Goal: Transaction & Acquisition: Download file/media

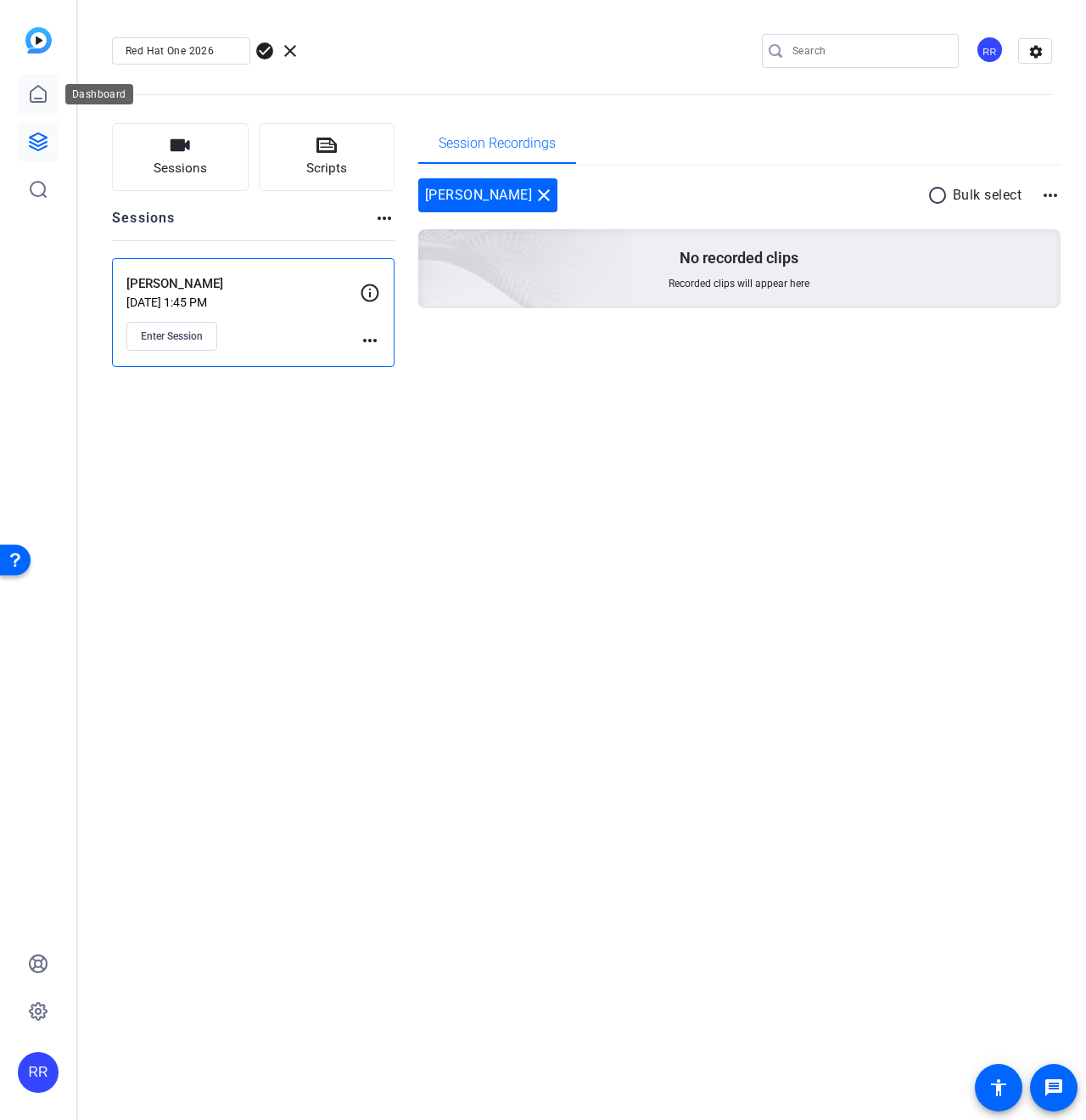
click at [46, 100] on icon at bounding box center [38, 94] width 15 height 16
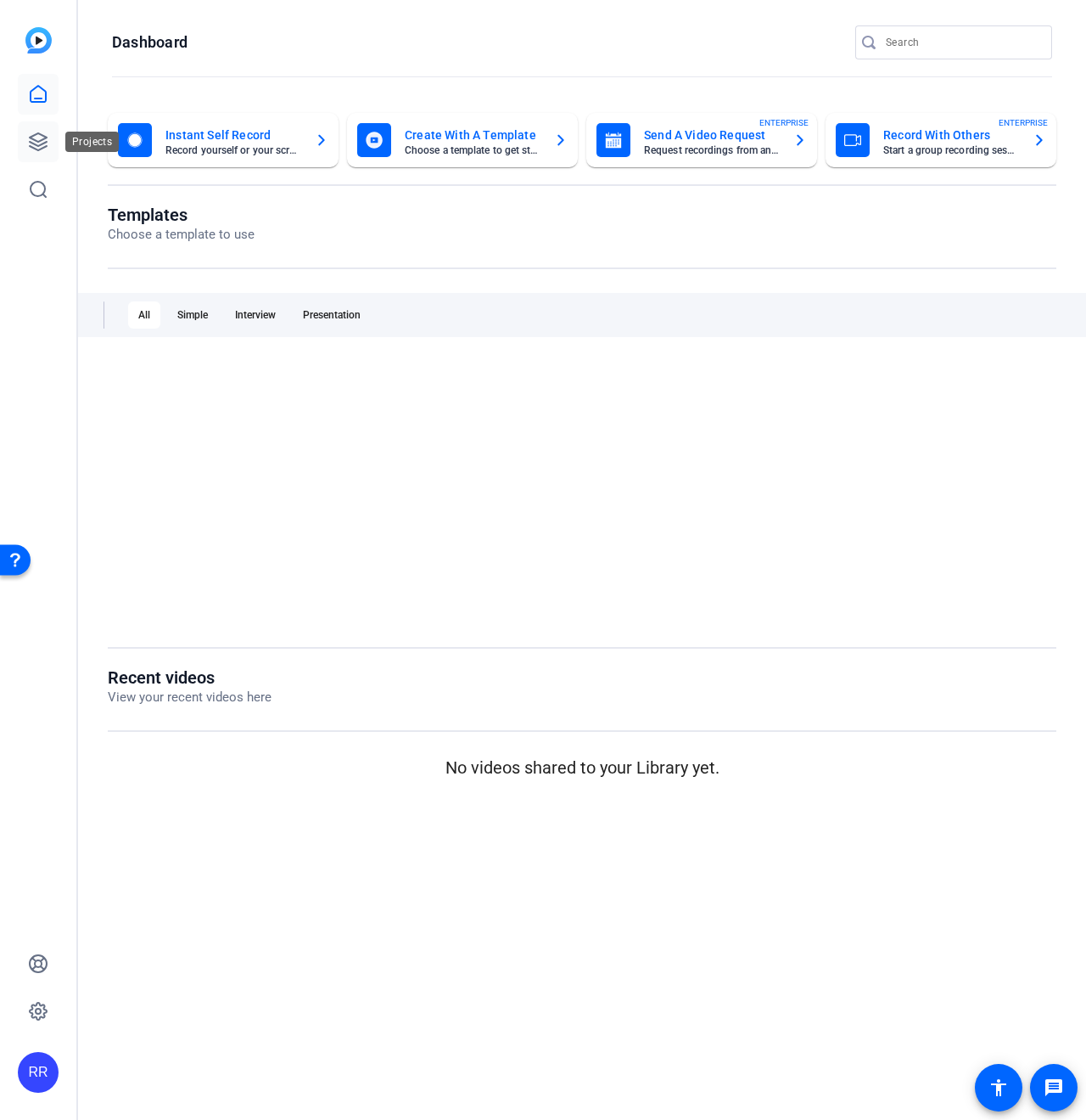
click at [30, 138] on icon at bounding box center [38, 142] width 17 height 17
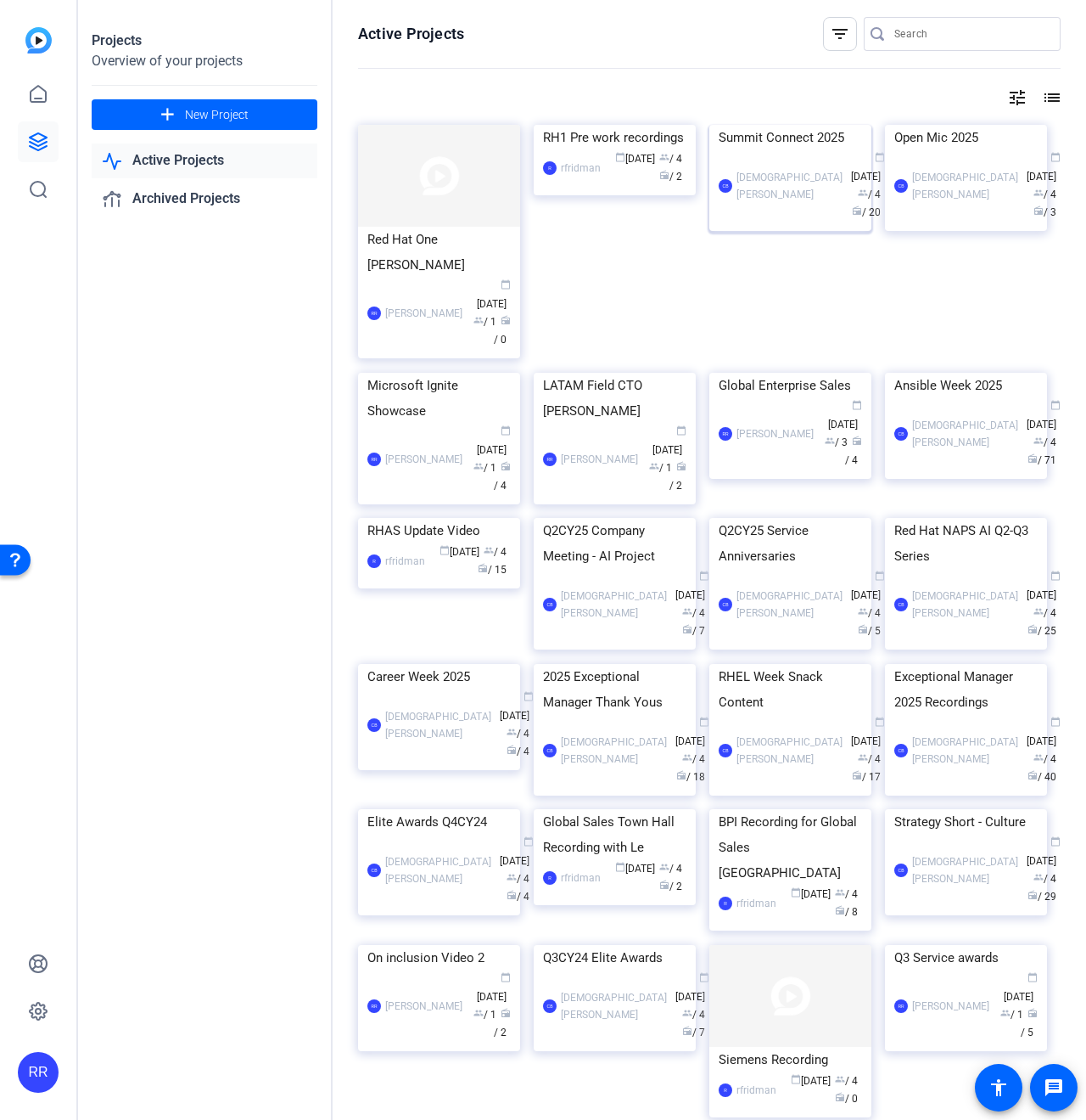
click at [774, 150] on div "Summit Connect 2025" at bounding box center [790, 137] width 144 height 26
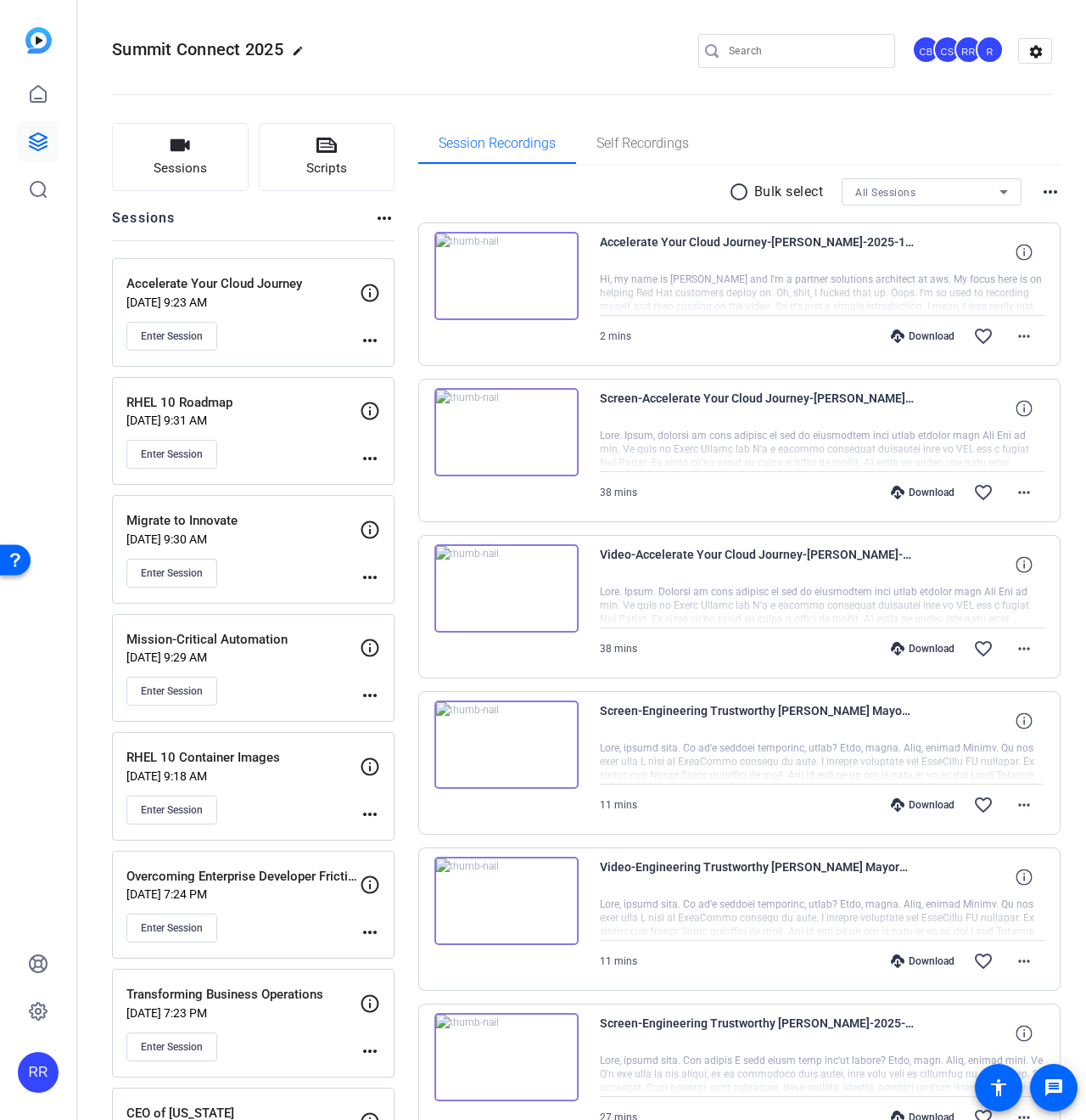
click at [235, 635] on p "Mission-Critical Automation" at bounding box center [243, 639] width 233 height 19
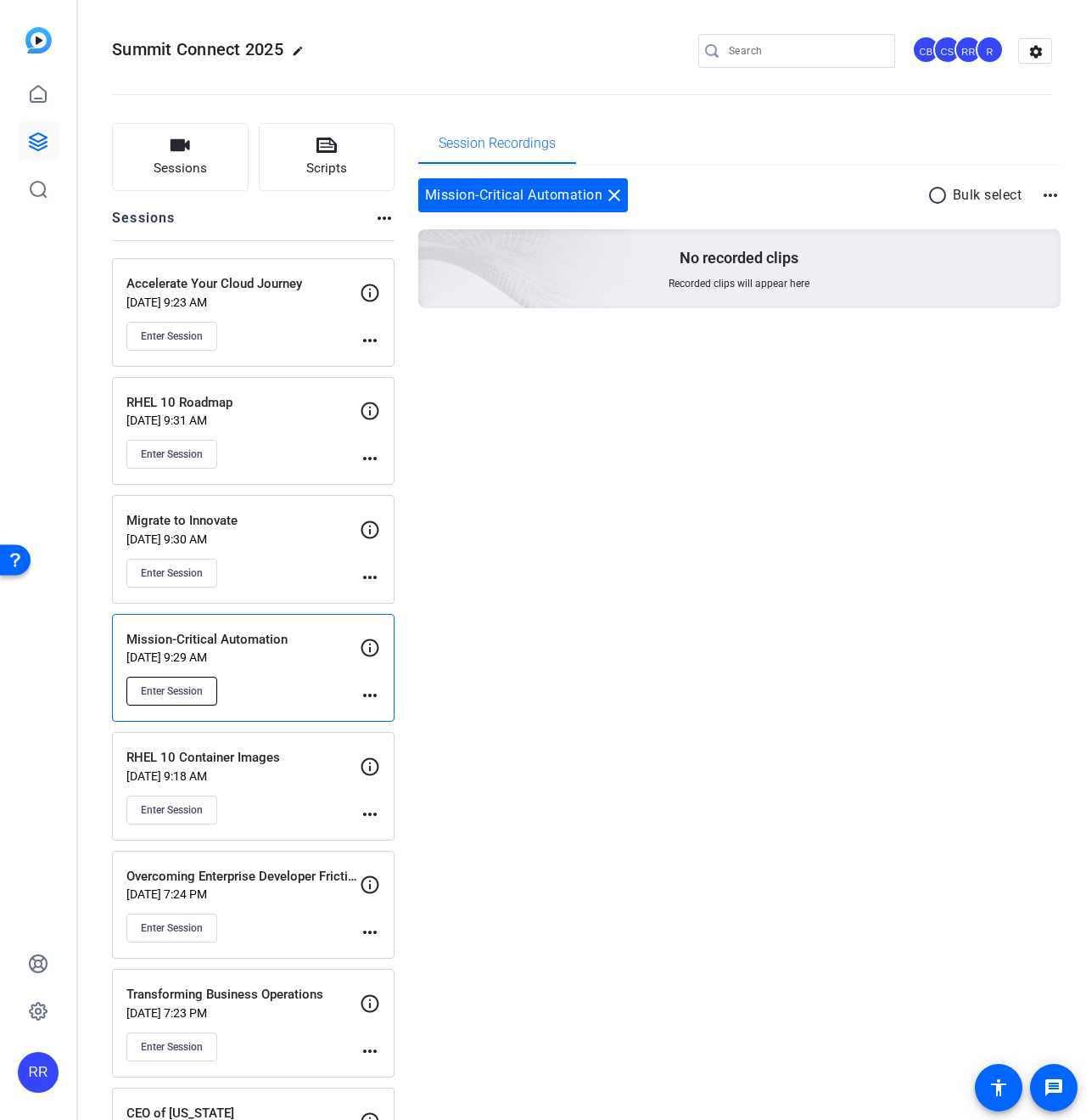
click at [168, 688] on span "Enter Session" at bounding box center [171, 691] width 62 height 13
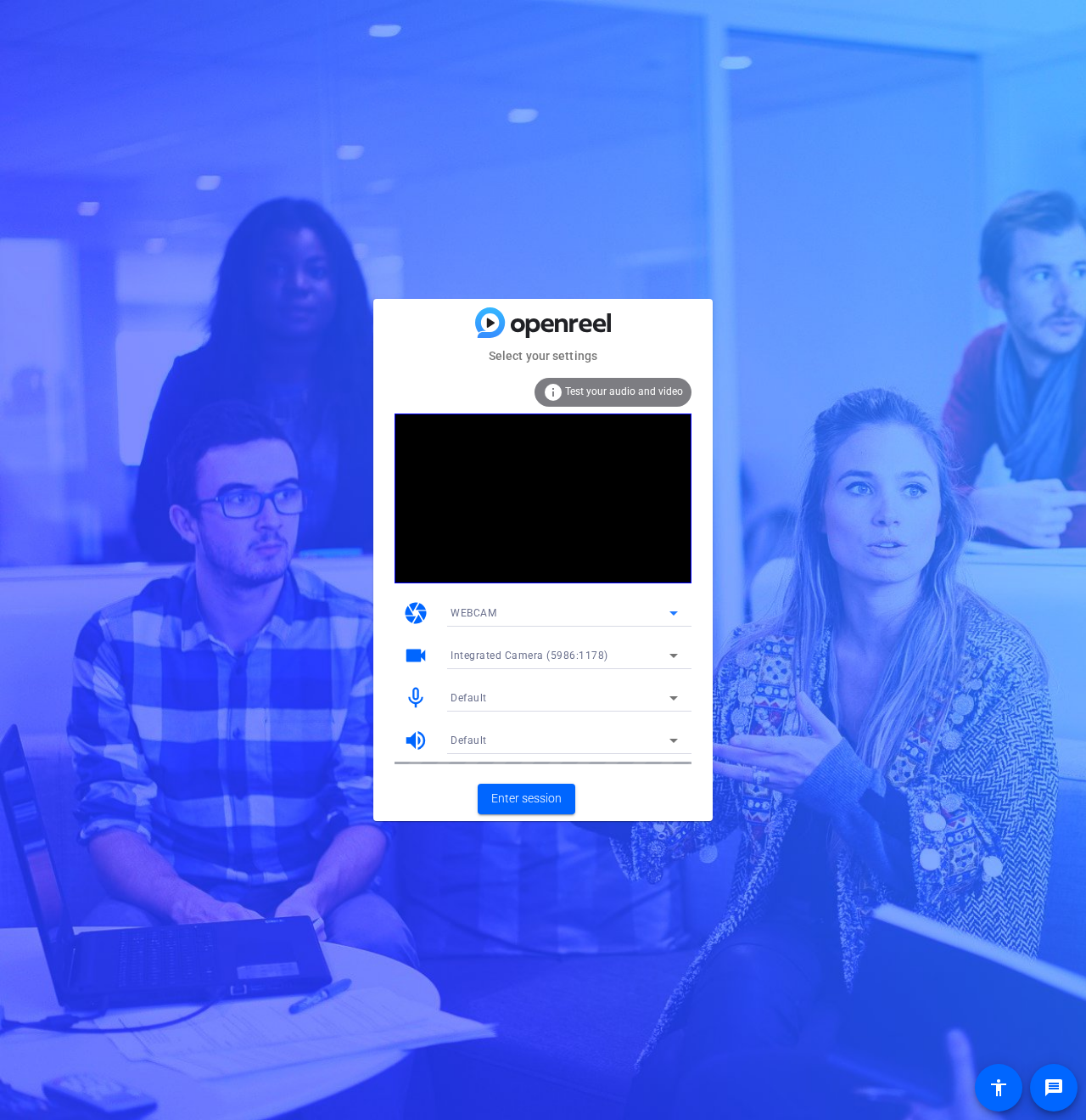
click at [559, 618] on div "WEBCAM" at bounding box center [560, 613] width 219 height 21
click at [513, 661] on mat-option "DESKTOP" at bounding box center [565, 674] width 255 height 27
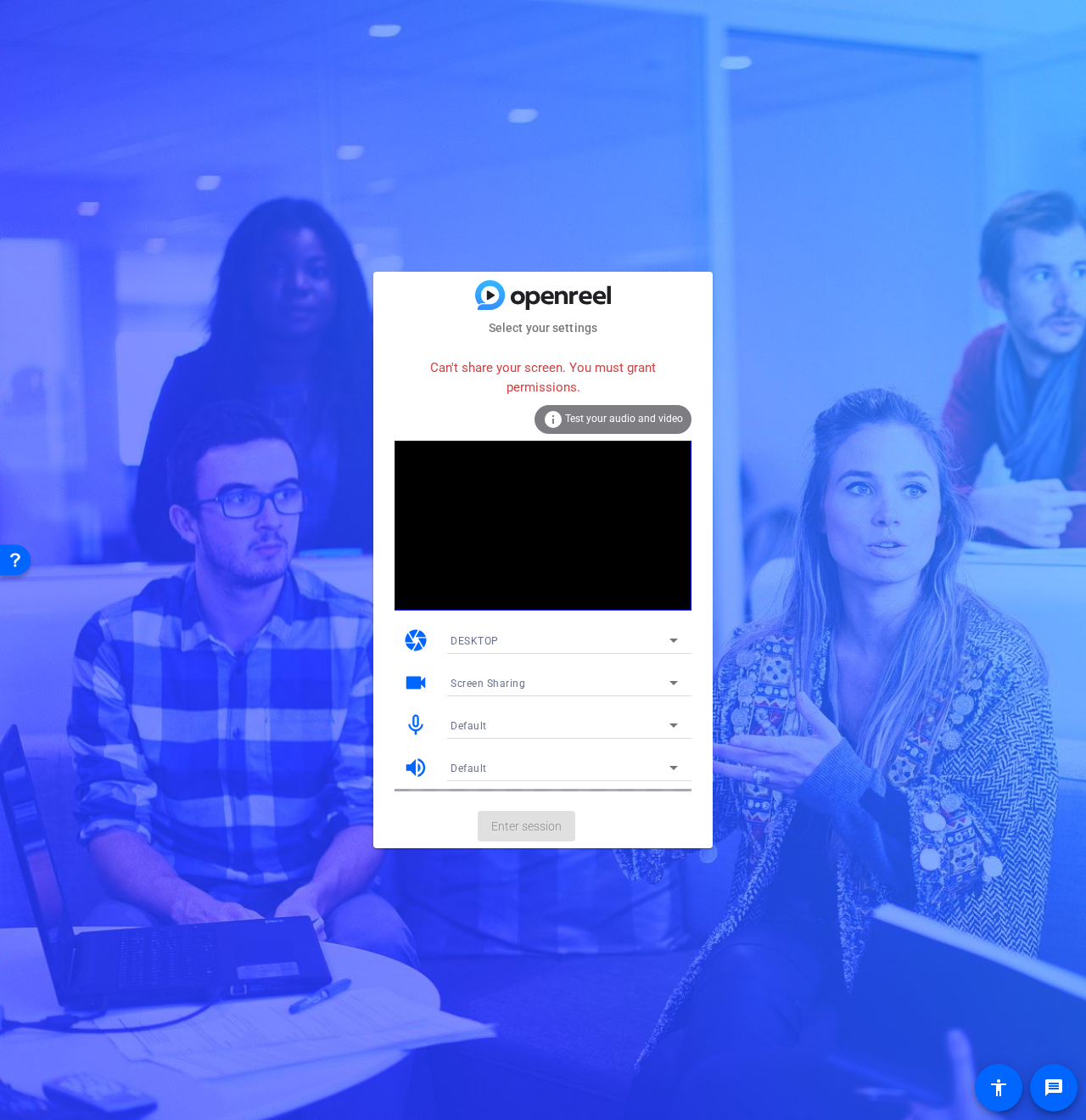
drag, startPoint x: 490, startPoint y: 692, endPoint x: 487, endPoint y: 679, distance: 13.3
click at [490, 692] on div "Screen Sharing" at bounding box center [560, 683] width 219 height 21
click at [454, 677] on div at bounding box center [543, 560] width 1086 height 1120
click at [481, 631] on div "DESKTOP" at bounding box center [560, 640] width 219 height 21
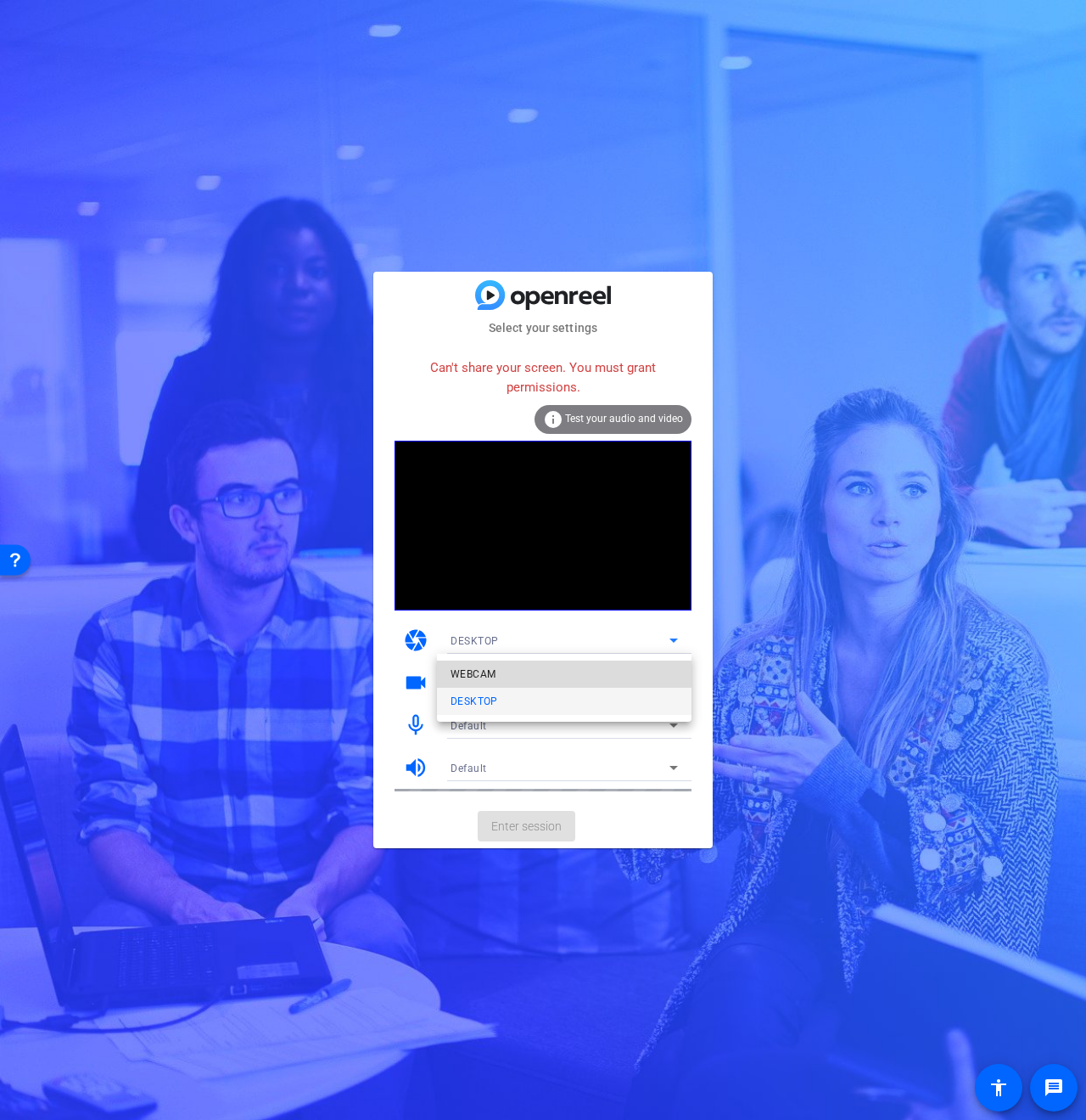
click at [477, 668] on span "WEBCAM" at bounding box center [473, 673] width 45 height 20
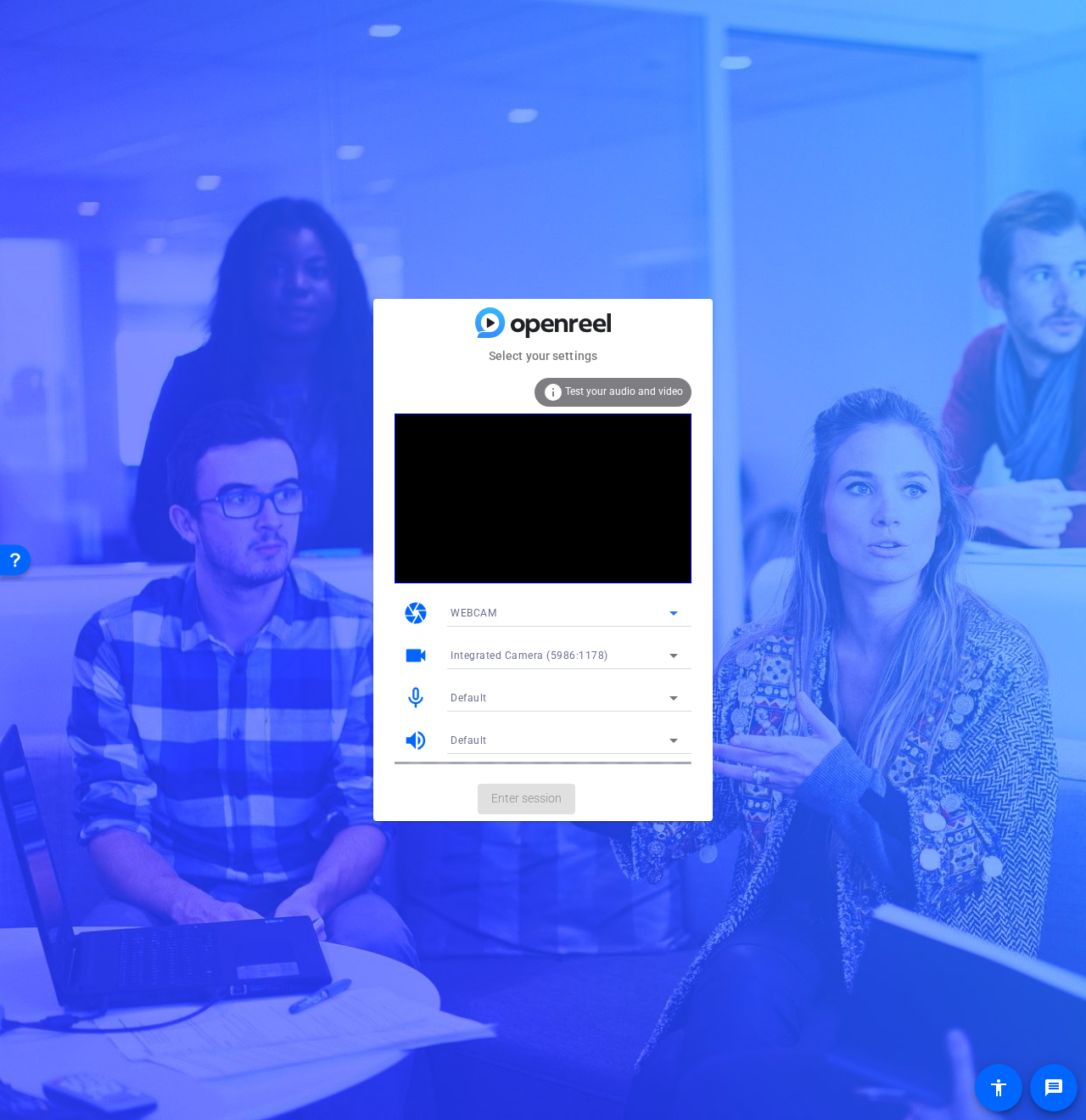
click at [465, 652] on span "Integrated Camera (5986:1178)" at bounding box center [529, 655] width 158 height 11
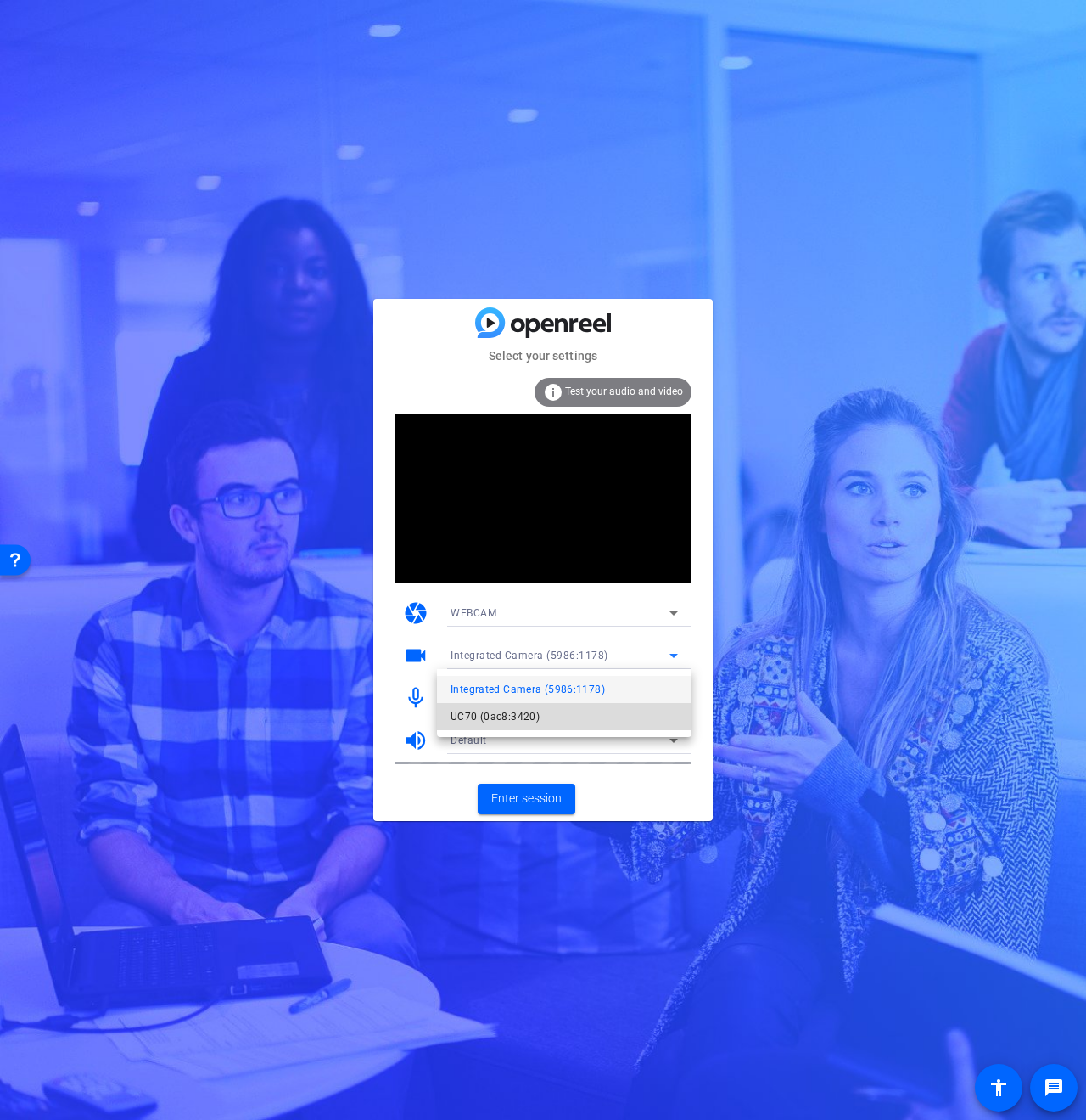
click at [463, 729] on mat-option "UC70 (0ac8:3420)" at bounding box center [565, 716] width 255 height 27
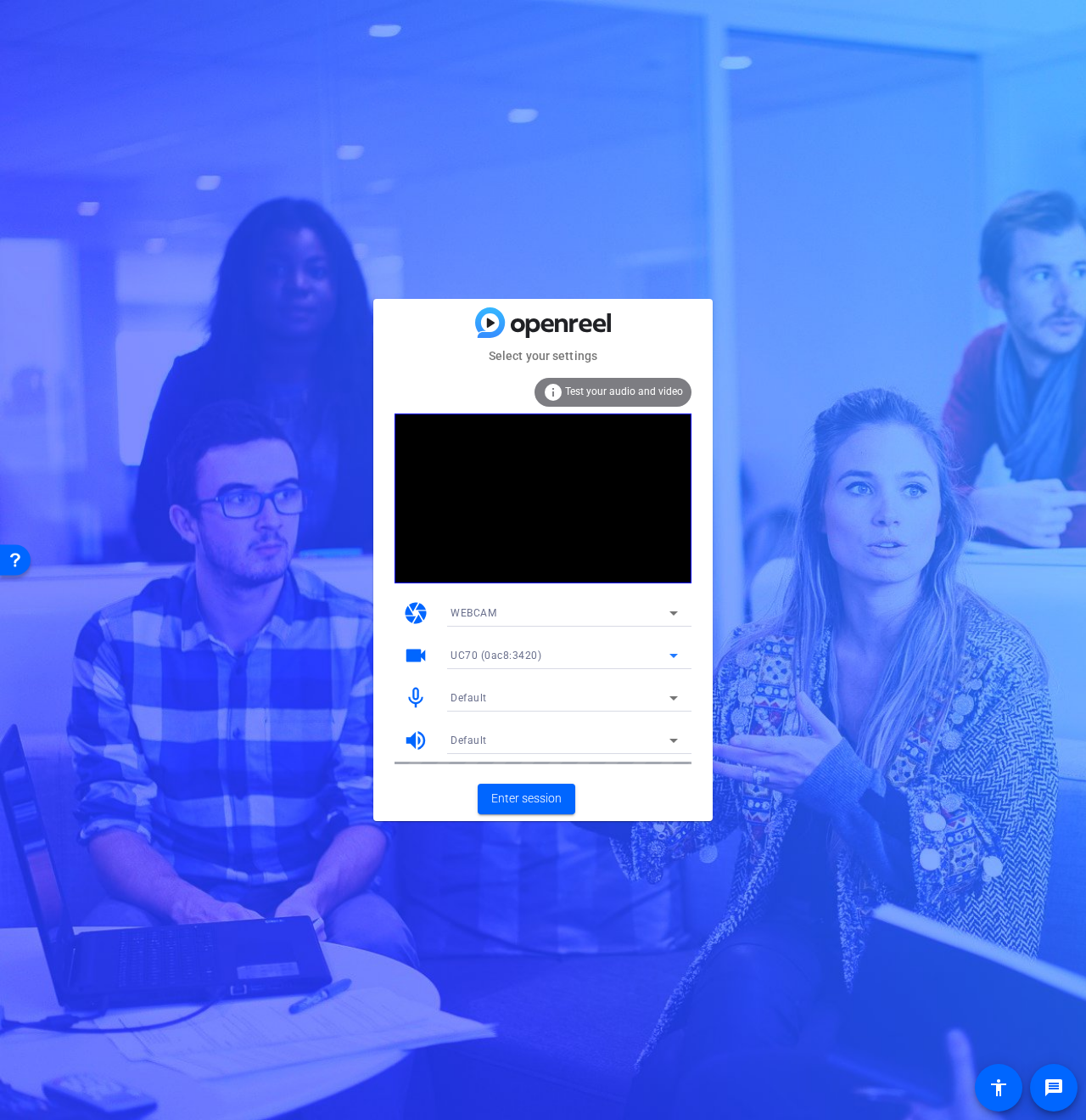
click at [463, 696] on span "Default" at bounding box center [469, 698] width 36 height 11
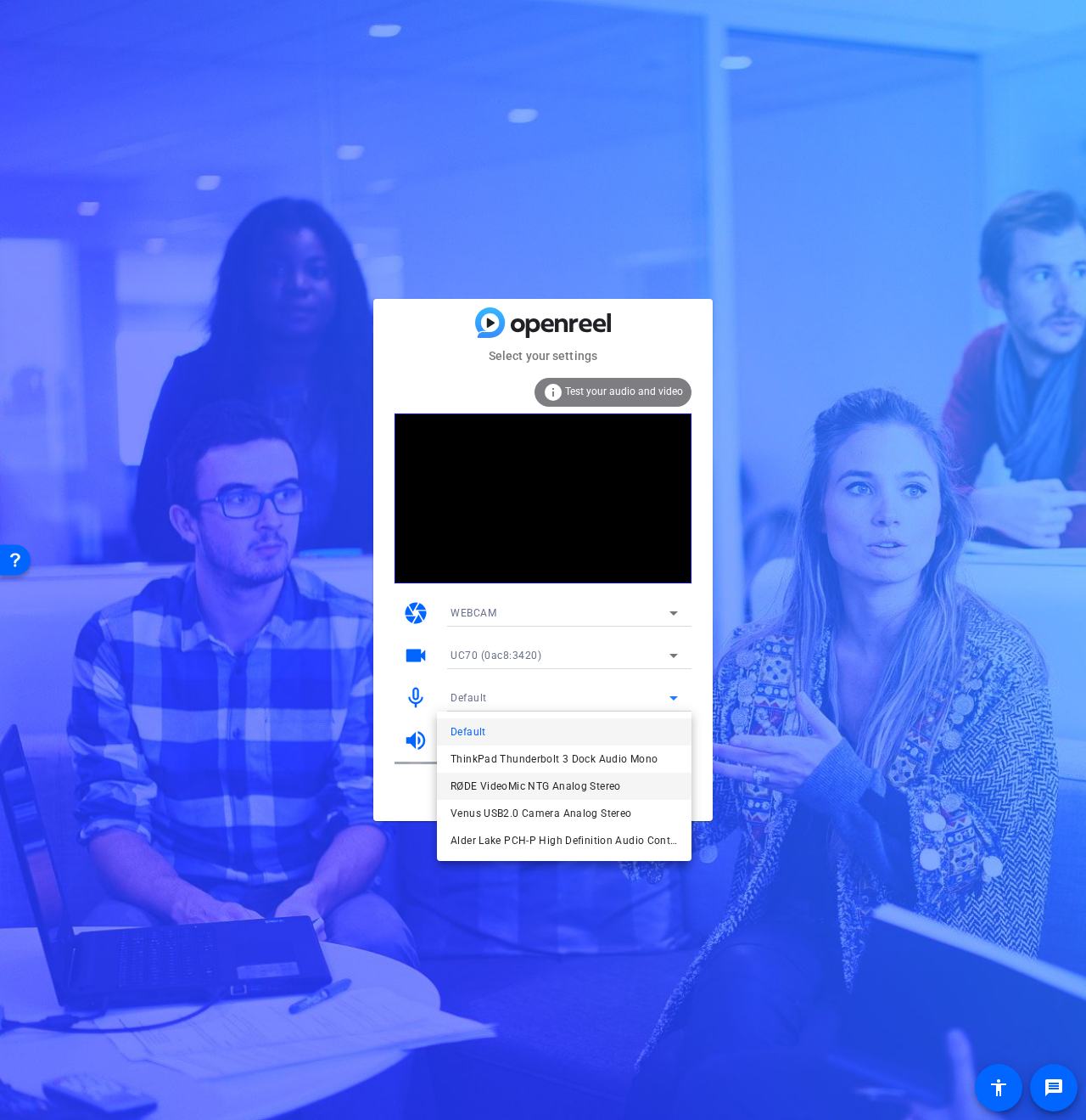
click at [463, 783] on span "RØDE VideoMic NTG Analog Stereo" at bounding box center [536, 785] width 170 height 20
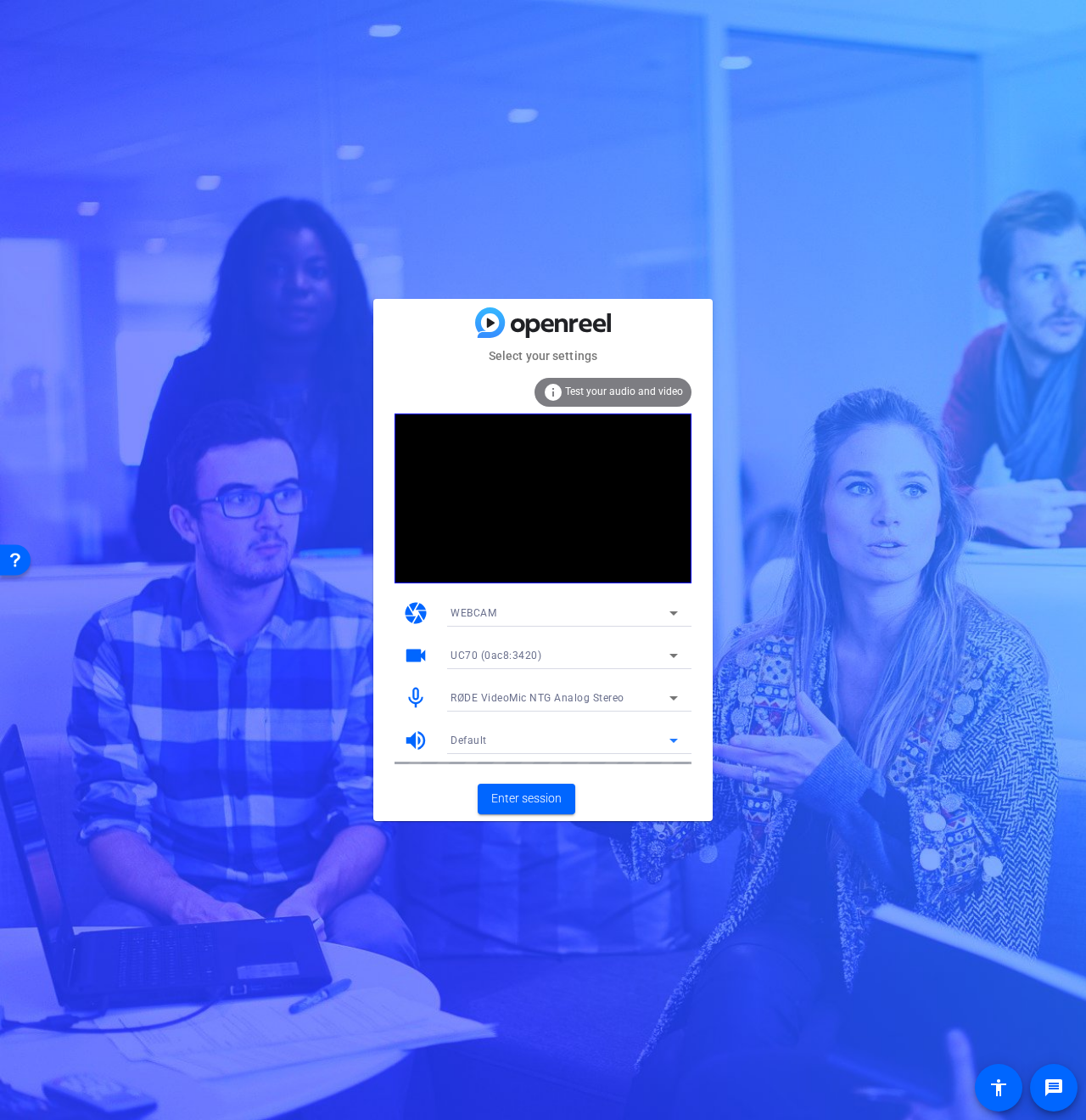
click at [461, 738] on span "Default" at bounding box center [469, 740] width 36 height 11
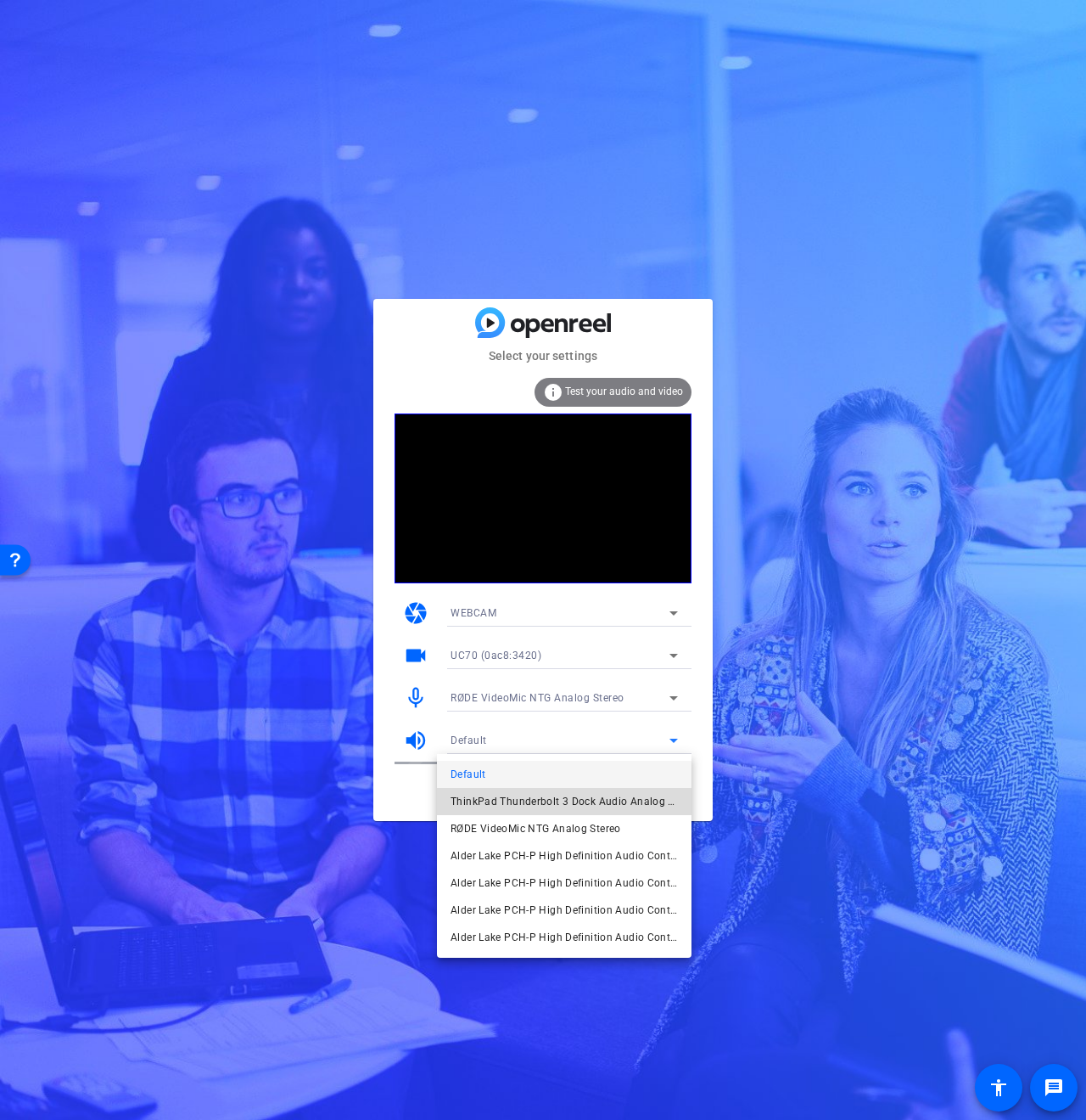
click at [465, 795] on span "ThinkPad Thunderbolt 3 Dock Audio Analog Stereo" at bounding box center [565, 800] width 228 height 20
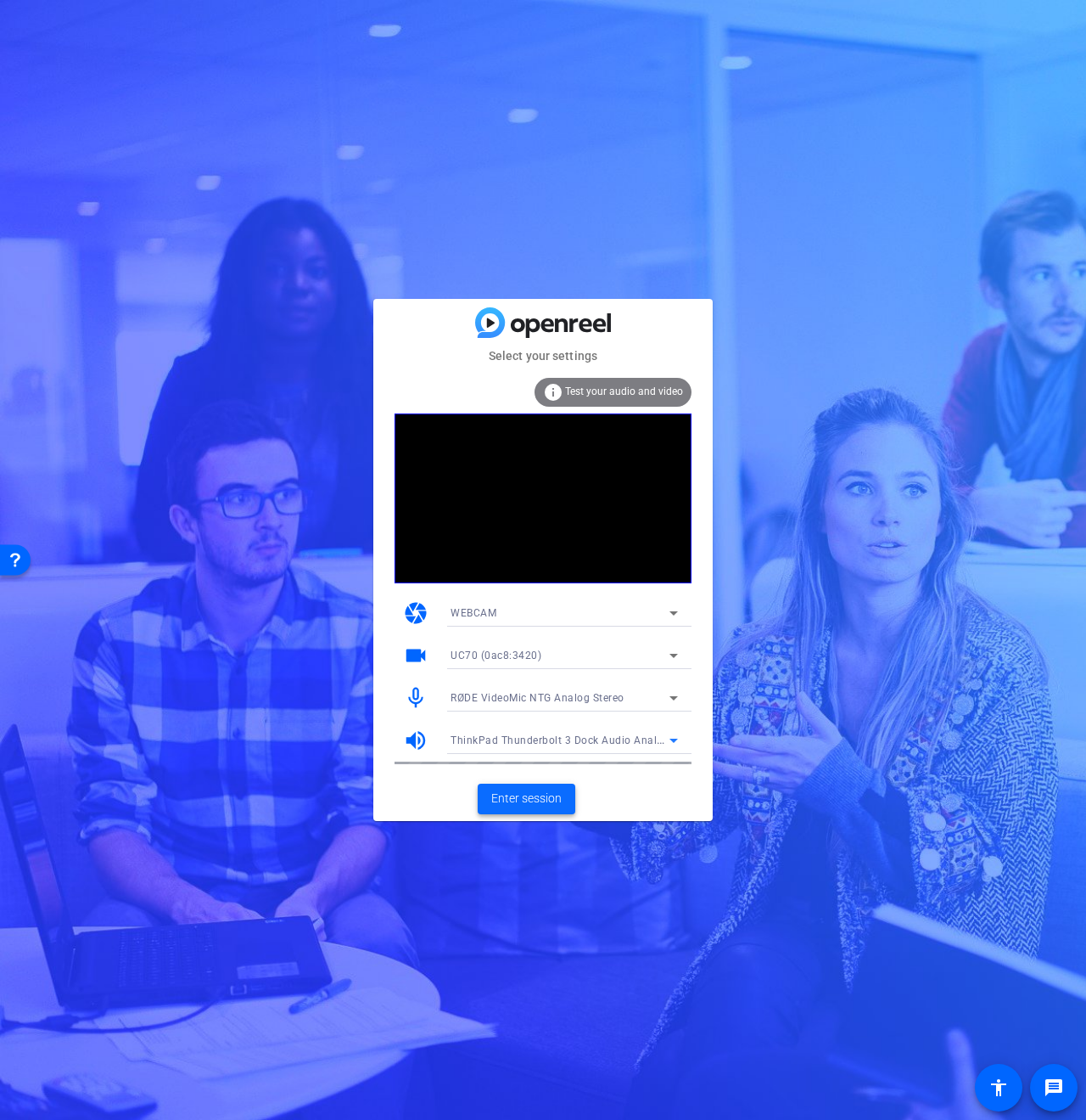
click at [516, 800] on span "Enter session" at bounding box center [526, 798] width 71 height 18
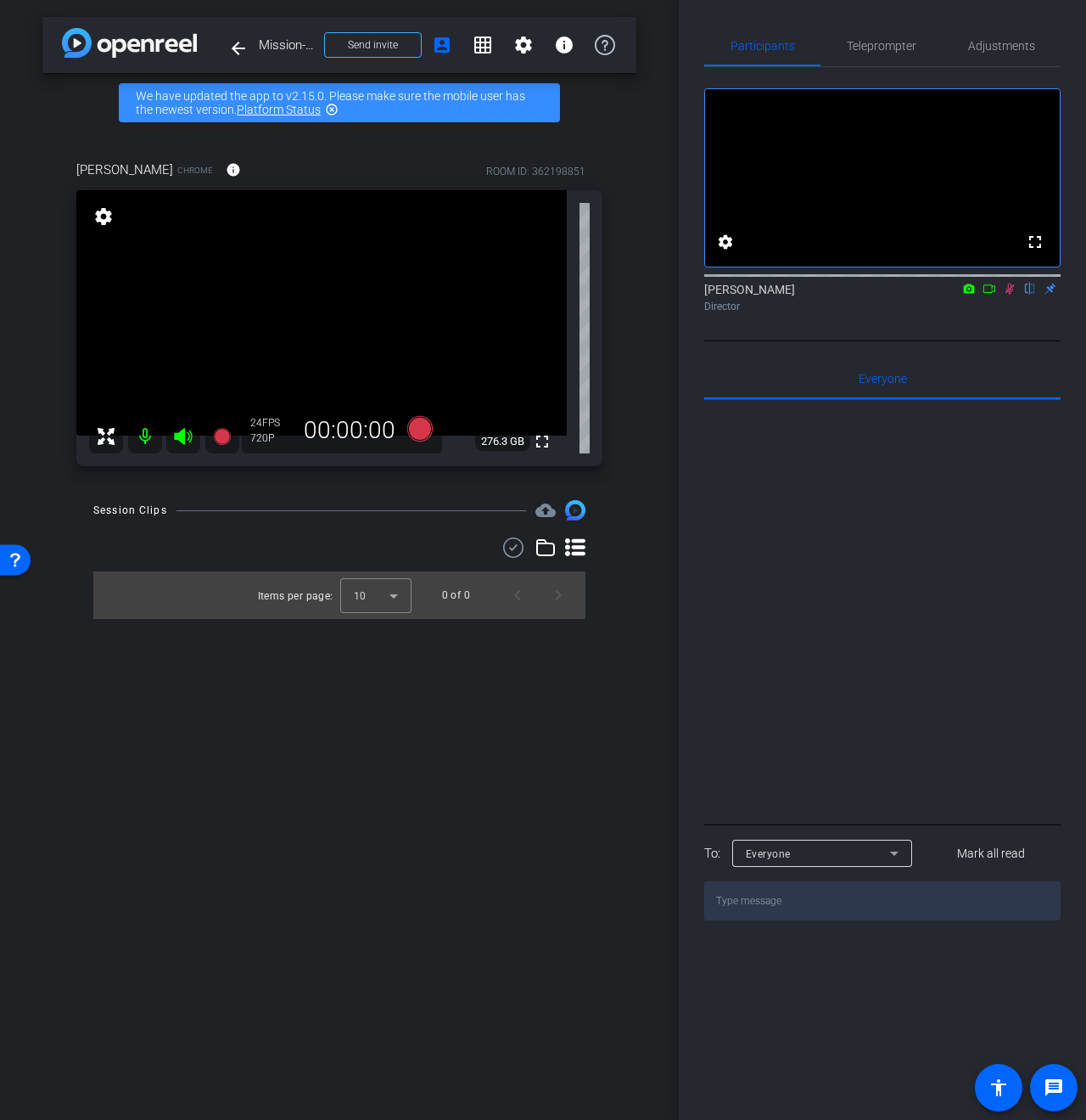
click at [1009, 295] on icon at bounding box center [1010, 289] width 10 height 11
click at [991, 44] on span "Adjustments" at bounding box center [1002, 46] width 67 height 11
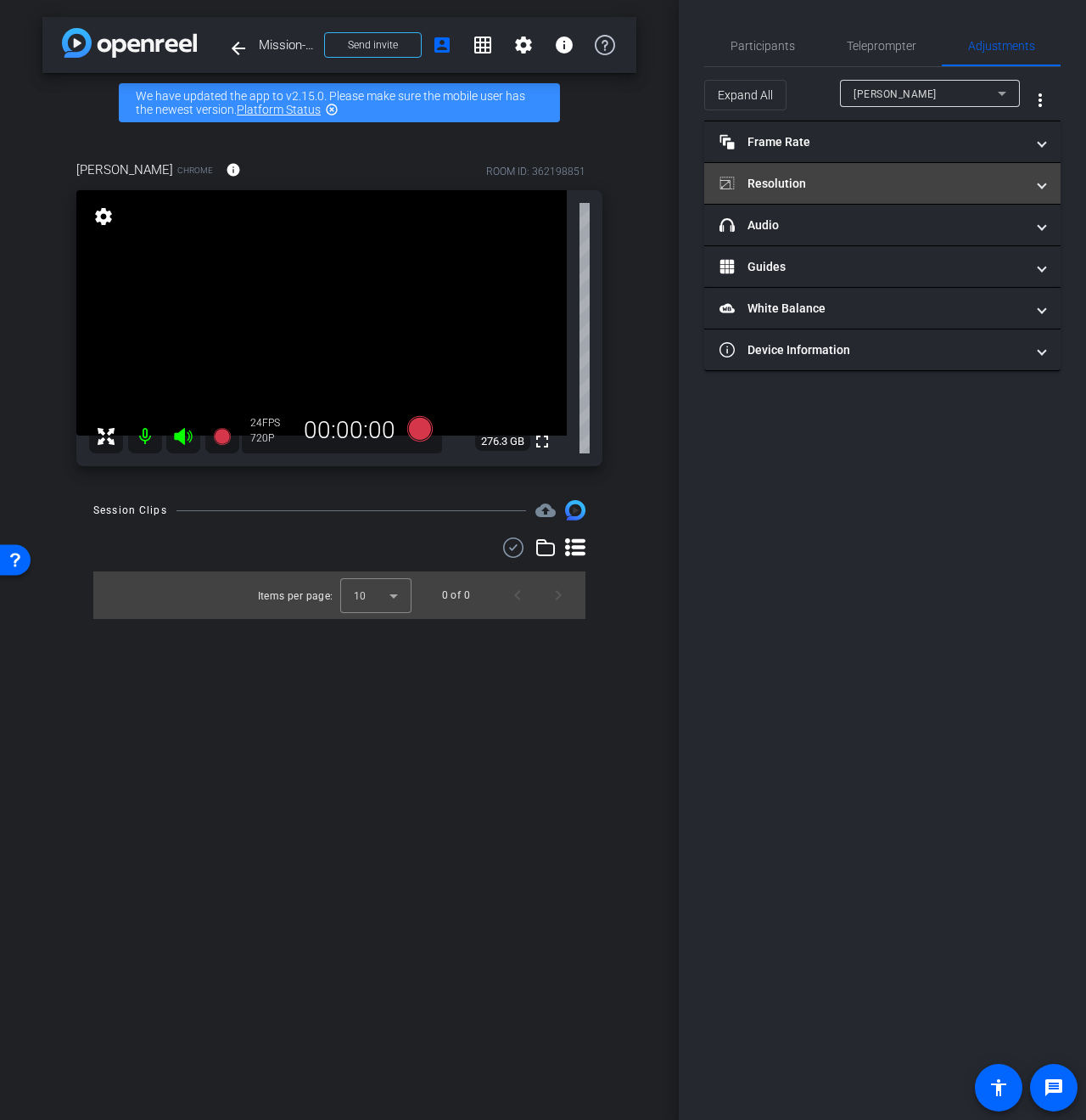
click at [816, 178] on mat-panel-title "Resolution" at bounding box center [872, 184] width 305 height 18
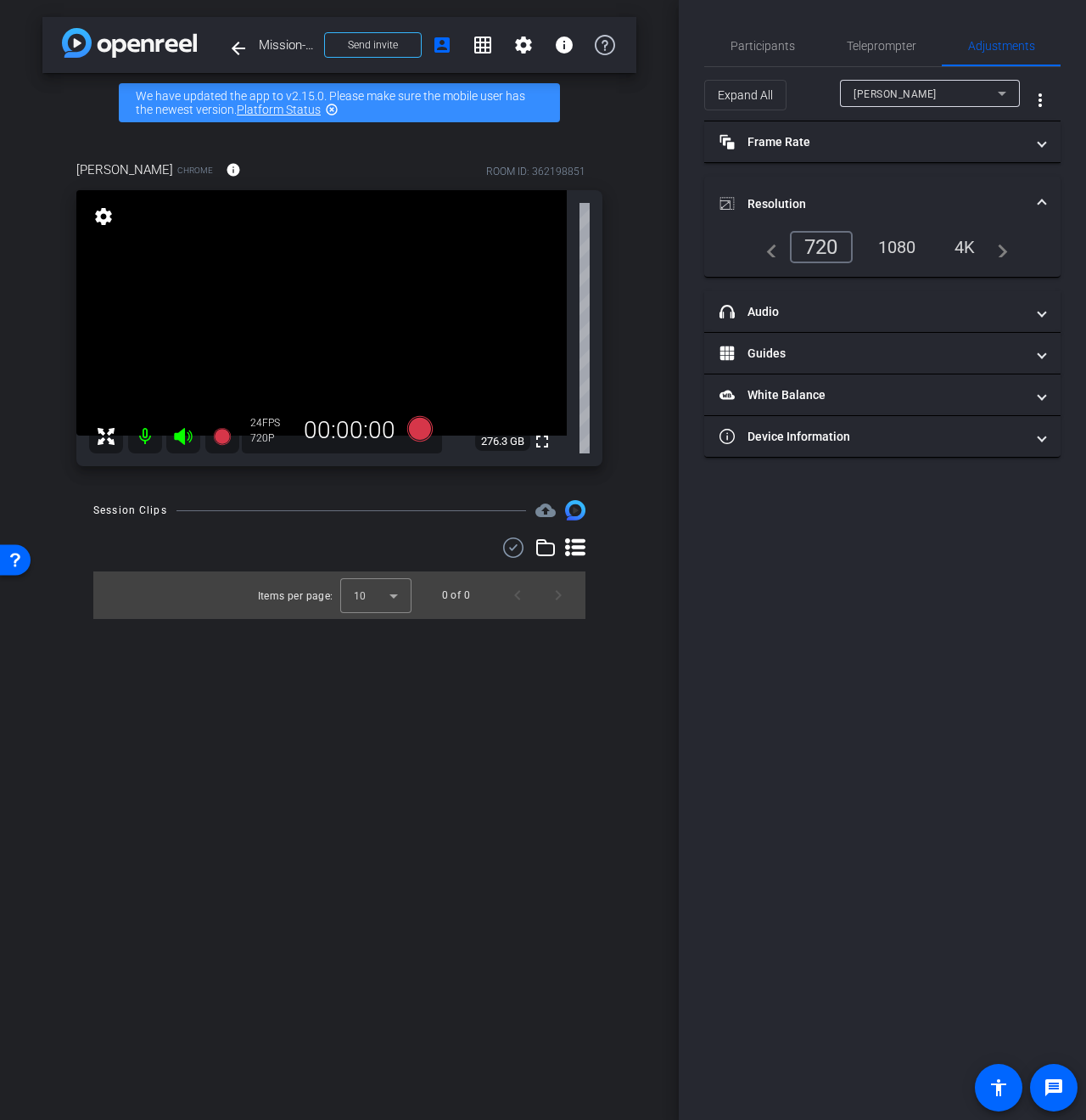
click at [900, 244] on div "1080" at bounding box center [897, 247] width 64 height 29
click at [1035, 204] on span "Resolution" at bounding box center [878, 204] width 319 height 18
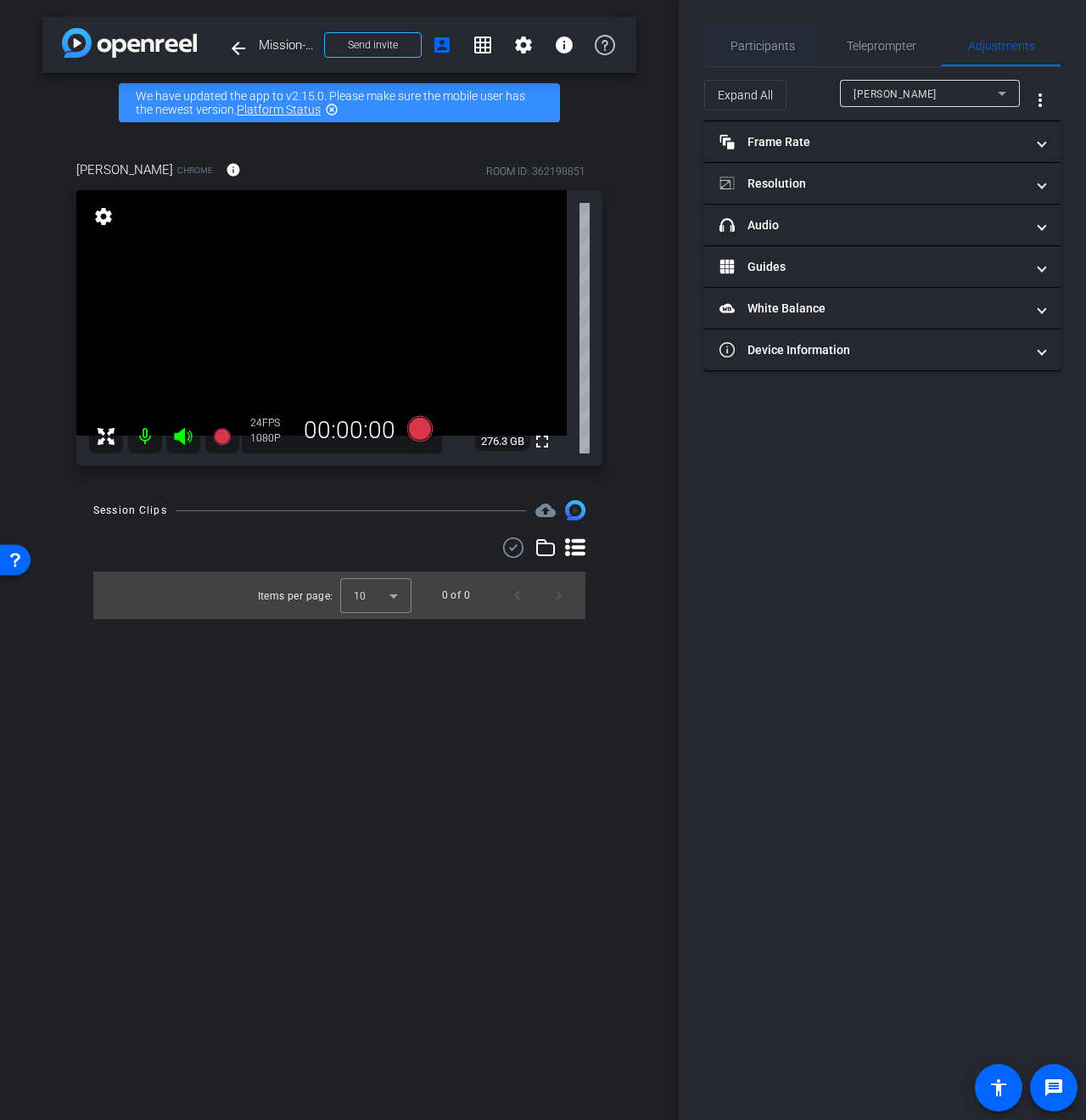
click at [771, 48] on span "Participants" at bounding box center [762, 46] width 64 height 11
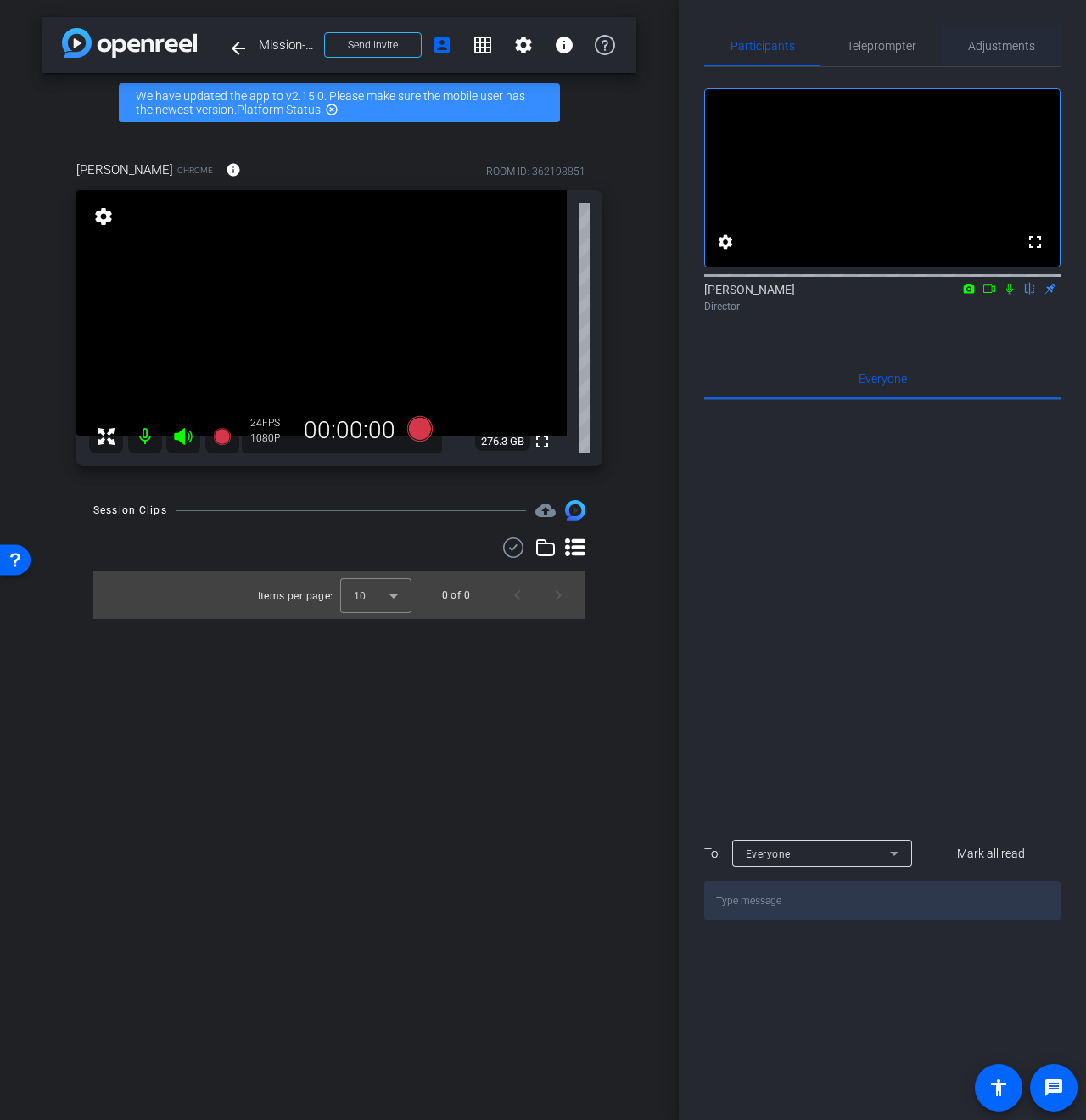
click at [996, 30] on span "Adjustments" at bounding box center [1002, 46] width 67 height 41
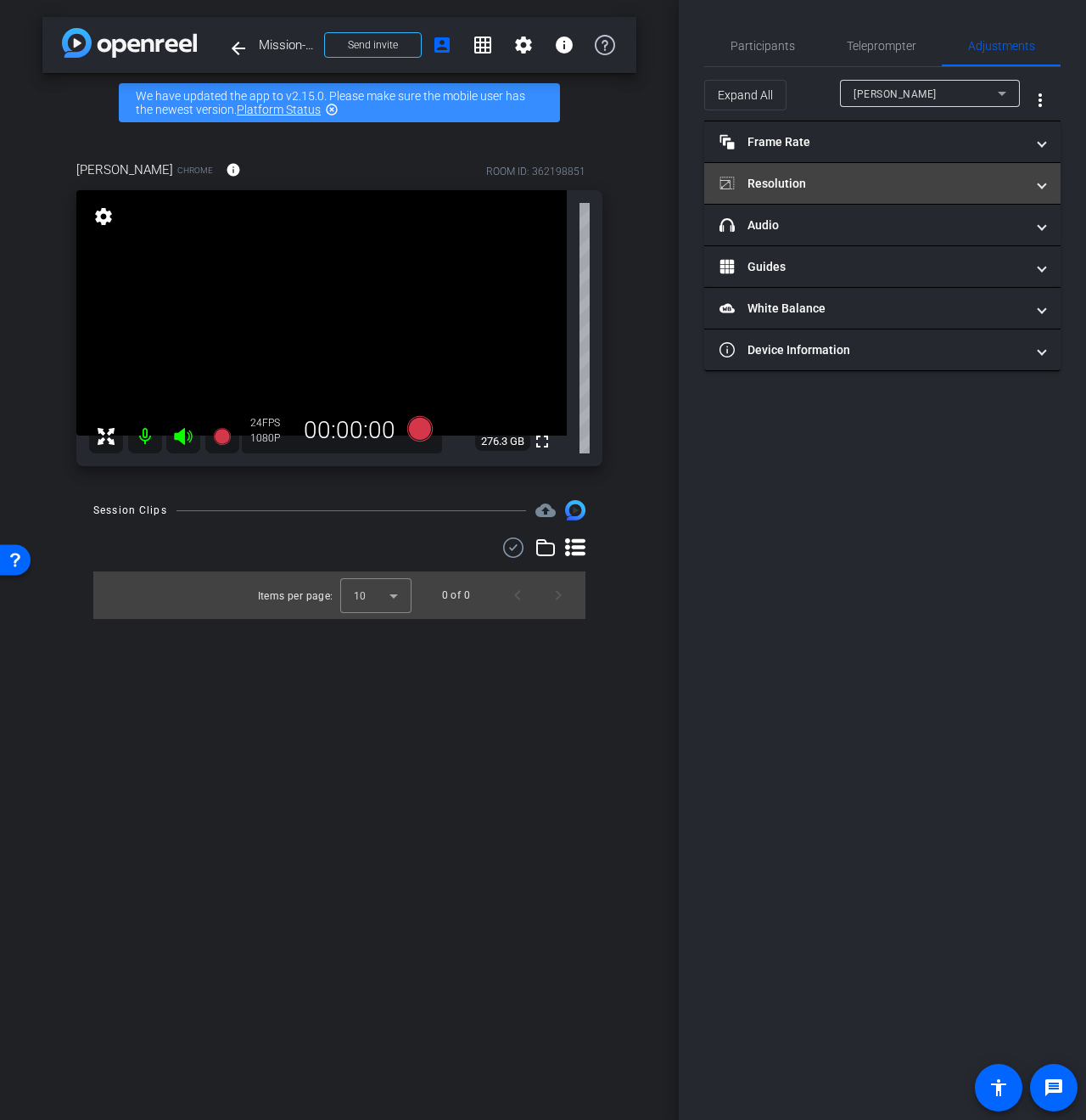
click at [767, 176] on mat-panel-title "Resolution" at bounding box center [872, 184] width 305 height 18
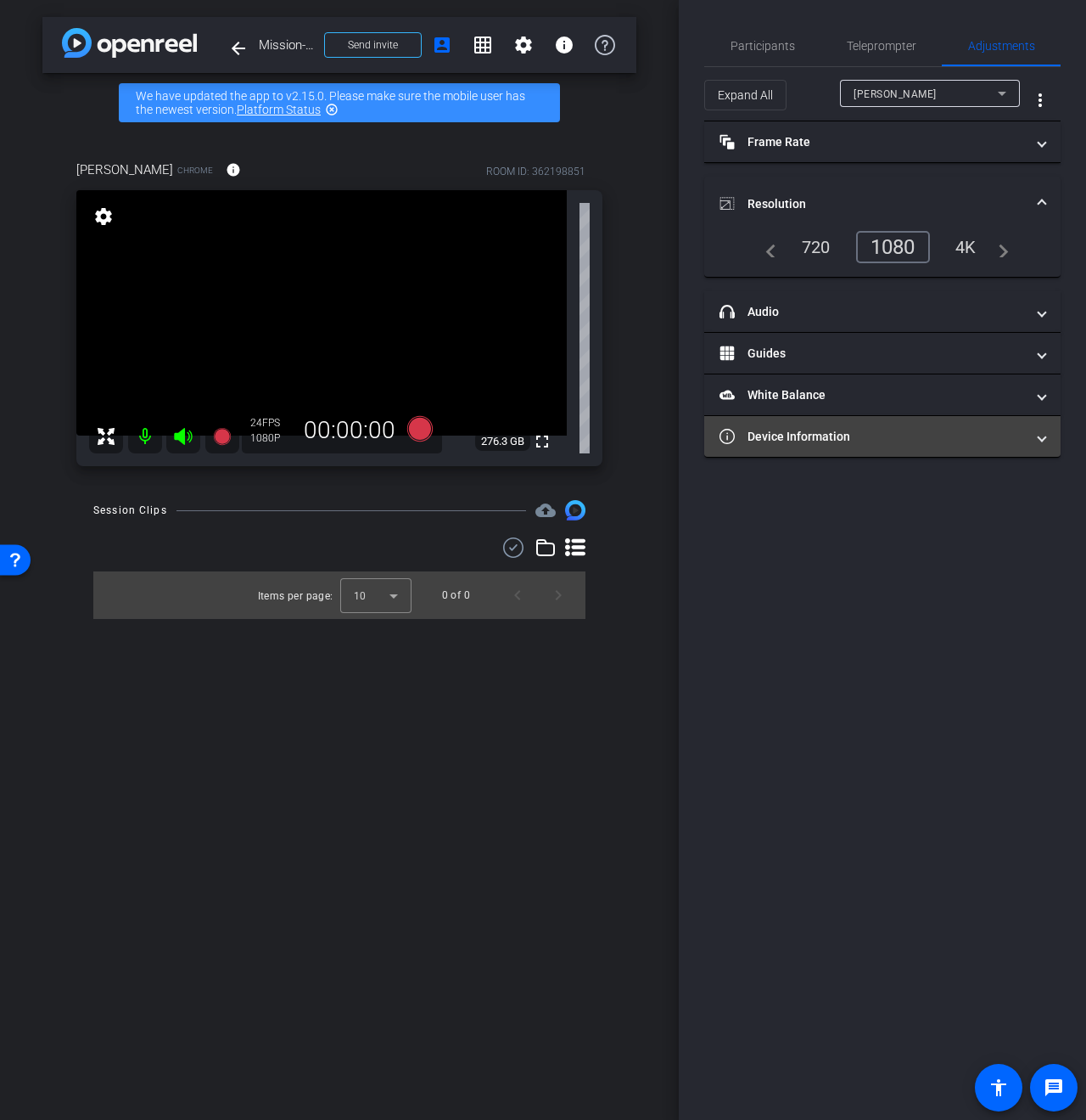
click at [765, 428] on mat-panel-title "Device Information" at bounding box center [872, 437] width 305 height 18
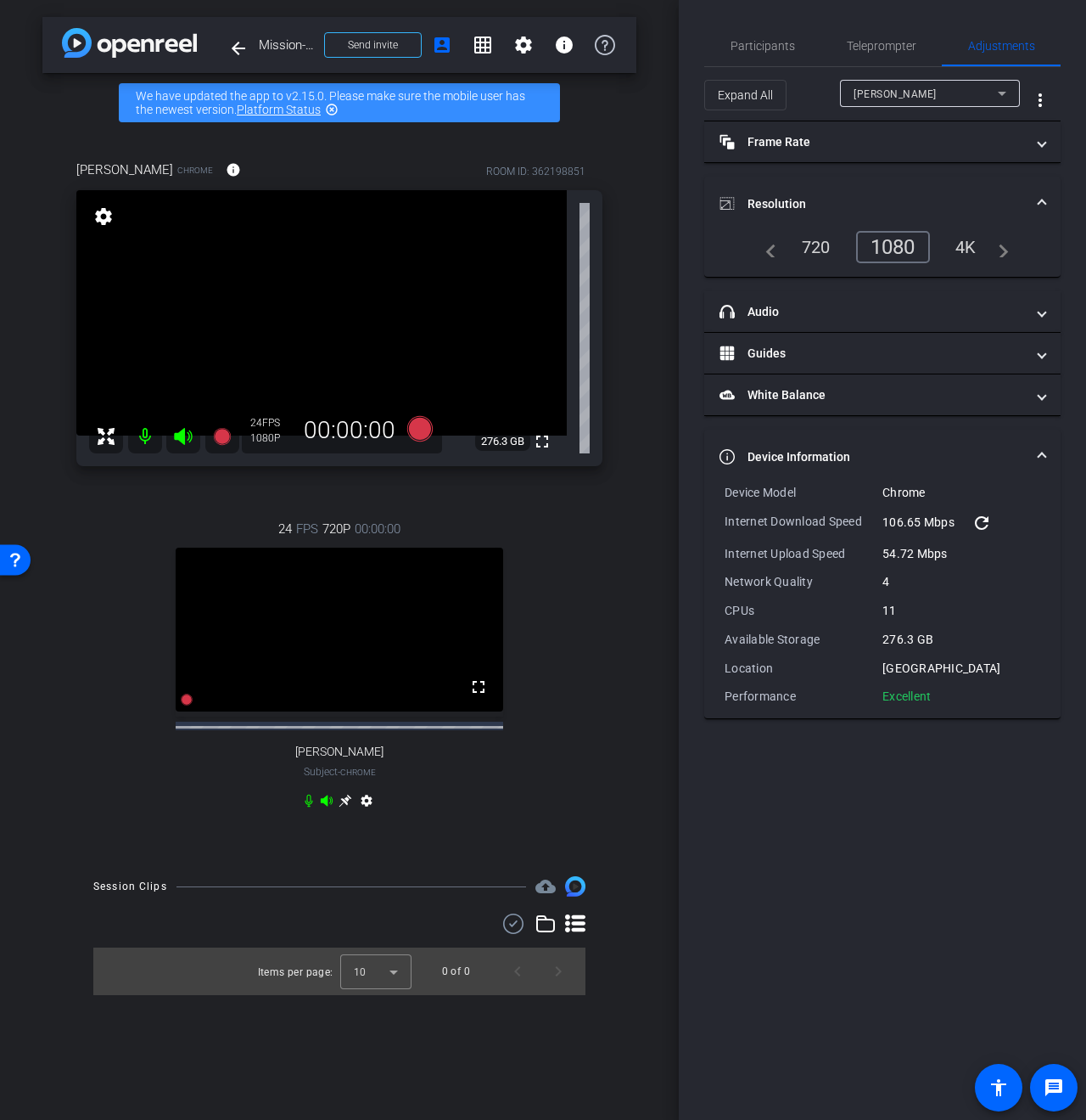
click at [912, 93] on div "[PERSON_NAME]" at bounding box center [925, 94] width 144 height 21
click at [896, 159] on span "[PERSON_NAME]" at bounding box center [897, 154] width 86 height 20
click at [898, 250] on div "1080" at bounding box center [897, 247] width 64 height 29
click at [858, 815] on div "Participants Teleprompter Adjustments settings [PERSON_NAME] flip Director Ever…" at bounding box center [882, 560] width 408 height 1120
click at [899, 248] on div "1080" at bounding box center [893, 247] width 74 height 33
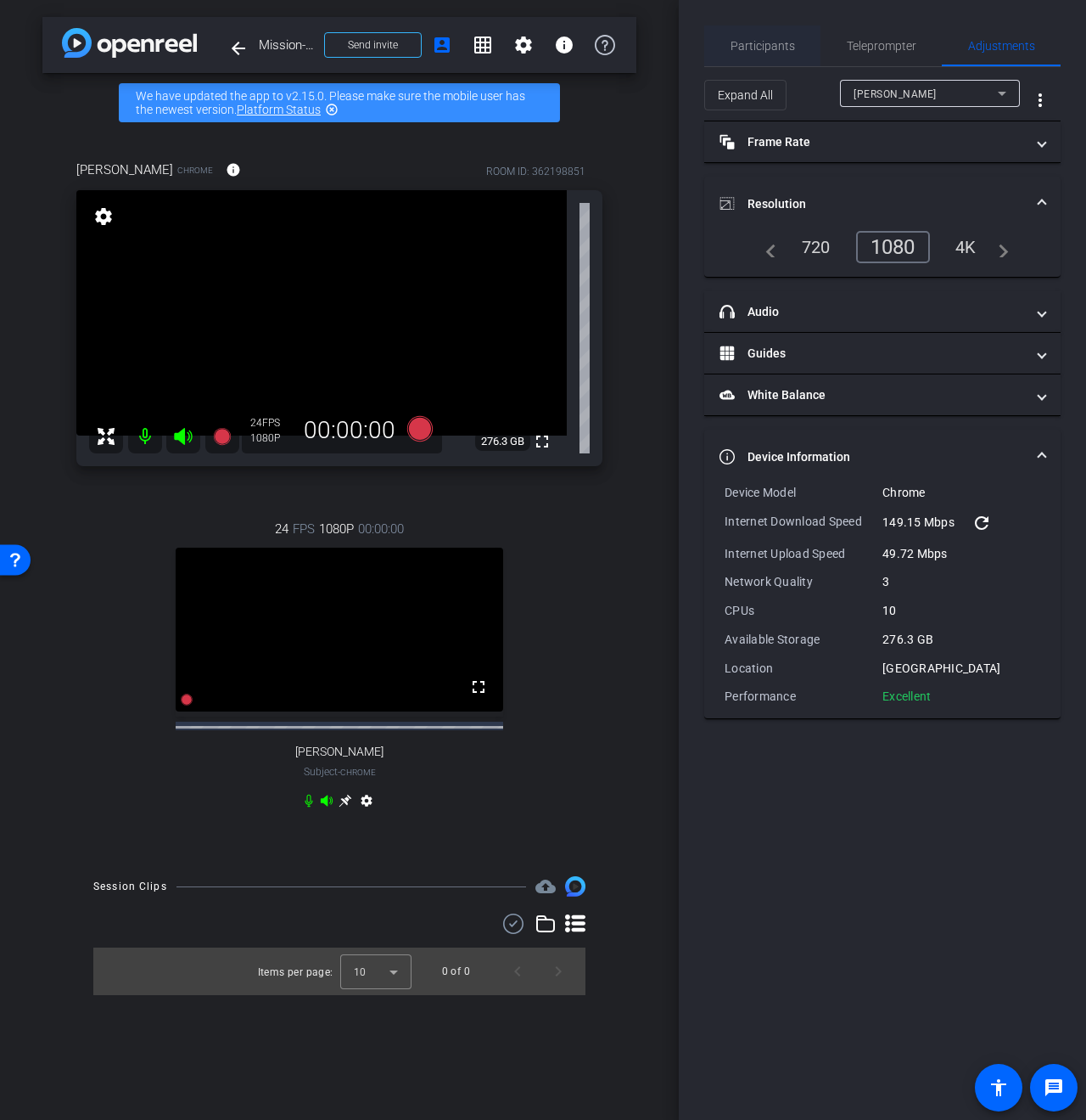
click at [787, 49] on span "Participants" at bounding box center [762, 46] width 64 height 11
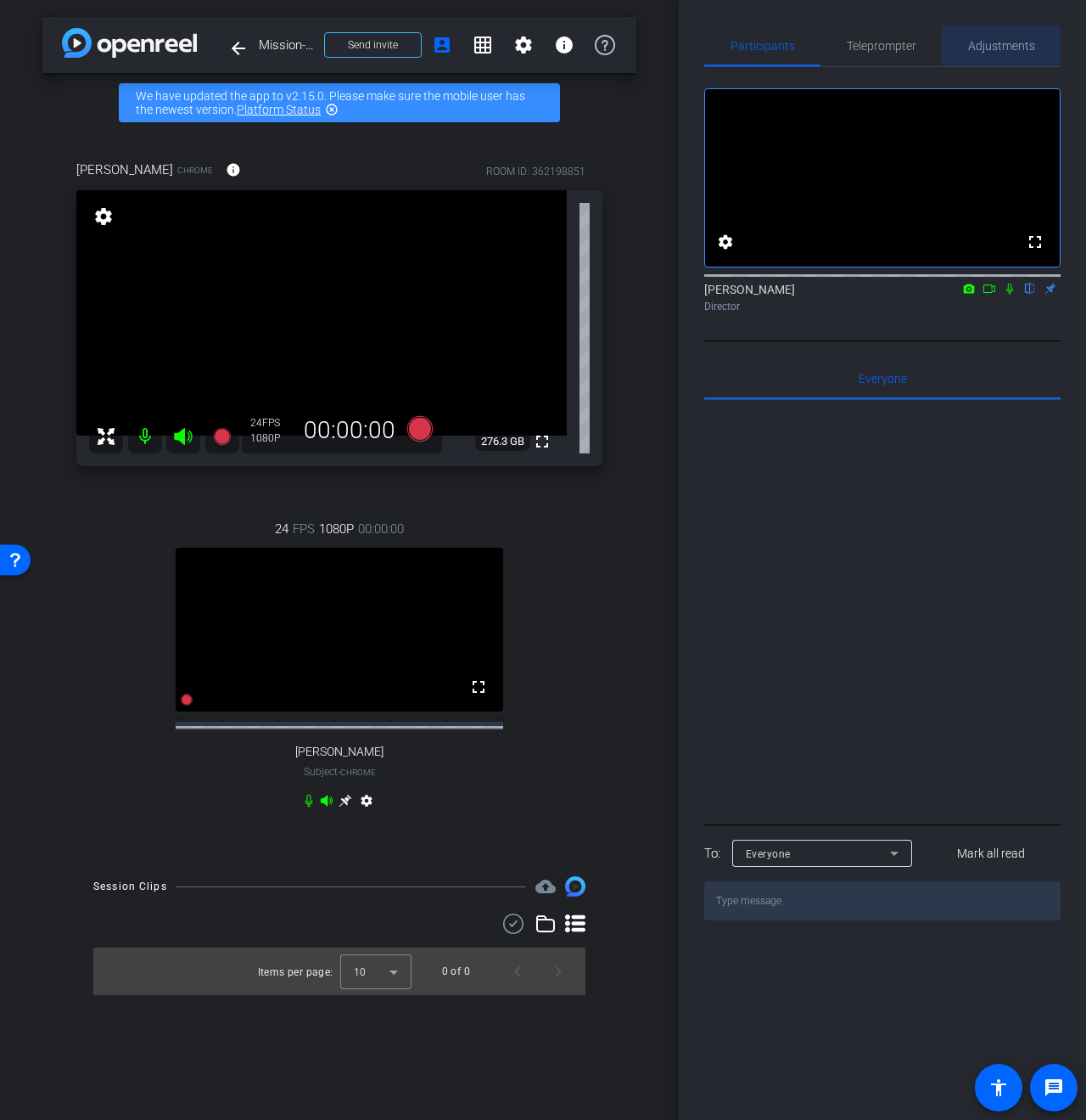
click at [1028, 44] on span "Adjustments" at bounding box center [1002, 46] width 67 height 11
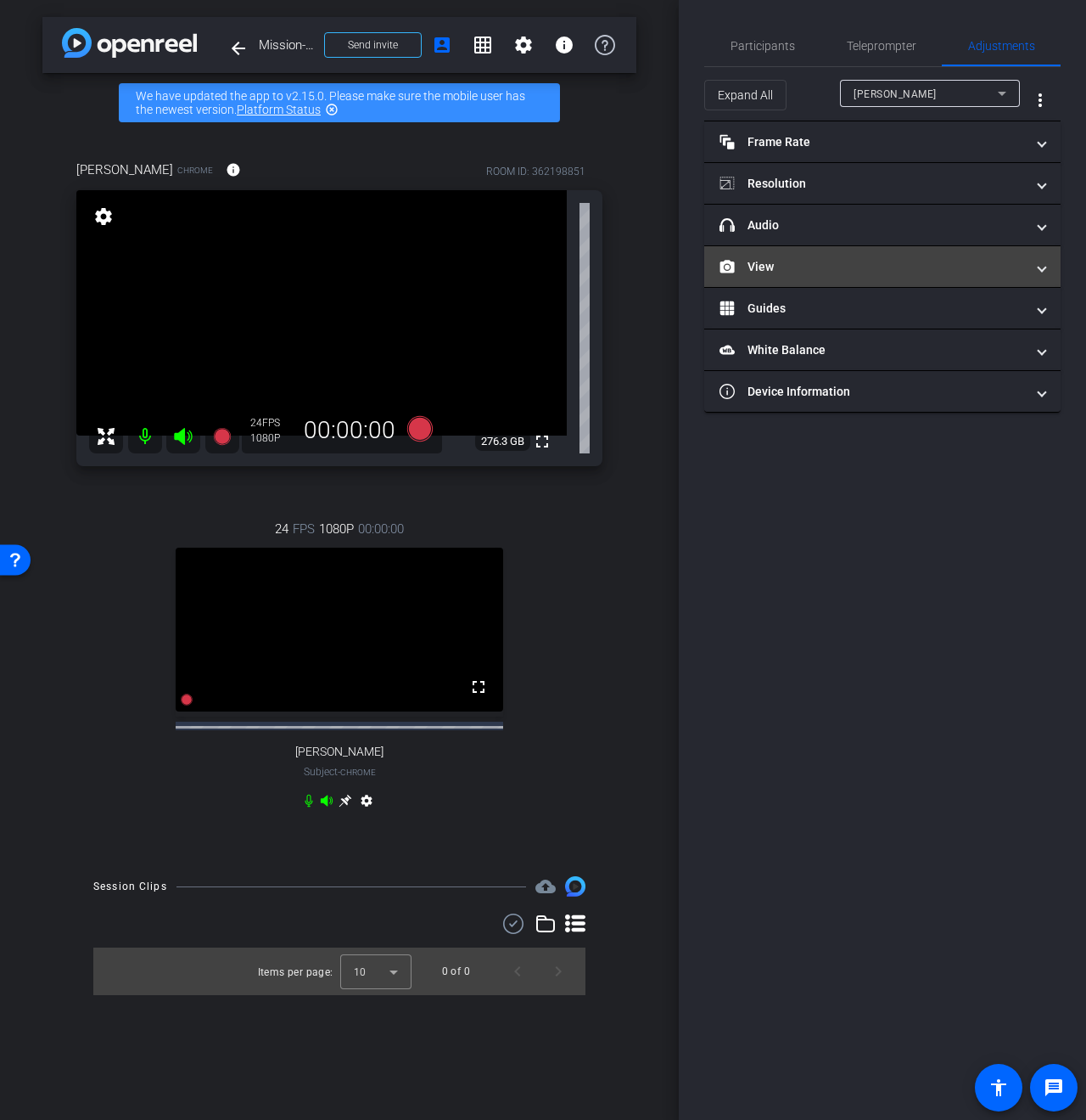
click at [790, 258] on mat-panel-title "View" at bounding box center [872, 267] width 305 height 18
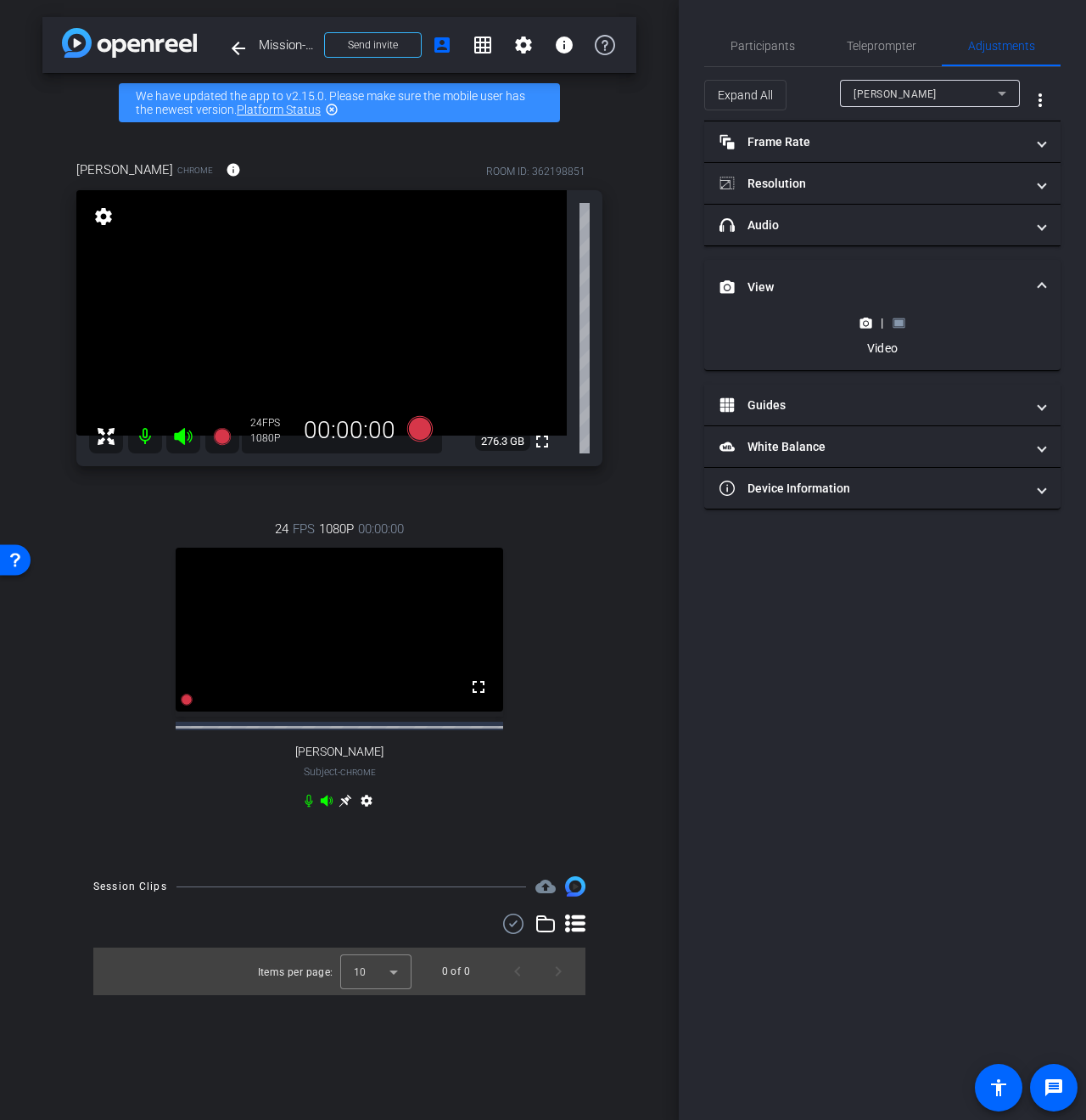
click at [896, 317] on icon at bounding box center [898, 323] width 12 height 12
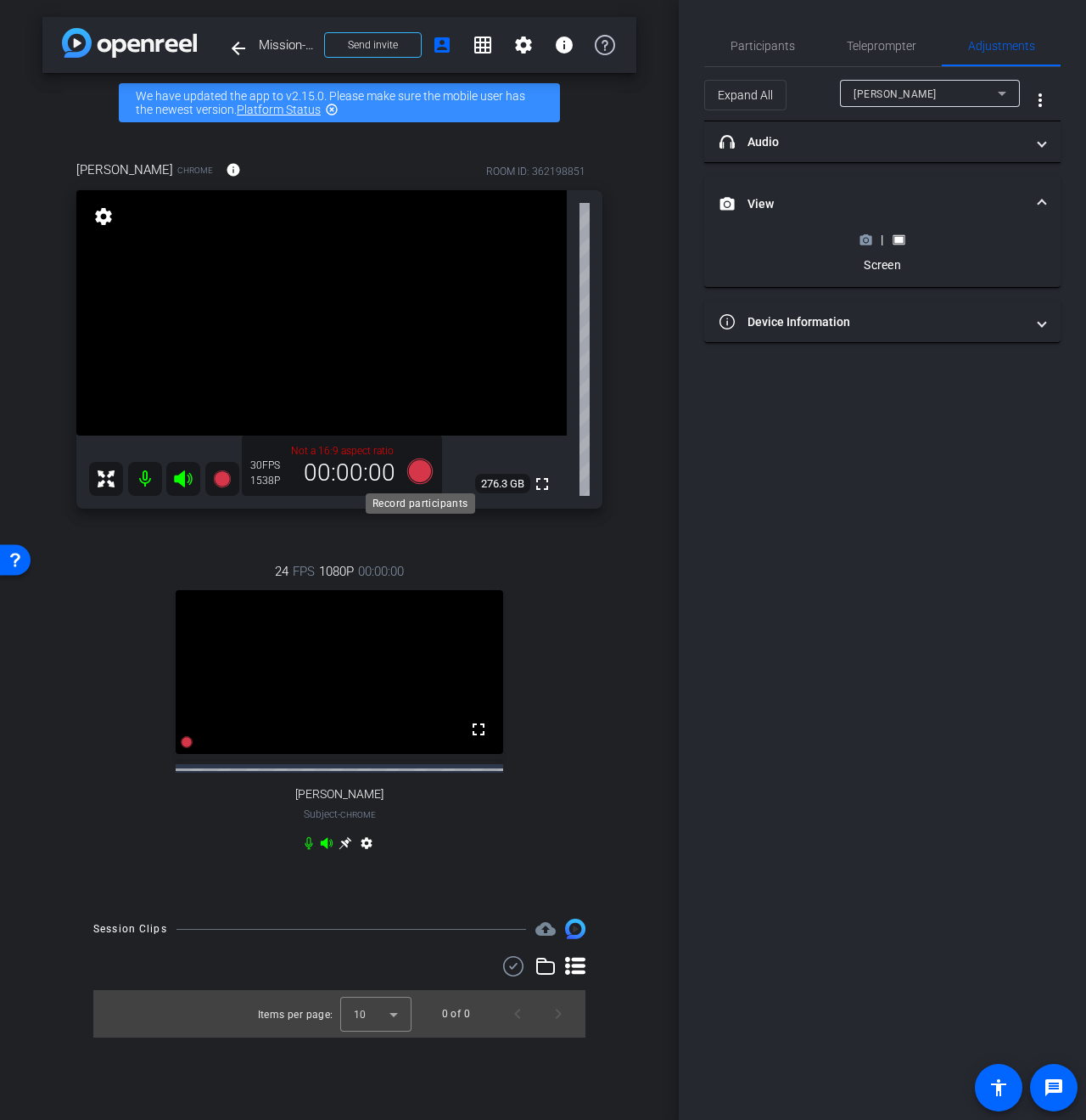
click at [426, 477] on icon at bounding box center [420, 471] width 26 height 26
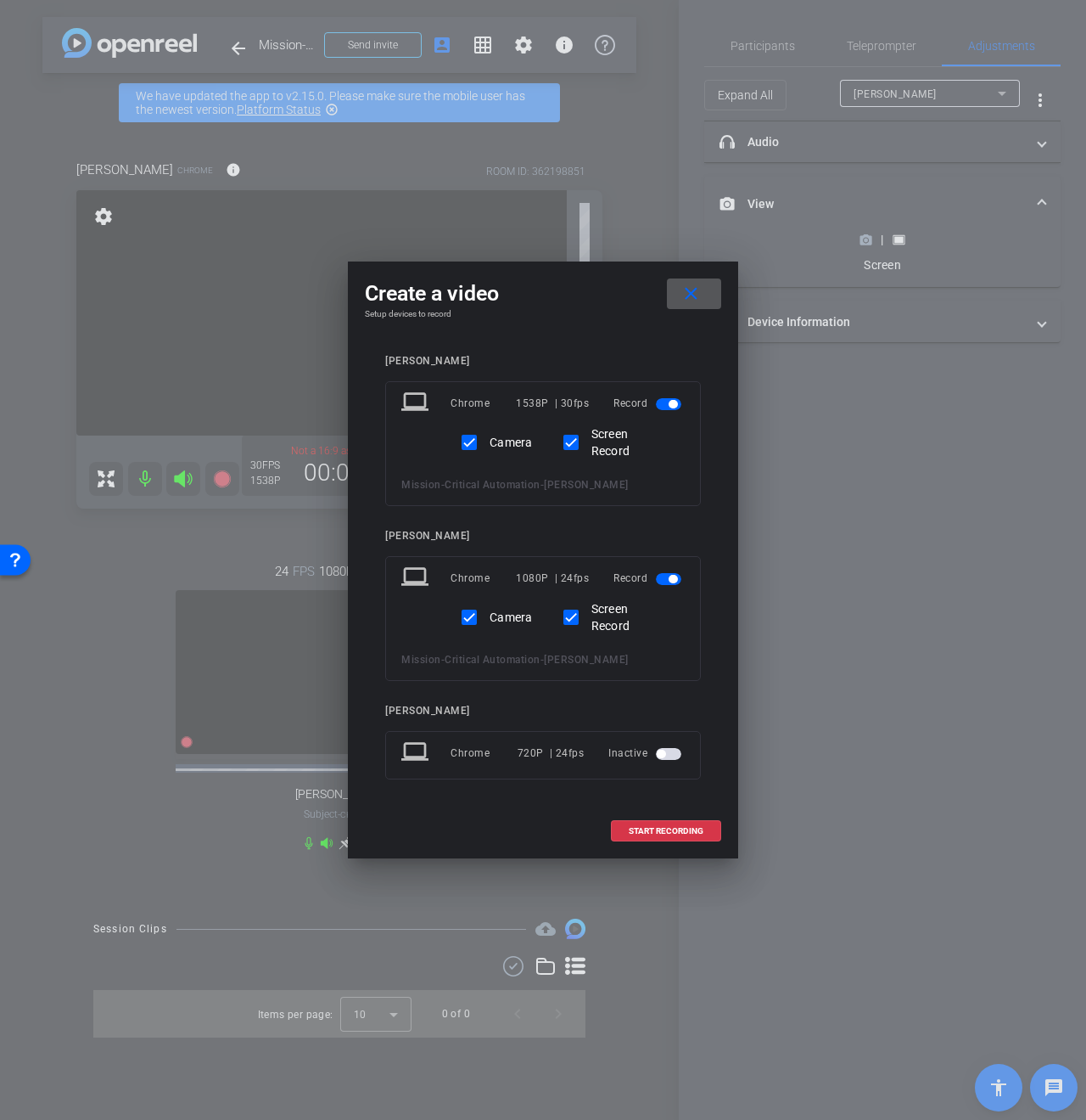
click at [695, 298] on mat-icon "close" at bounding box center [691, 294] width 21 height 21
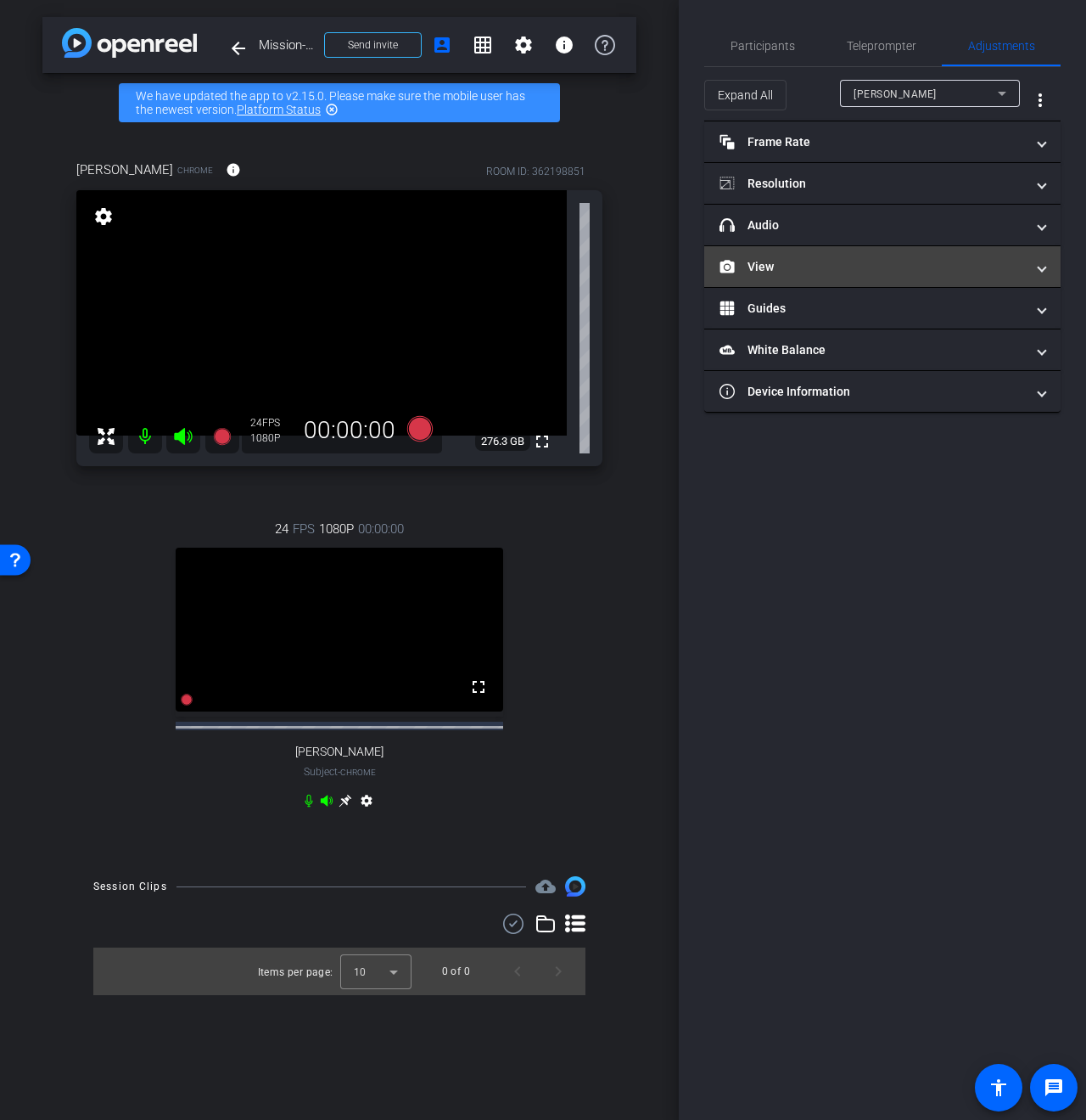
click at [775, 260] on mat-panel-title "View" at bounding box center [872, 267] width 305 height 18
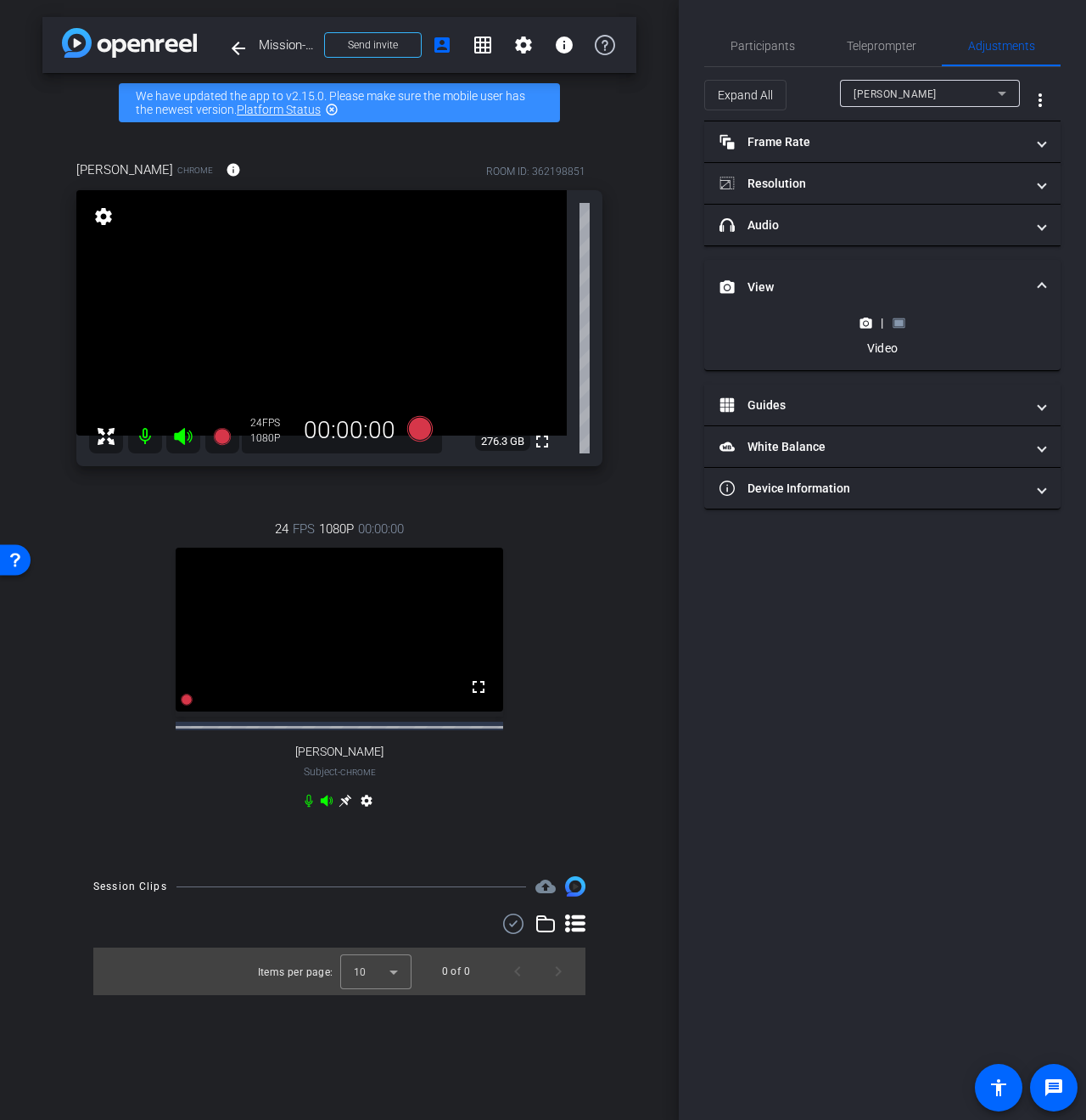
click at [897, 319] on rect at bounding box center [899, 322] width 10 height 7
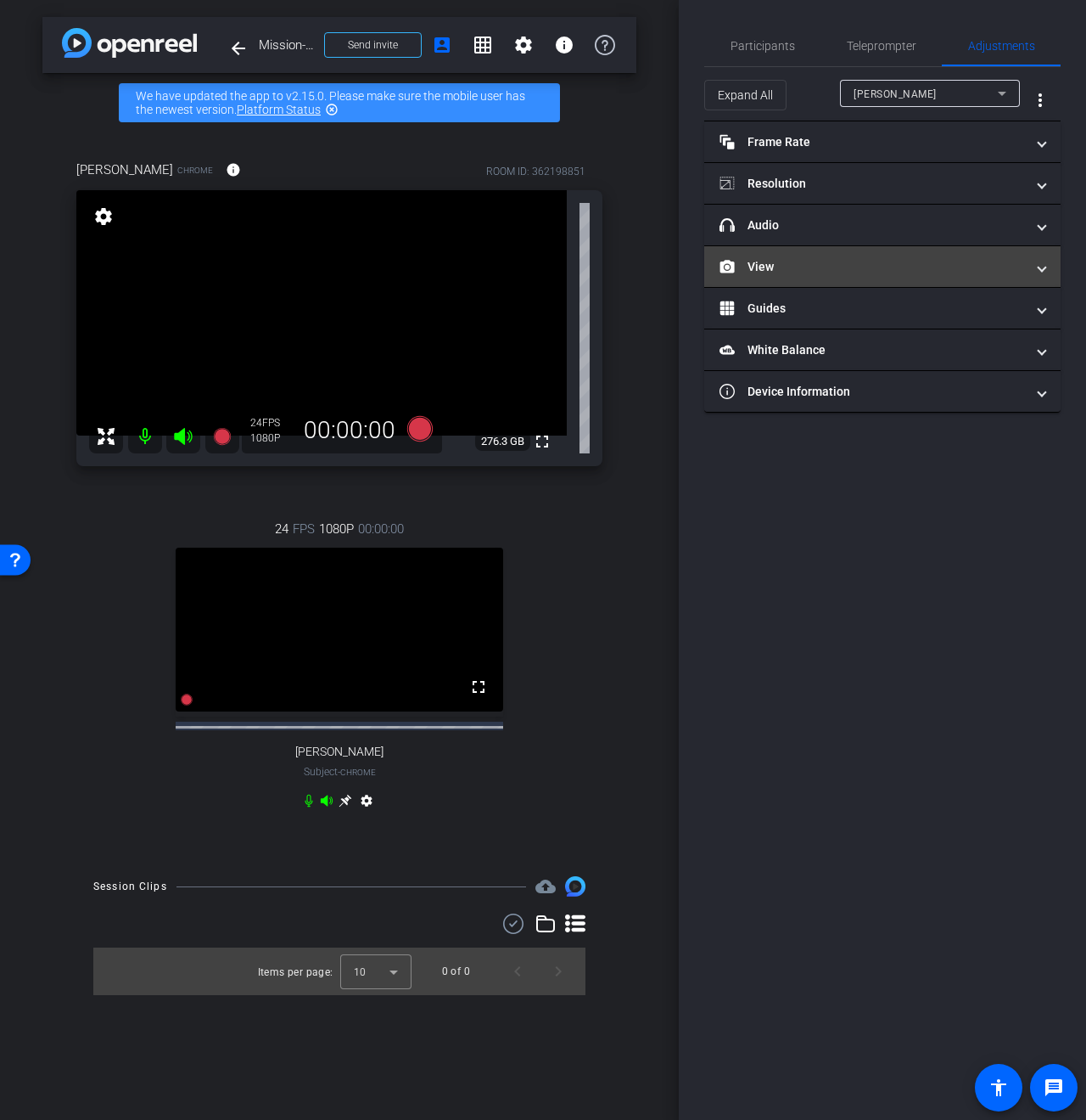
click at [863, 264] on mat-panel-title "View" at bounding box center [872, 267] width 305 height 18
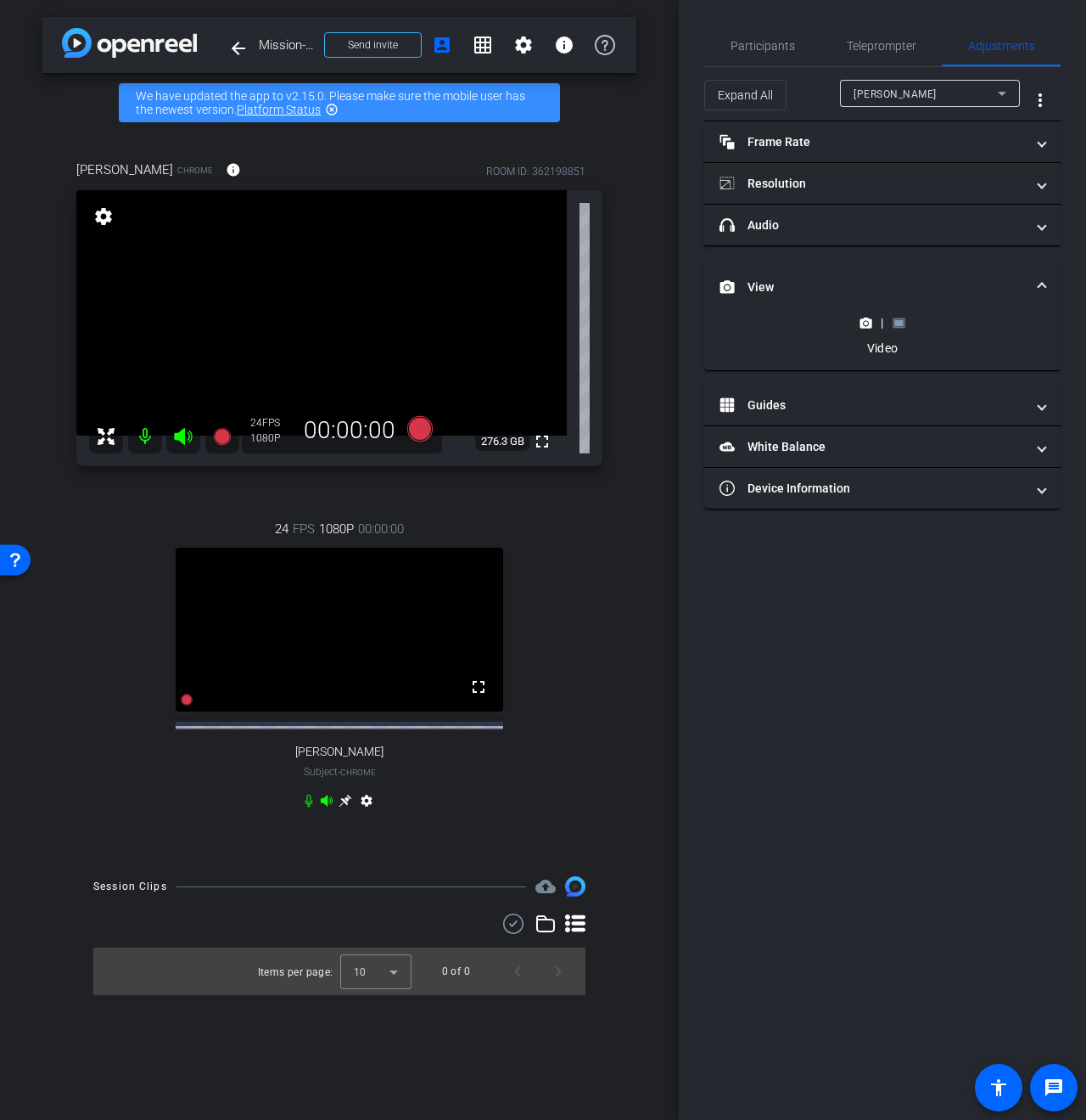
click at [1044, 282] on span at bounding box center [1041, 287] width 7 height 18
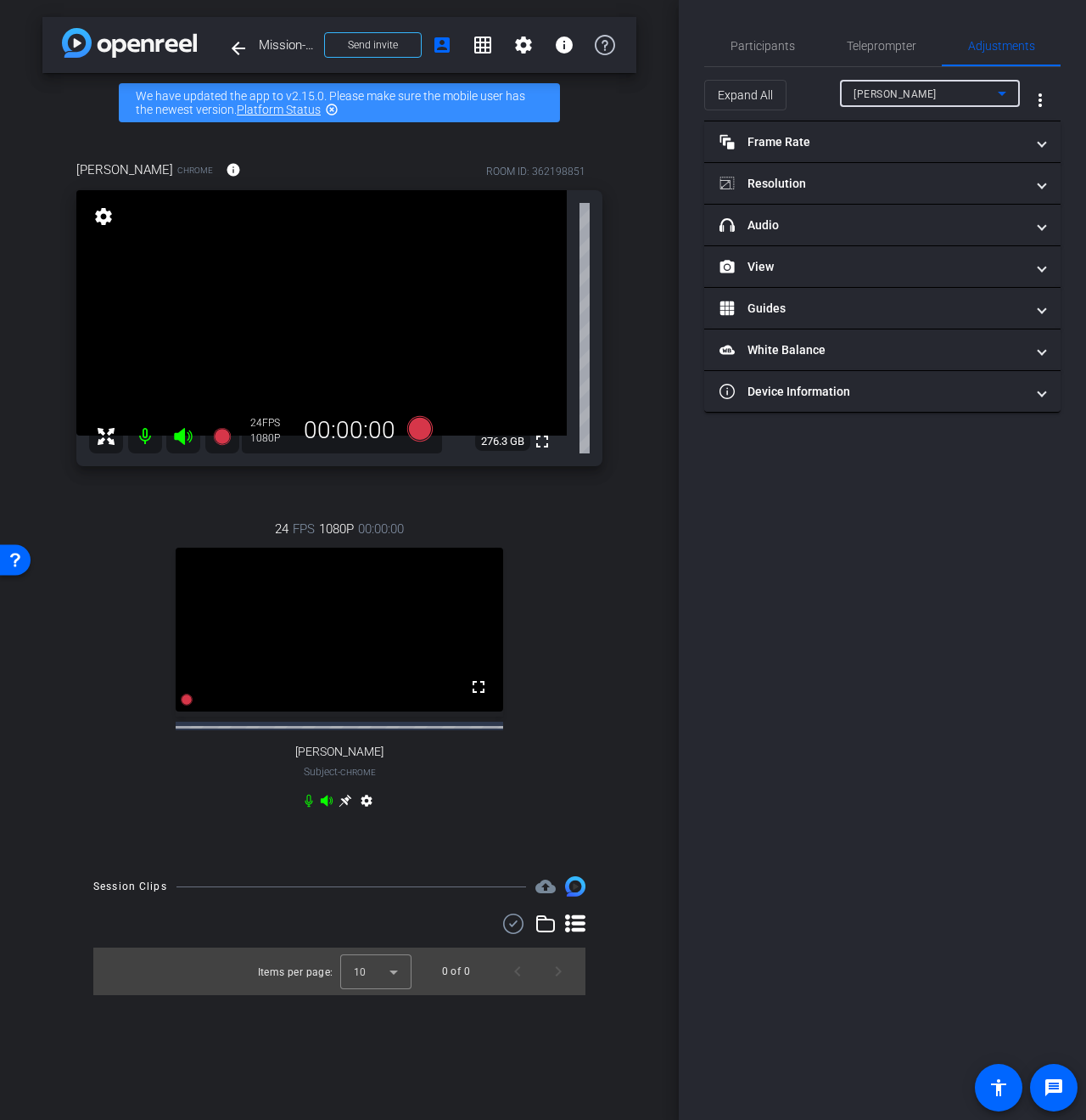
click at [895, 100] on div "[PERSON_NAME]" at bounding box center [925, 94] width 144 height 21
click at [896, 153] on span "[PERSON_NAME]" at bounding box center [897, 154] width 86 height 20
click at [805, 274] on mat-expansion-panel-header "View" at bounding box center [882, 266] width 356 height 41
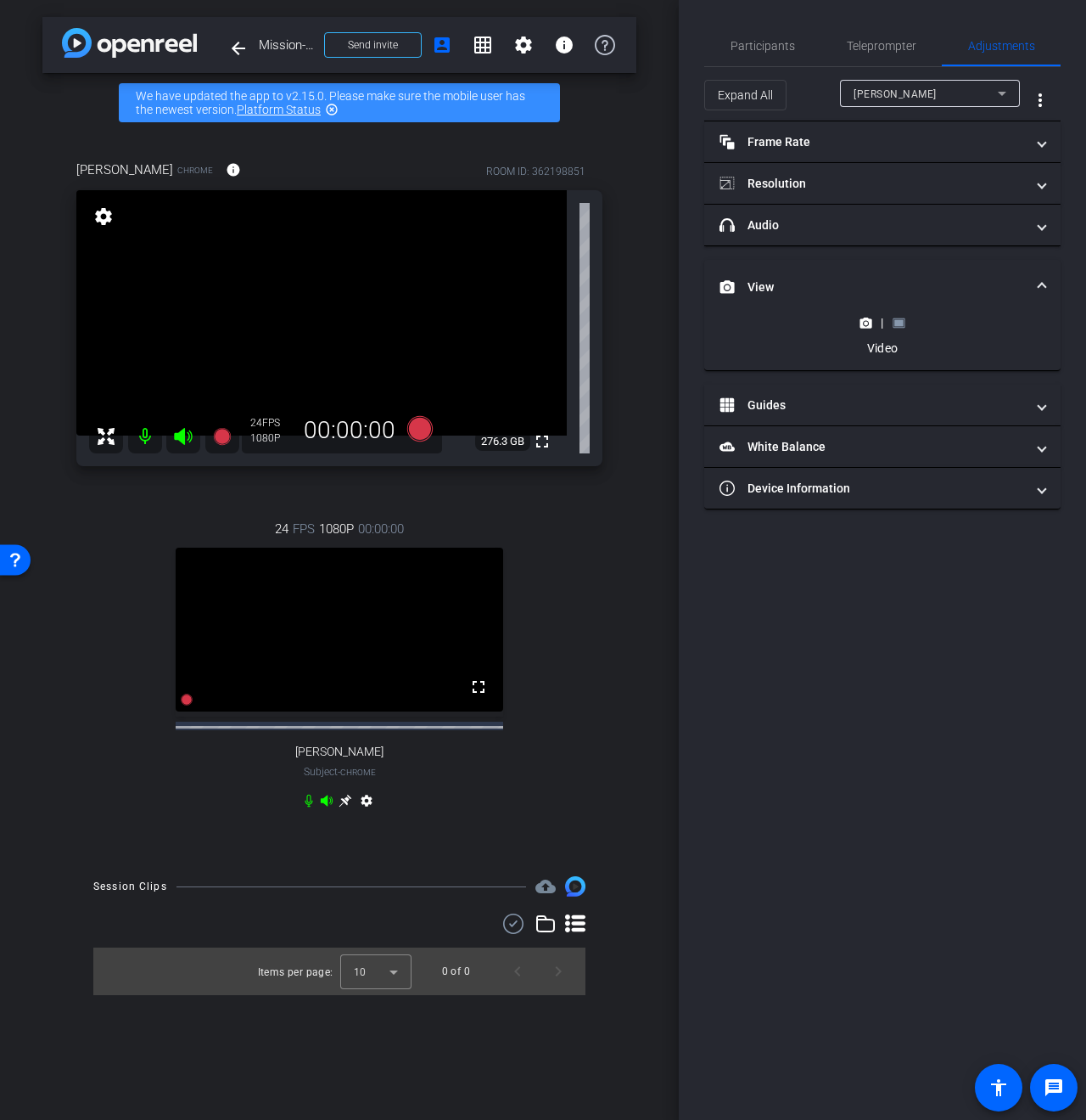
click at [898, 318] on icon at bounding box center [898, 323] width 11 height 10
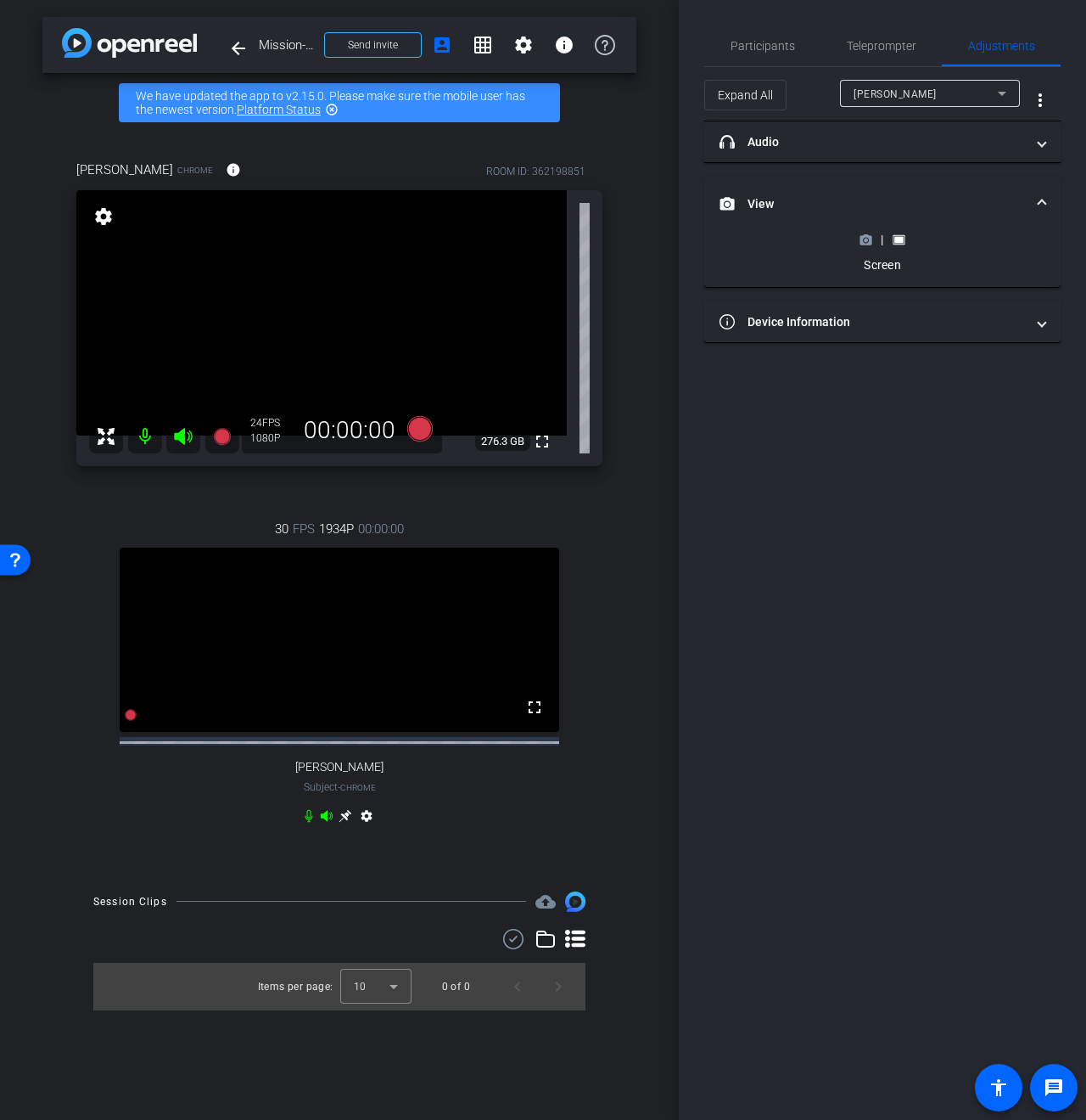
click at [863, 238] on icon at bounding box center [865, 239] width 12 height 12
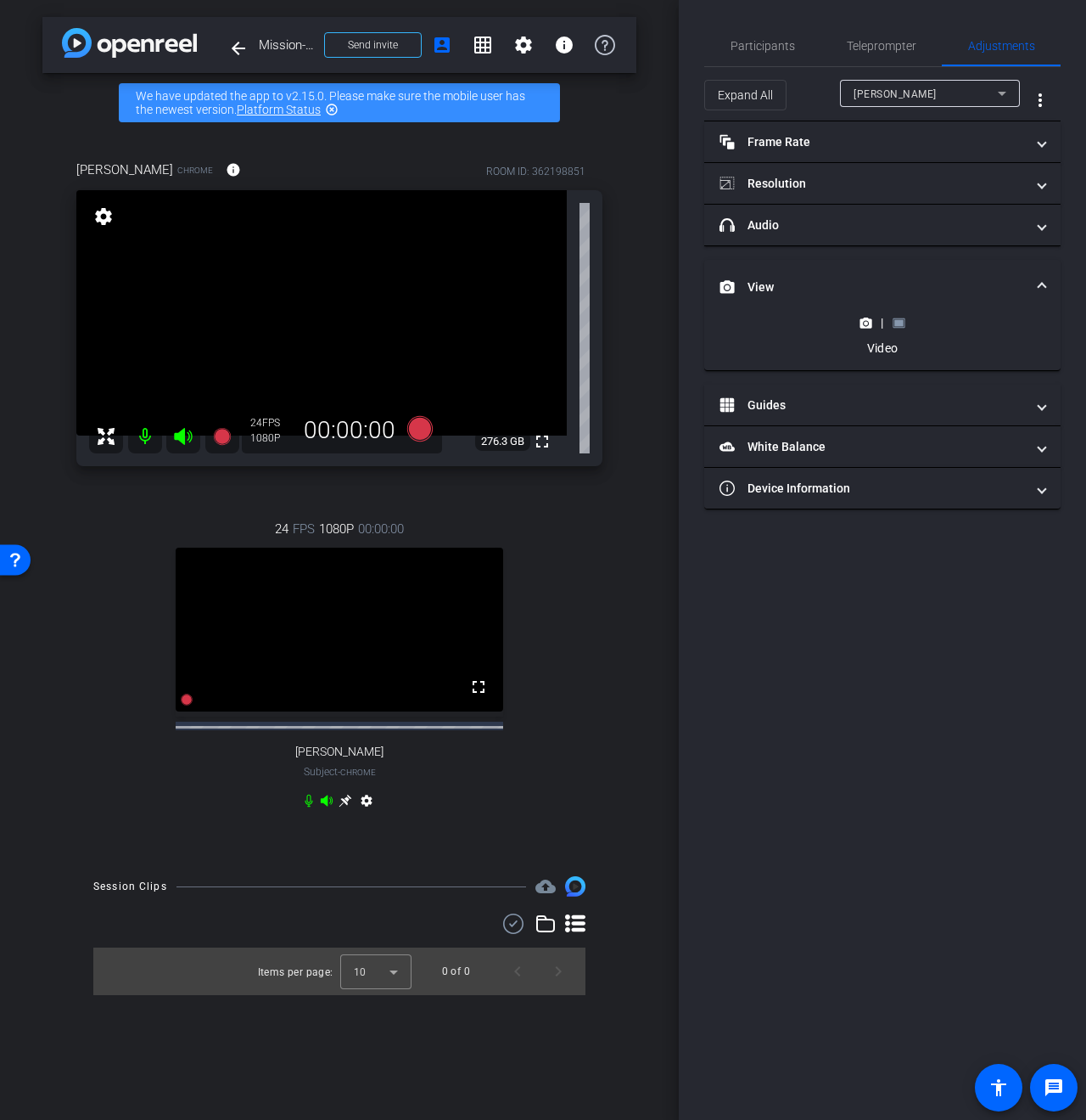
click at [872, 93] on span "[PERSON_NAME]" at bounding box center [895, 94] width 83 height 11
click at [873, 128] on span "[PERSON_NAME]" at bounding box center [897, 126] width 86 height 20
click at [898, 326] on icon at bounding box center [898, 323] width 12 height 12
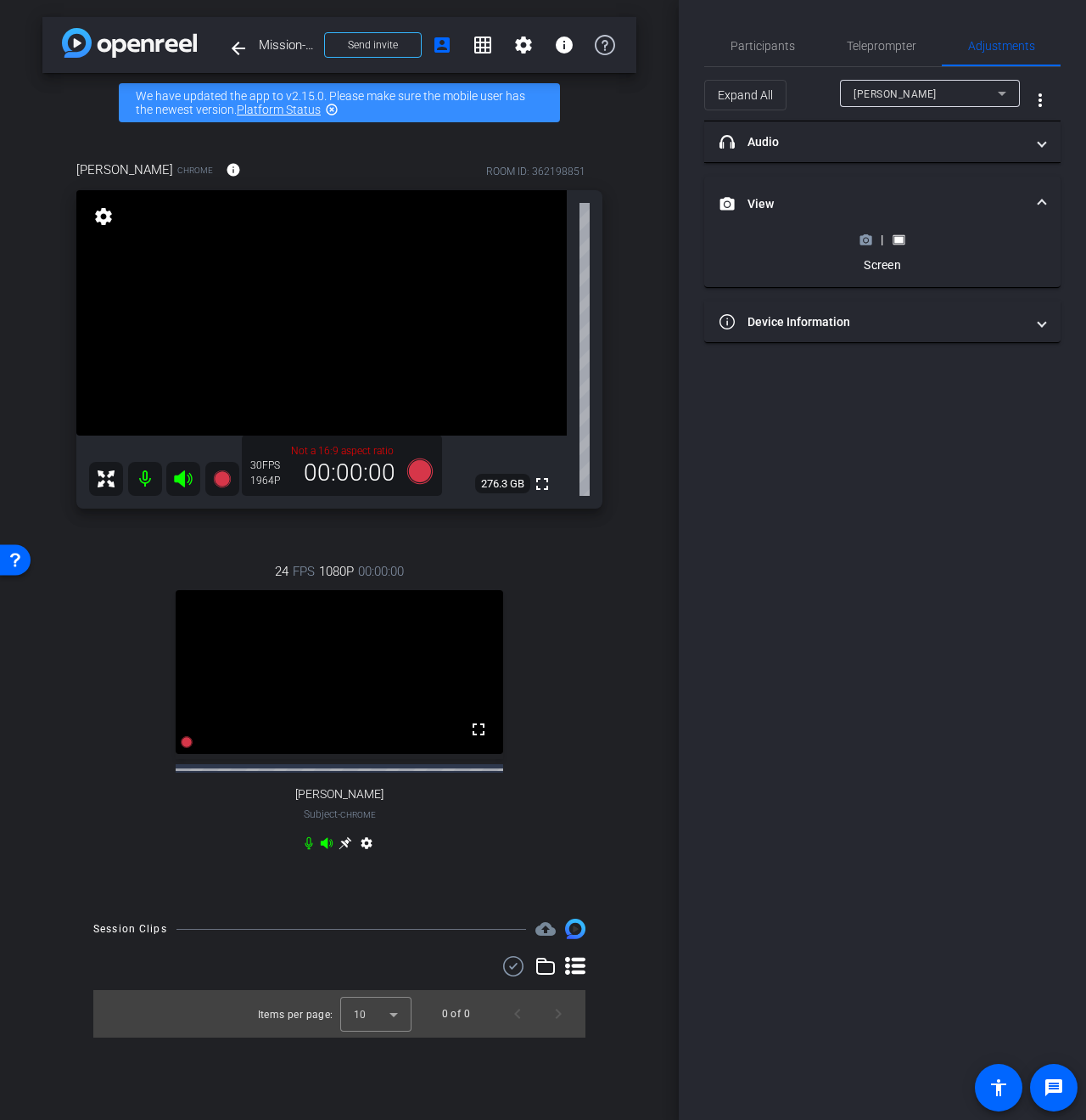
click at [890, 91] on span "[PERSON_NAME]" at bounding box center [895, 94] width 83 height 11
click at [875, 149] on span "[PERSON_NAME]" at bounding box center [897, 154] width 86 height 20
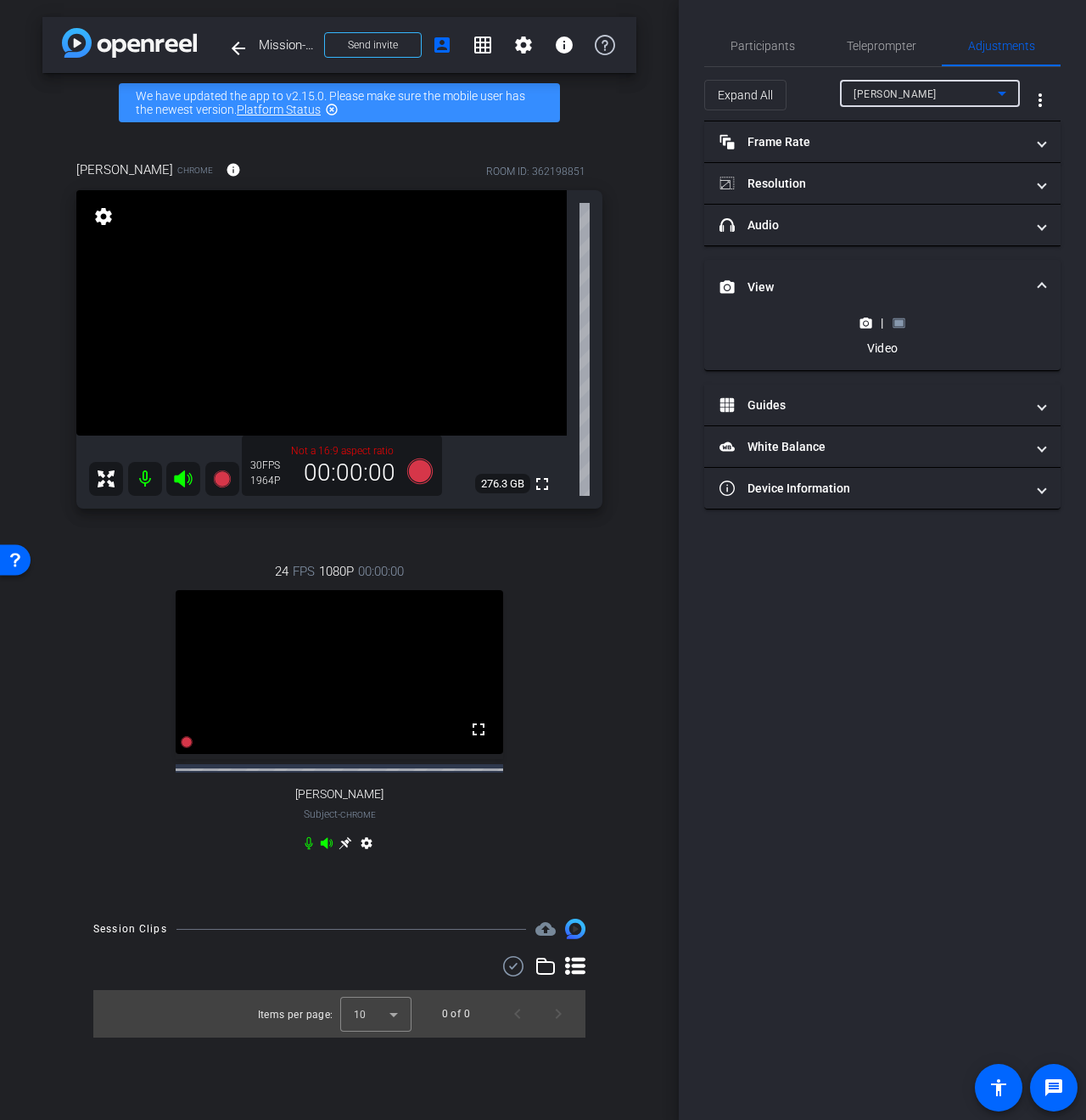
click at [898, 317] on icon at bounding box center [898, 323] width 12 height 12
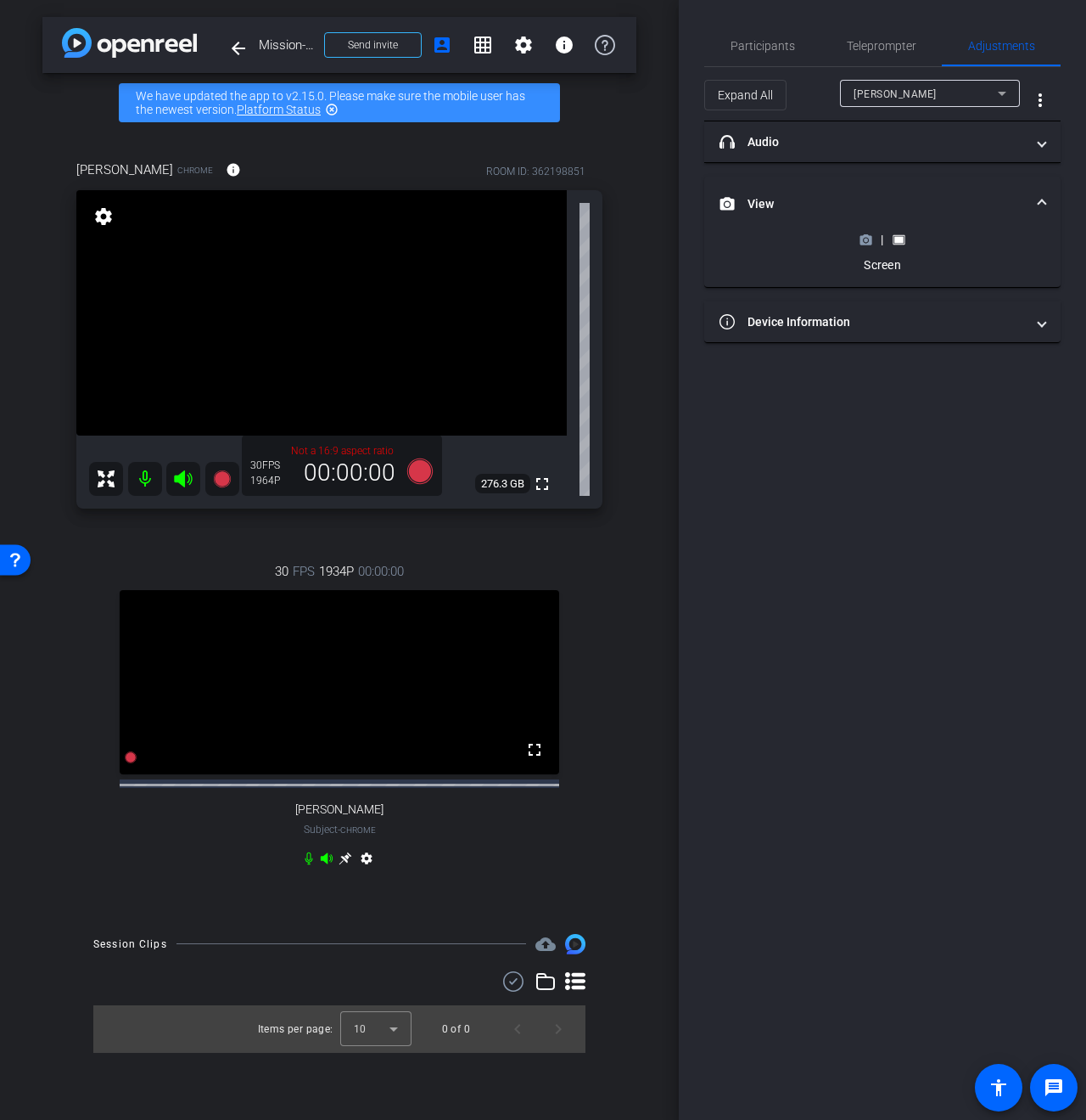
click at [862, 243] on icon at bounding box center [865, 239] width 12 height 12
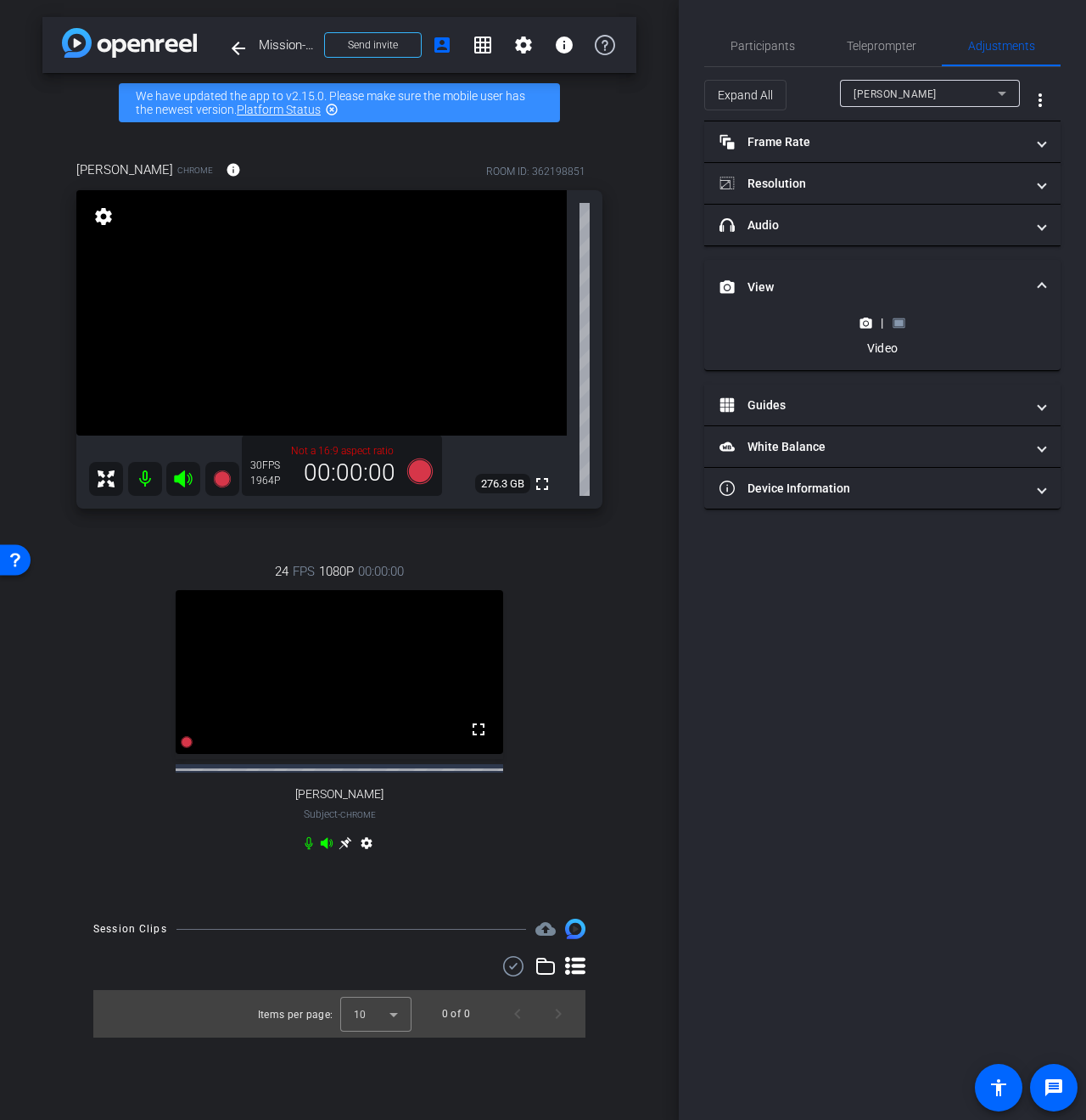
click at [951, 100] on div "[PERSON_NAME]" at bounding box center [925, 94] width 144 height 21
click at [898, 125] on span "[PERSON_NAME]" at bounding box center [897, 126] width 86 height 20
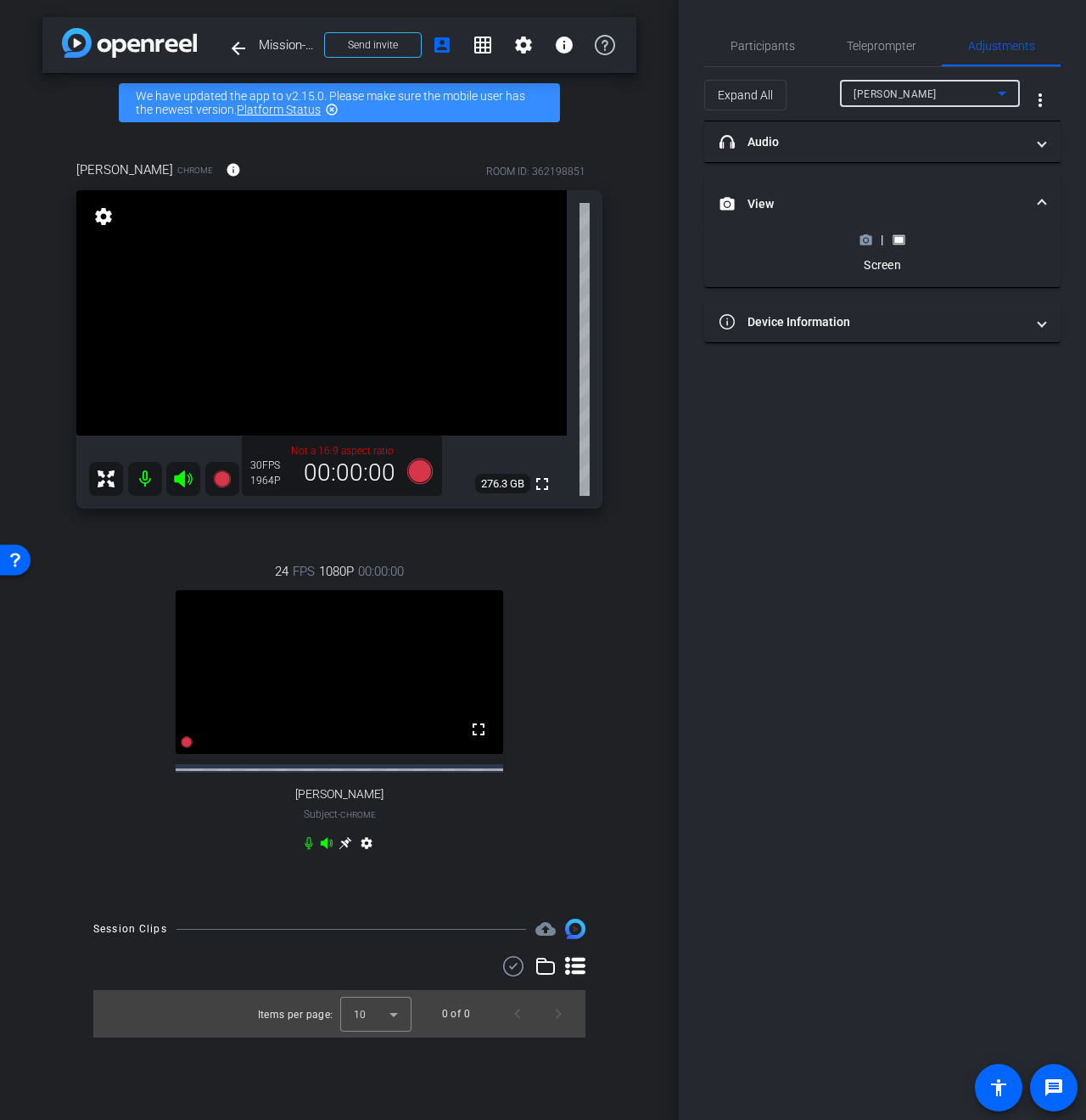
click at [1035, 202] on span "View" at bounding box center [878, 204] width 319 height 18
click at [766, 50] on span "Participants" at bounding box center [762, 46] width 64 height 11
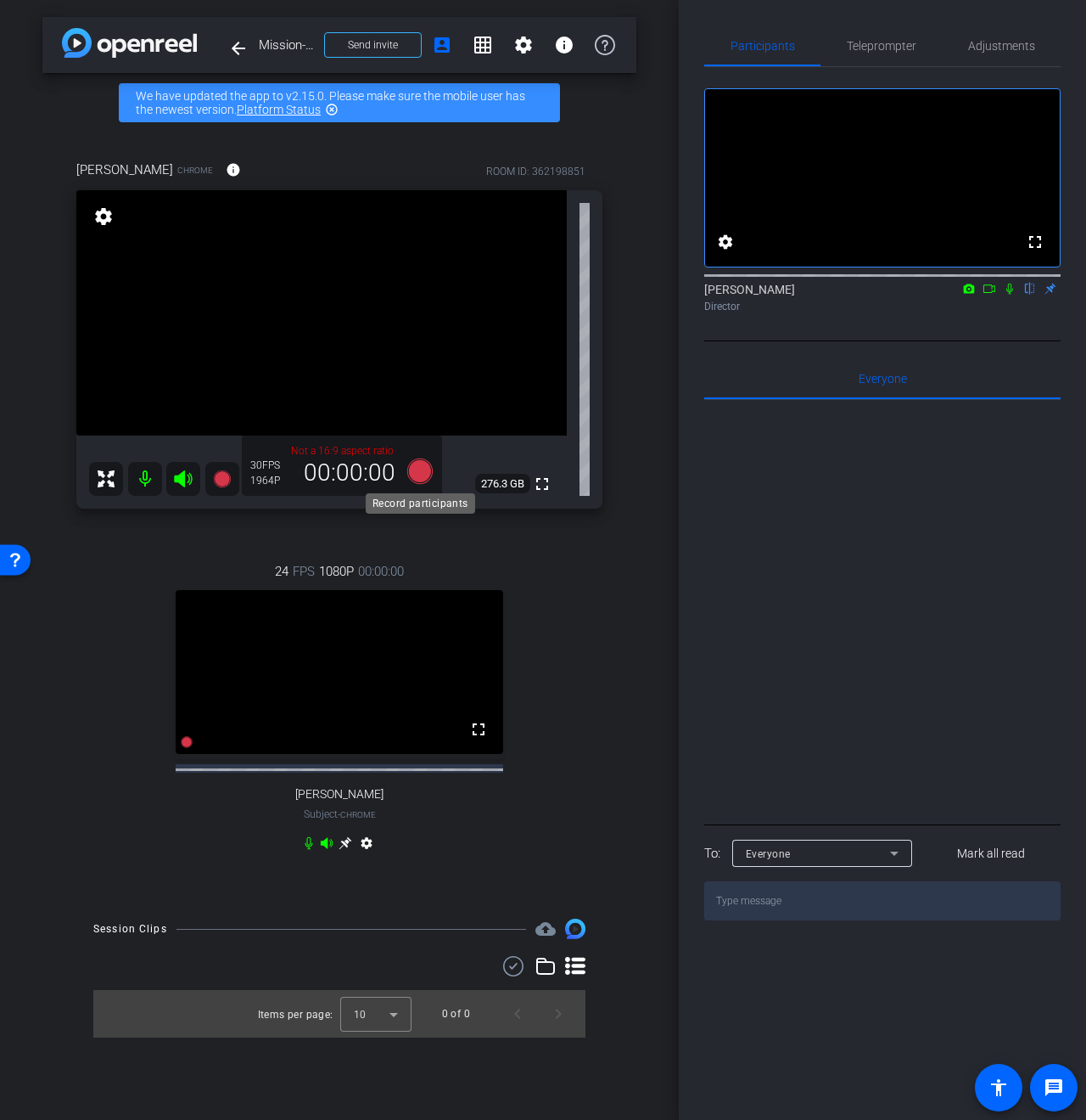
click at [421, 477] on icon at bounding box center [420, 471] width 26 height 26
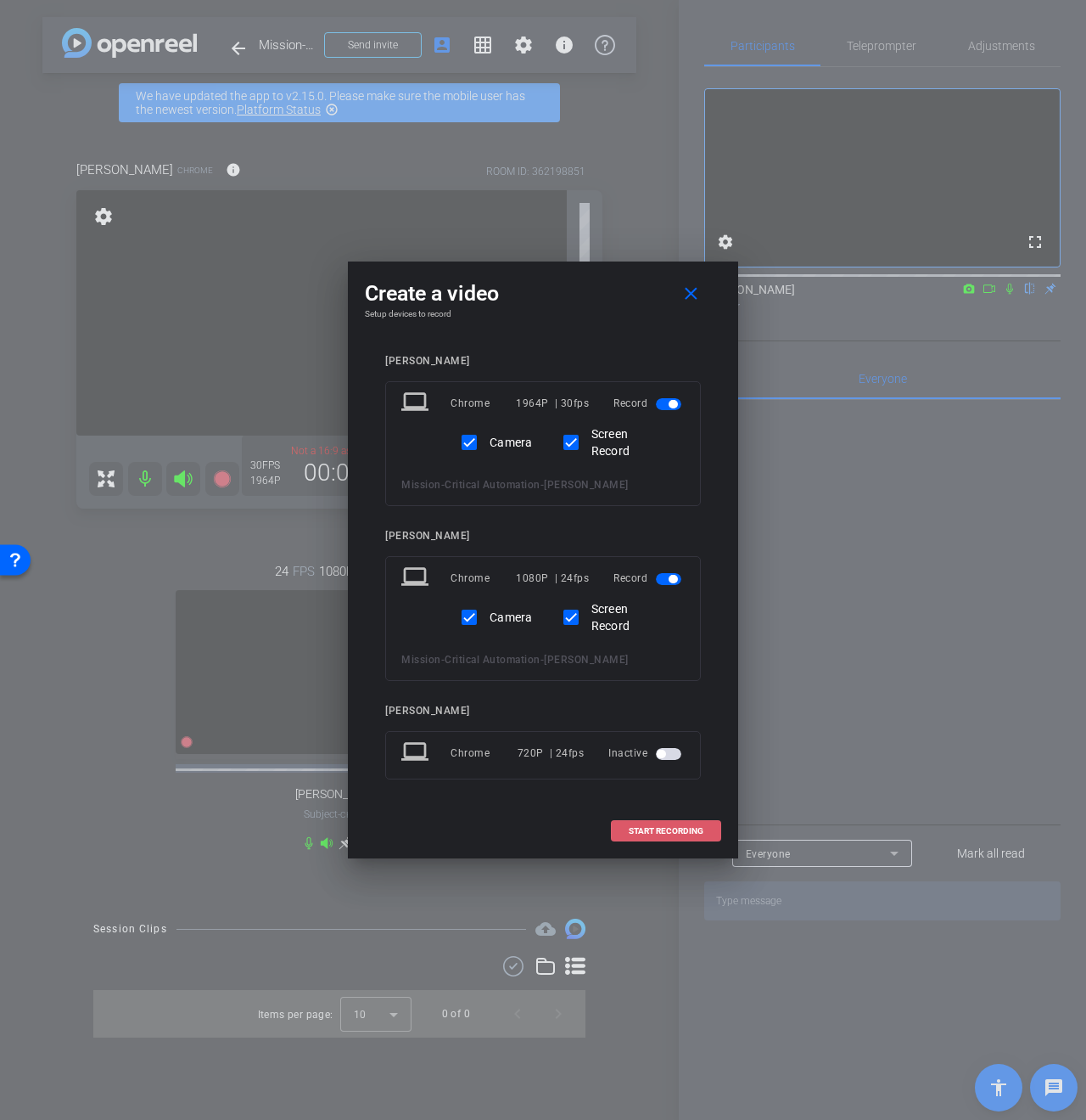
click at [665, 832] on span "START RECORDING" at bounding box center [666, 831] width 75 height 9
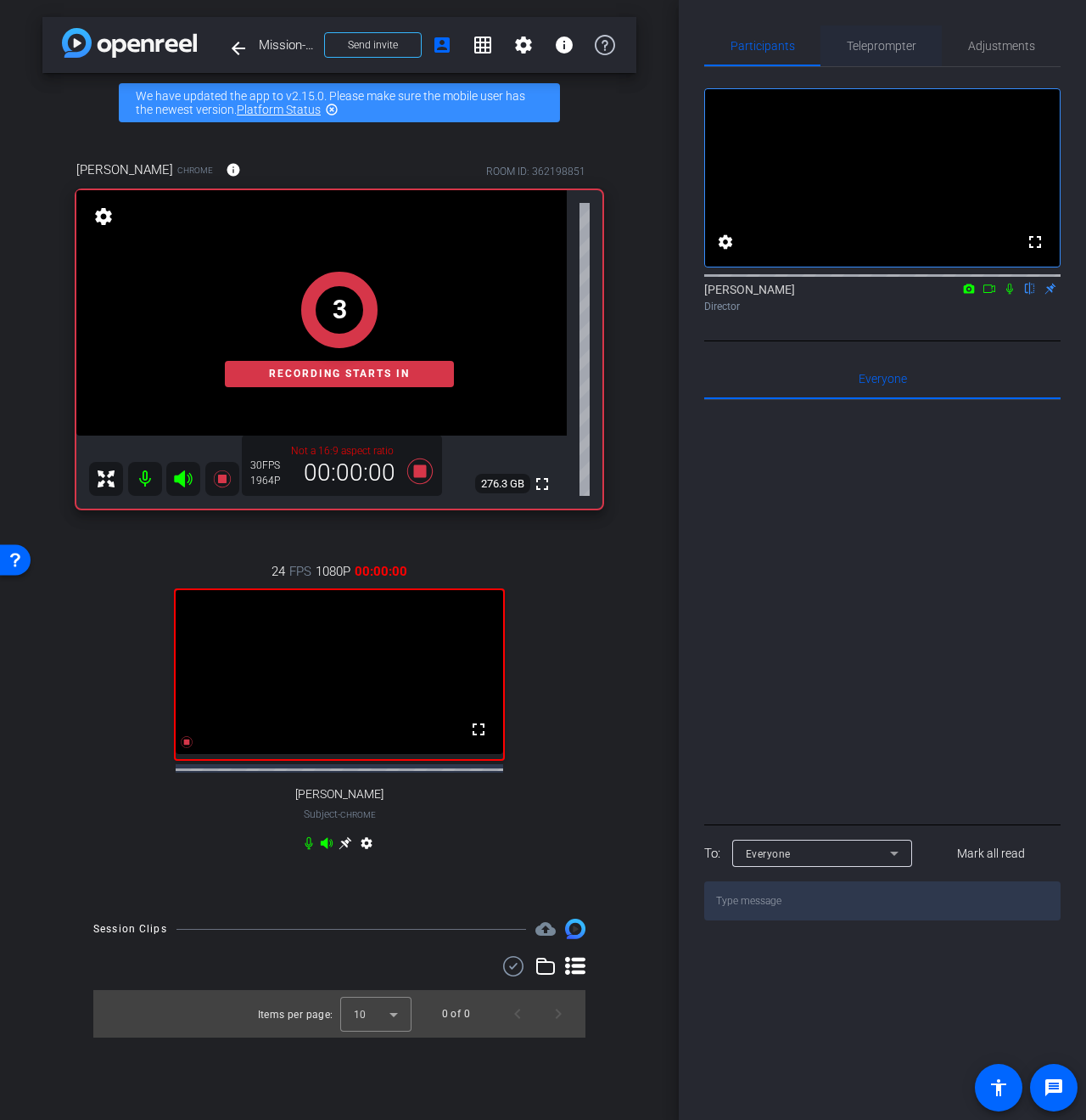
click at [894, 47] on span "Teleprompter" at bounding box center [881, 46] width 70 height 11
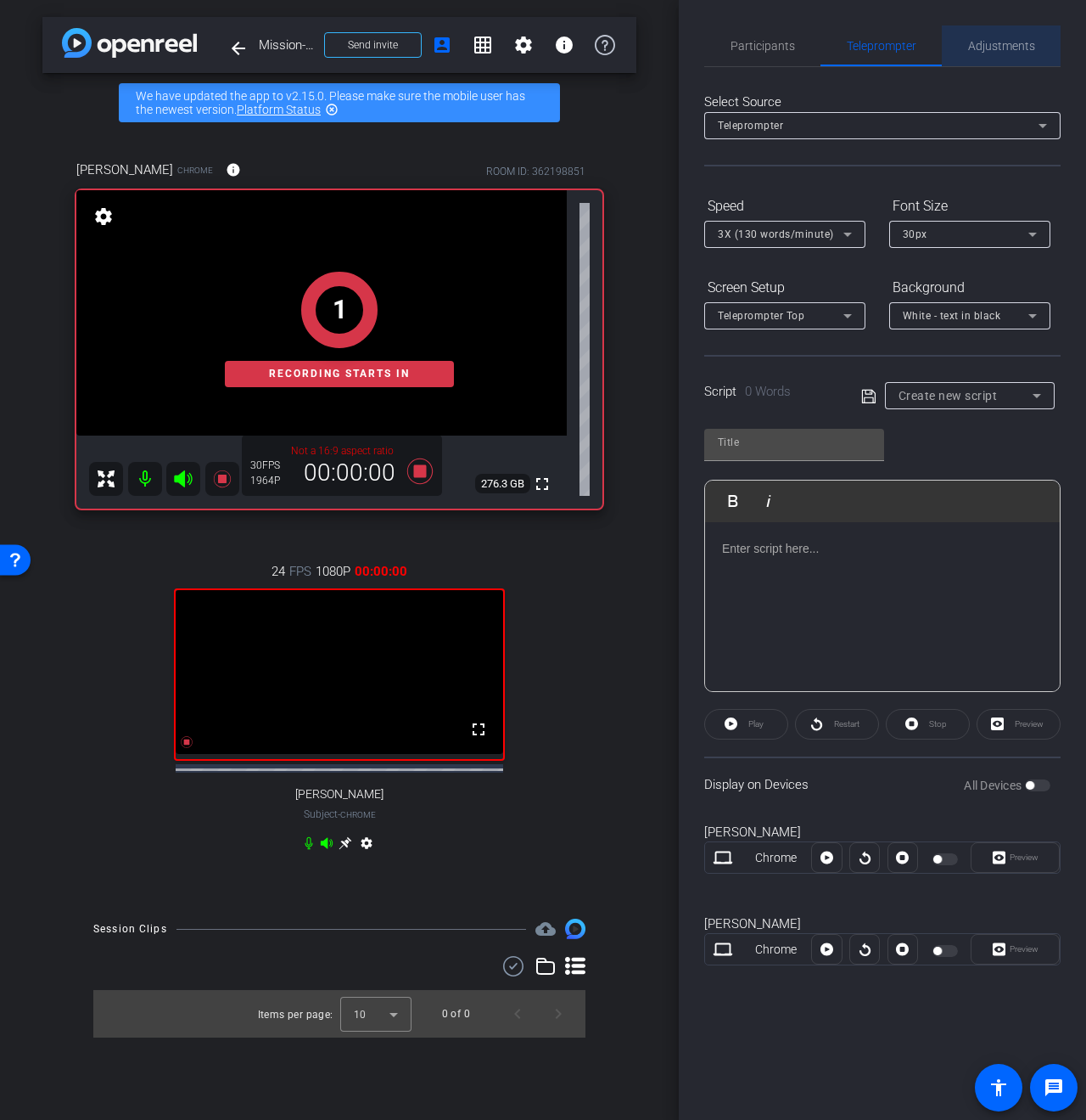
click at [980, 35] on span "Adjustments" at bounding box center [1002, 46] width 67 height 41
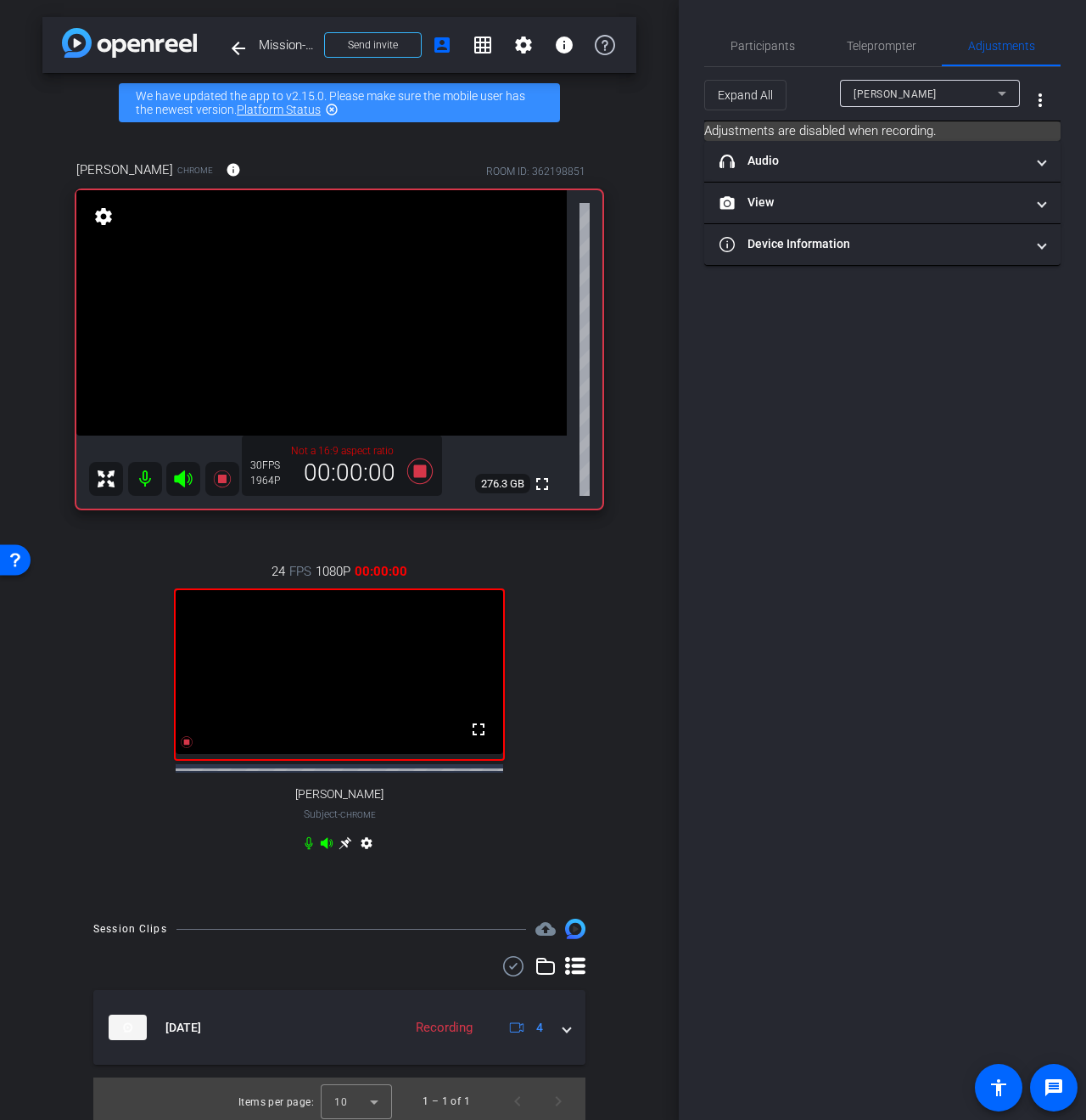
click at [896, 93] on span "[PERSON_NAME]" at bounding box center [895, 94] width 83 height 11
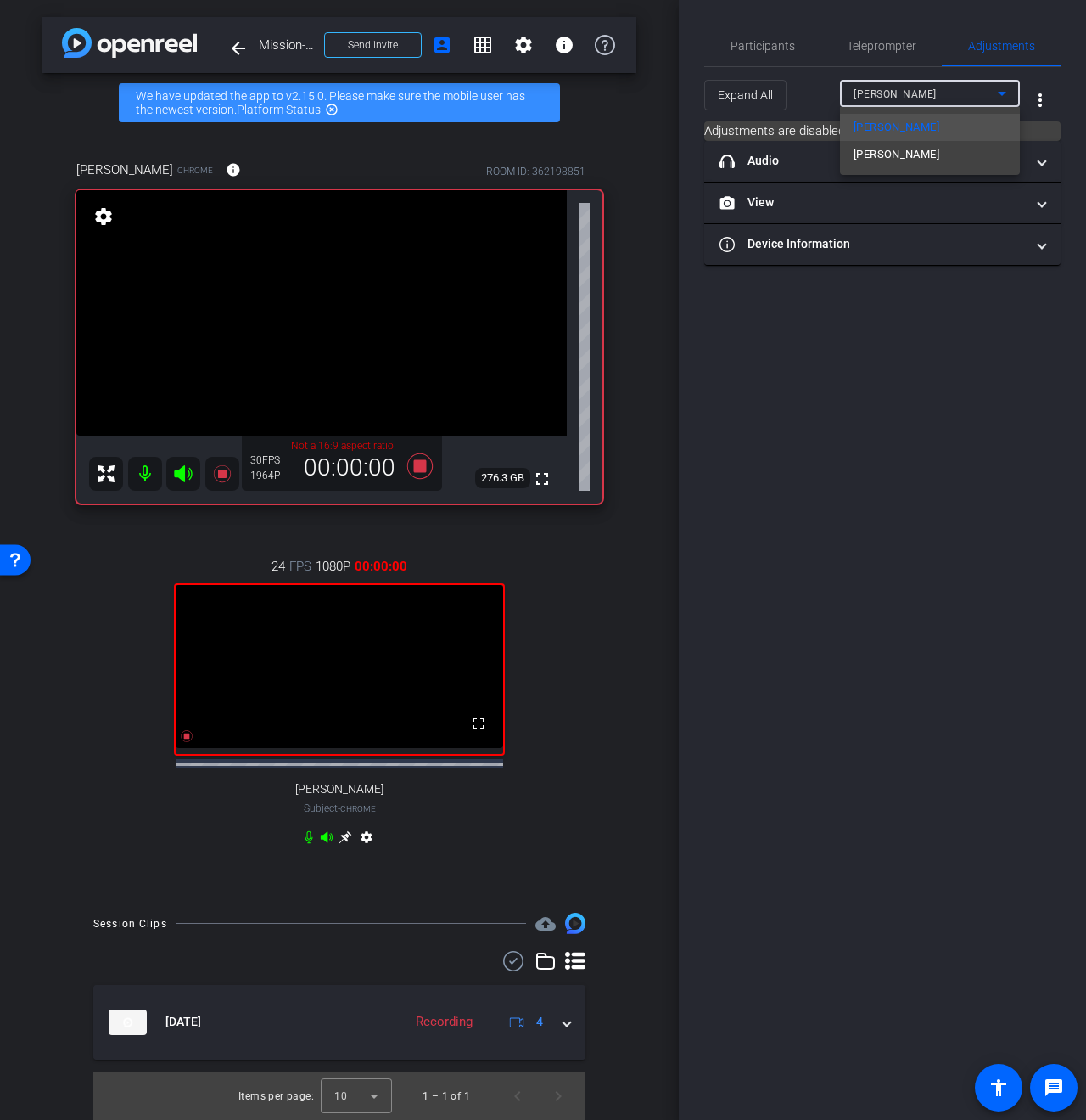
click at [896, 93] on div at bounding box center [543, 560] width 1086 height 1120
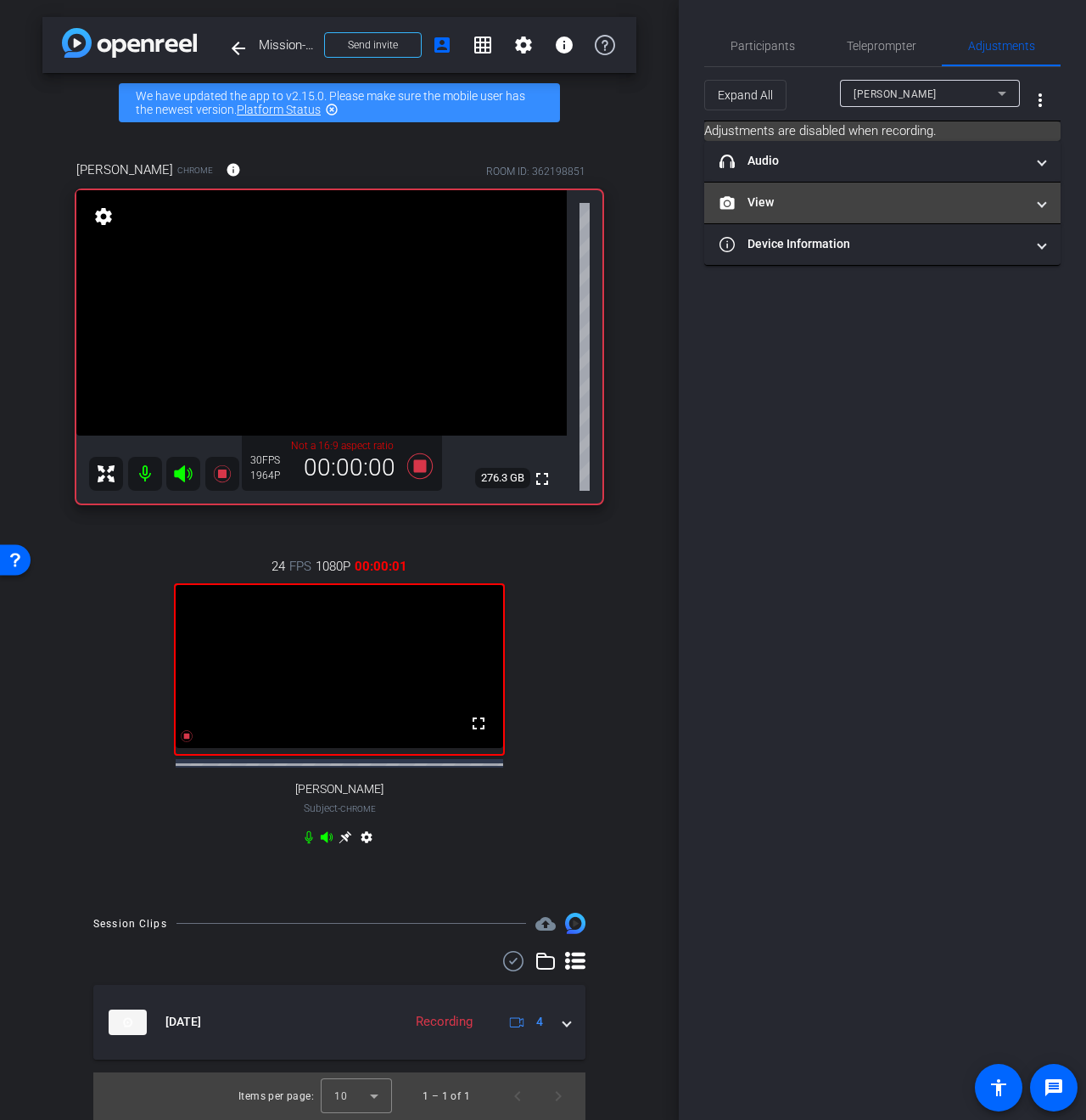
click at [798, 201] on mat-panel-title "View" at bounding box center [872, 202] width 305 height 18
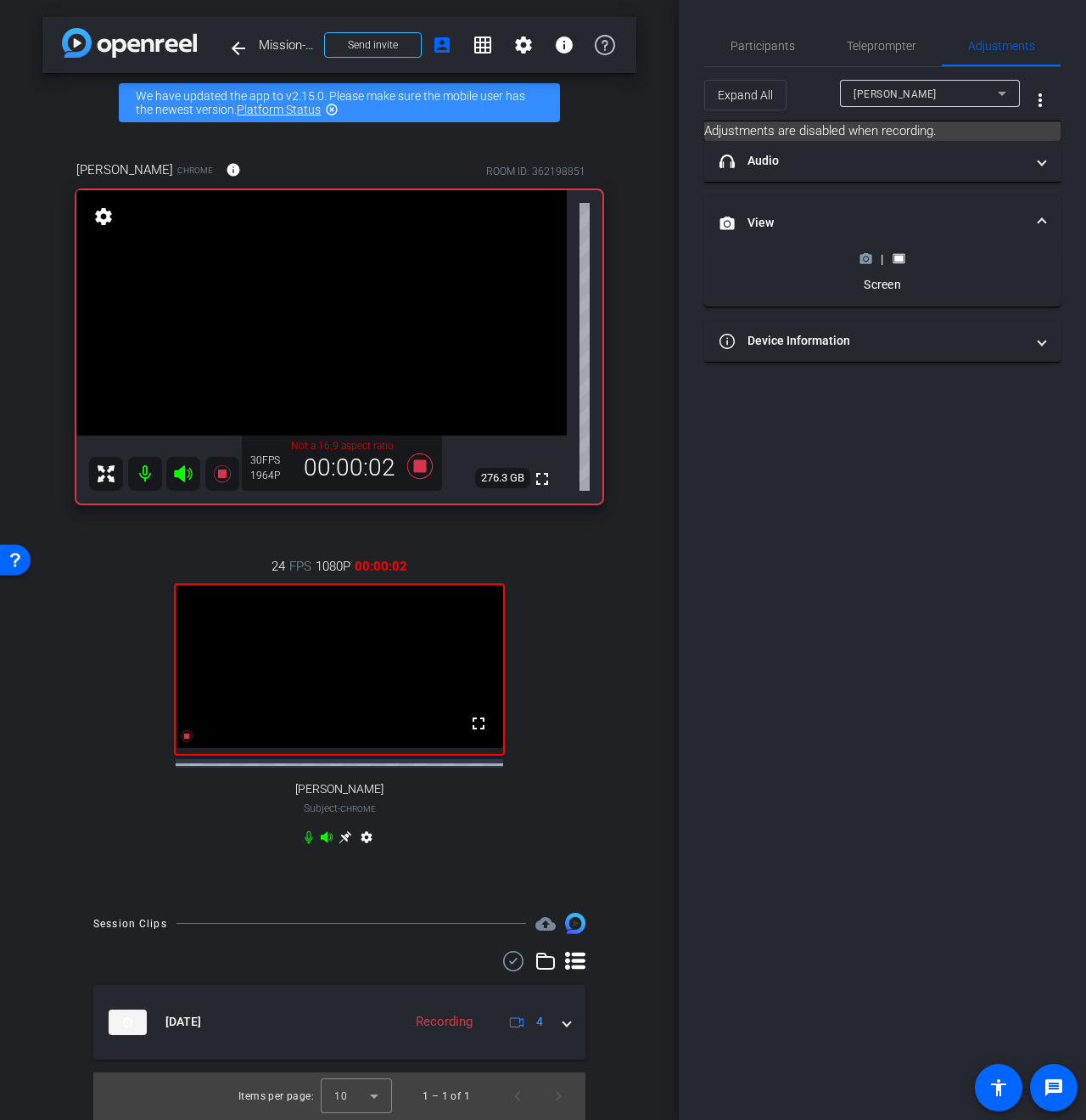
click at [859, 253] on icon at bounding box center [865, 258] width 12 height 12
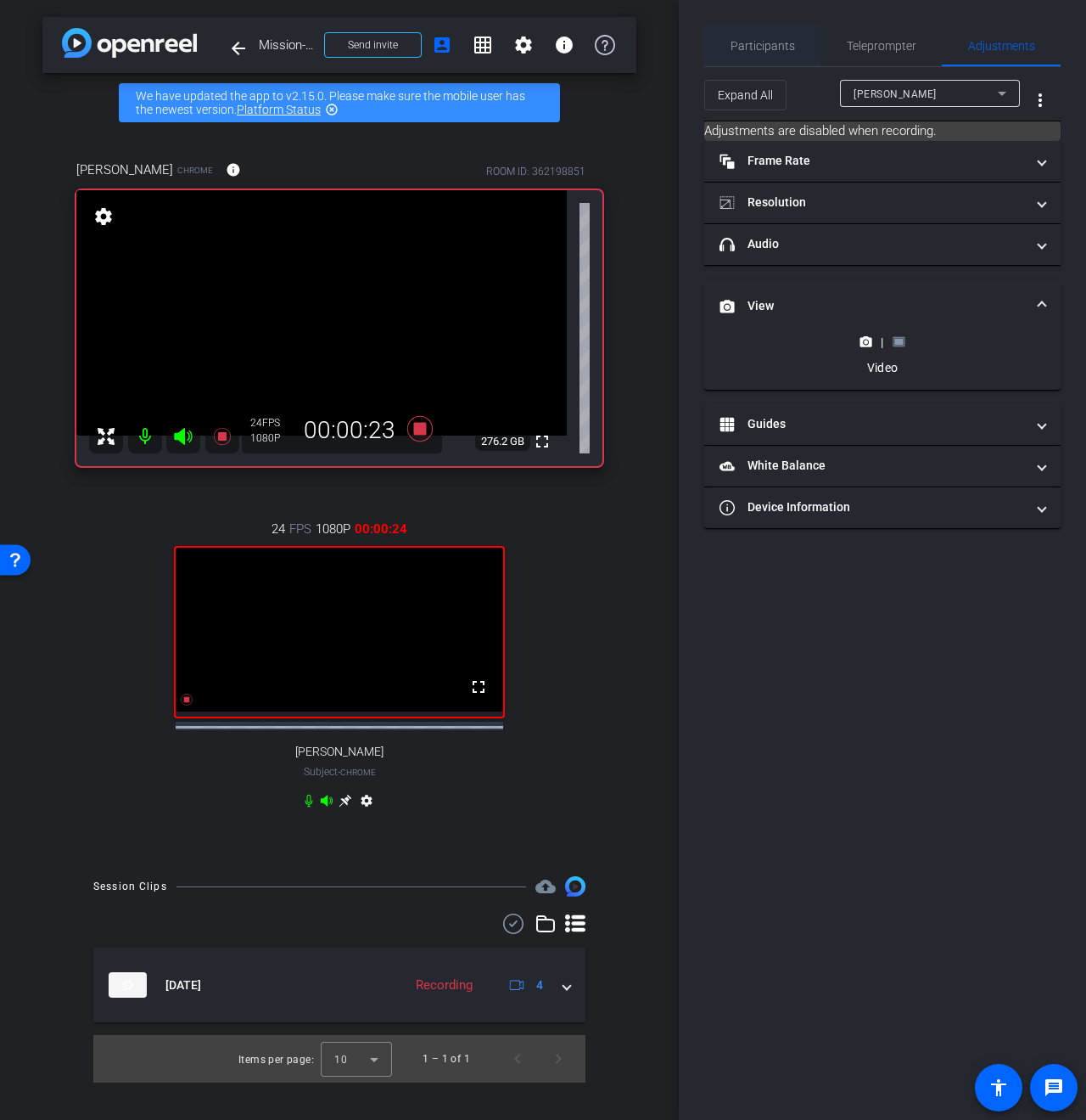
click at [747, 64] on span "Participants" at bounding box center [762, 46] width 64 height 41
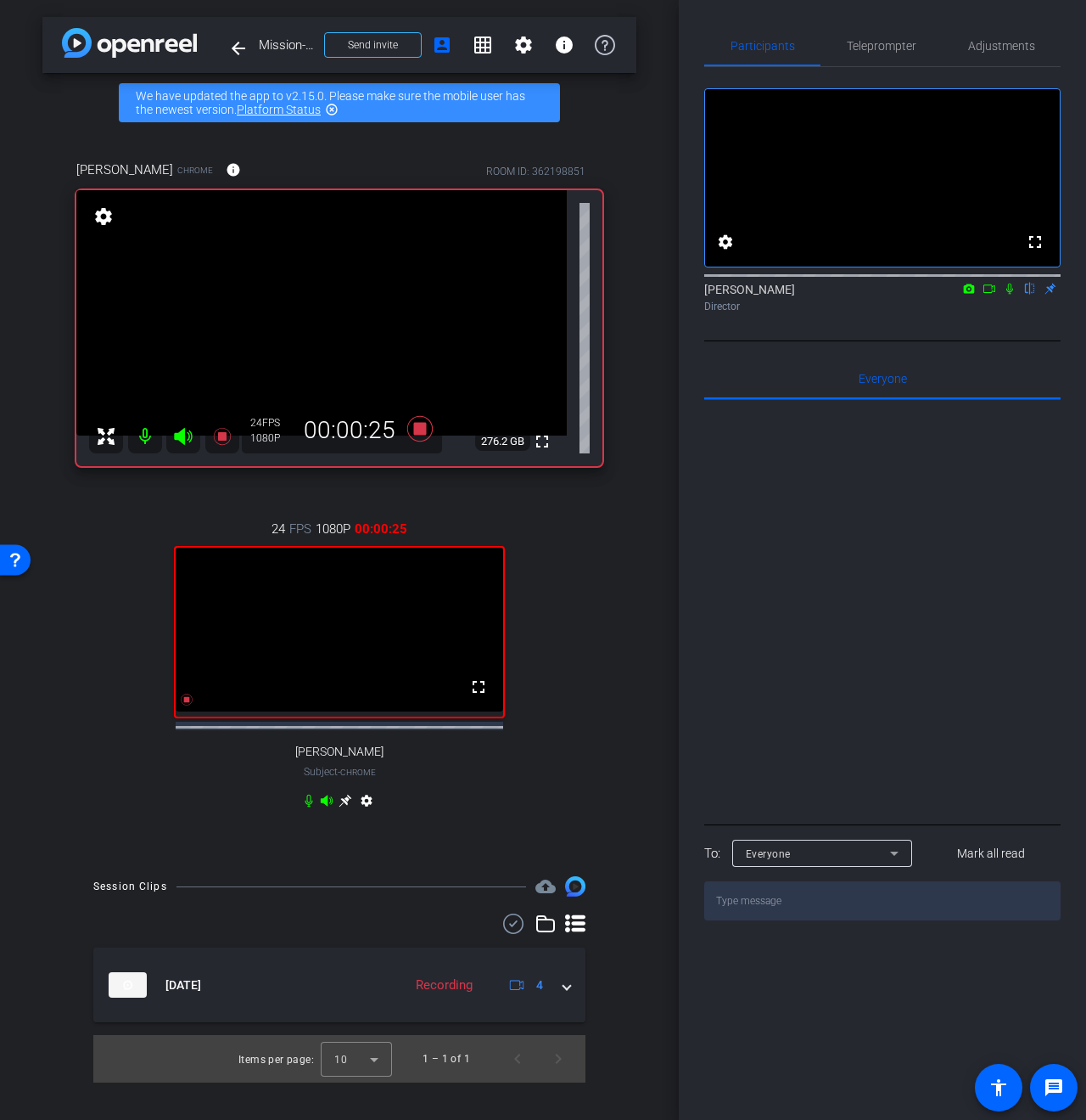
click at [1009, 295] on icon at bounding box center [1009, 288] width 13 height 11
click at [989, 295] on icon at bounding box center [989, 288] width 13 height 11
click at [964, 561] on div at bounding box center [882, 610] width 356 height 420
click at [1031, 295] on icon at bounding box center [1030, 288] width 13 height 11
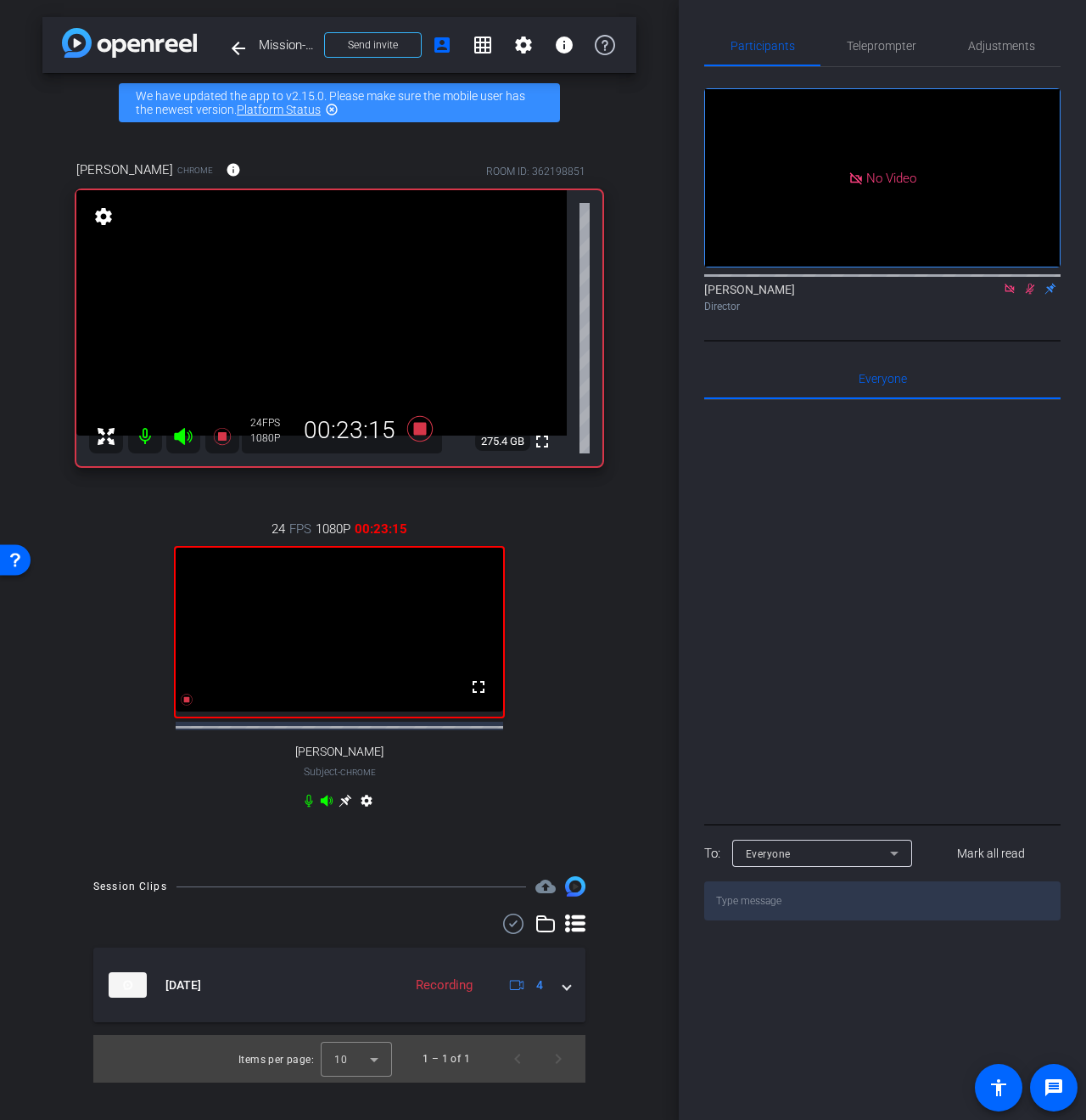
click at [1034, 295] on icon at bounding box center [1030, 288] width 13 height 11
click at [425, 428] on icon at bounding box center [420, 429] width 26 height 26
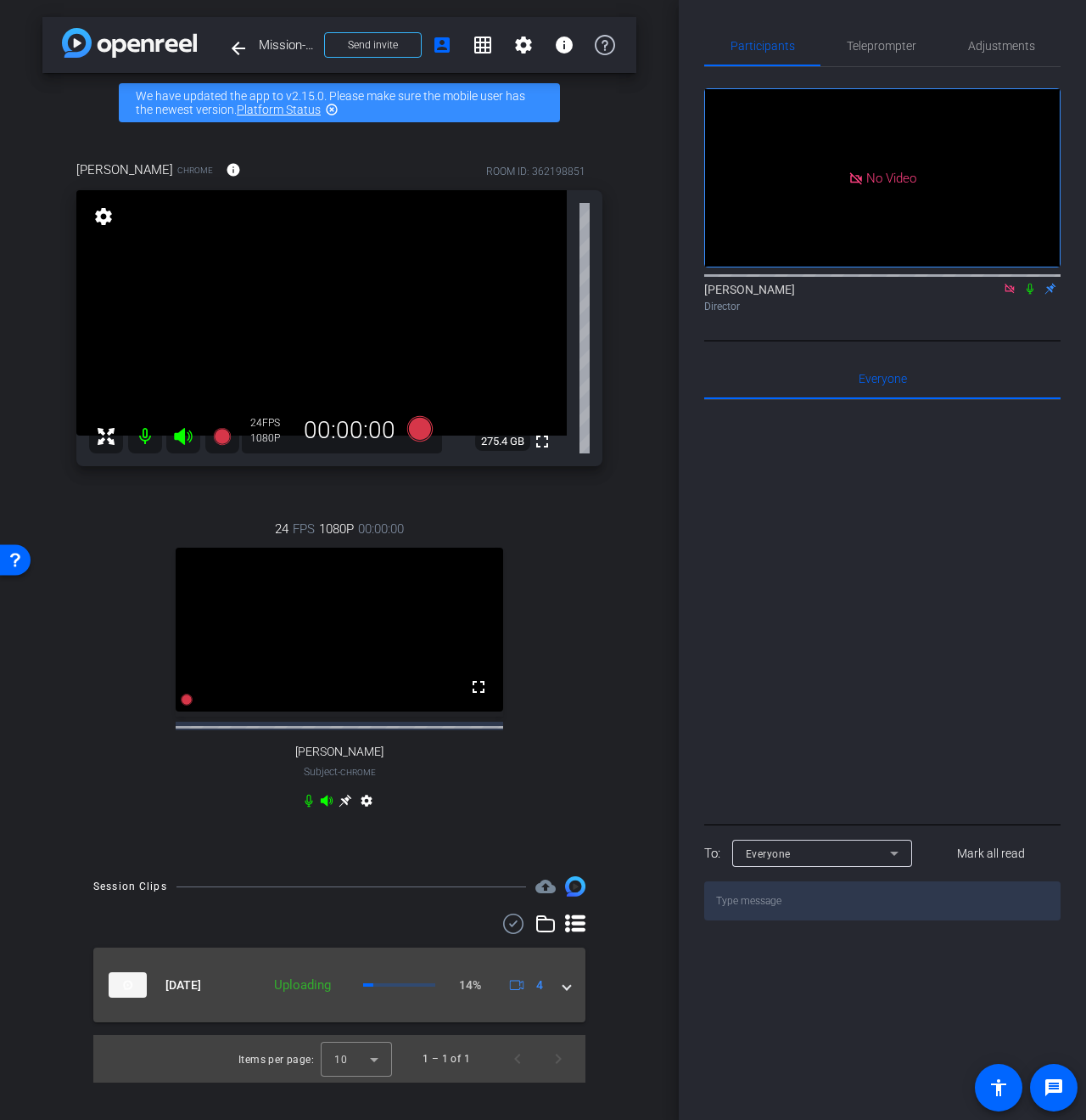
click at [572, 1012] on mat-expansion-panel-header "[DATE] Uploading 14% 4" at bounding box center [340, 985] width 492 height 75
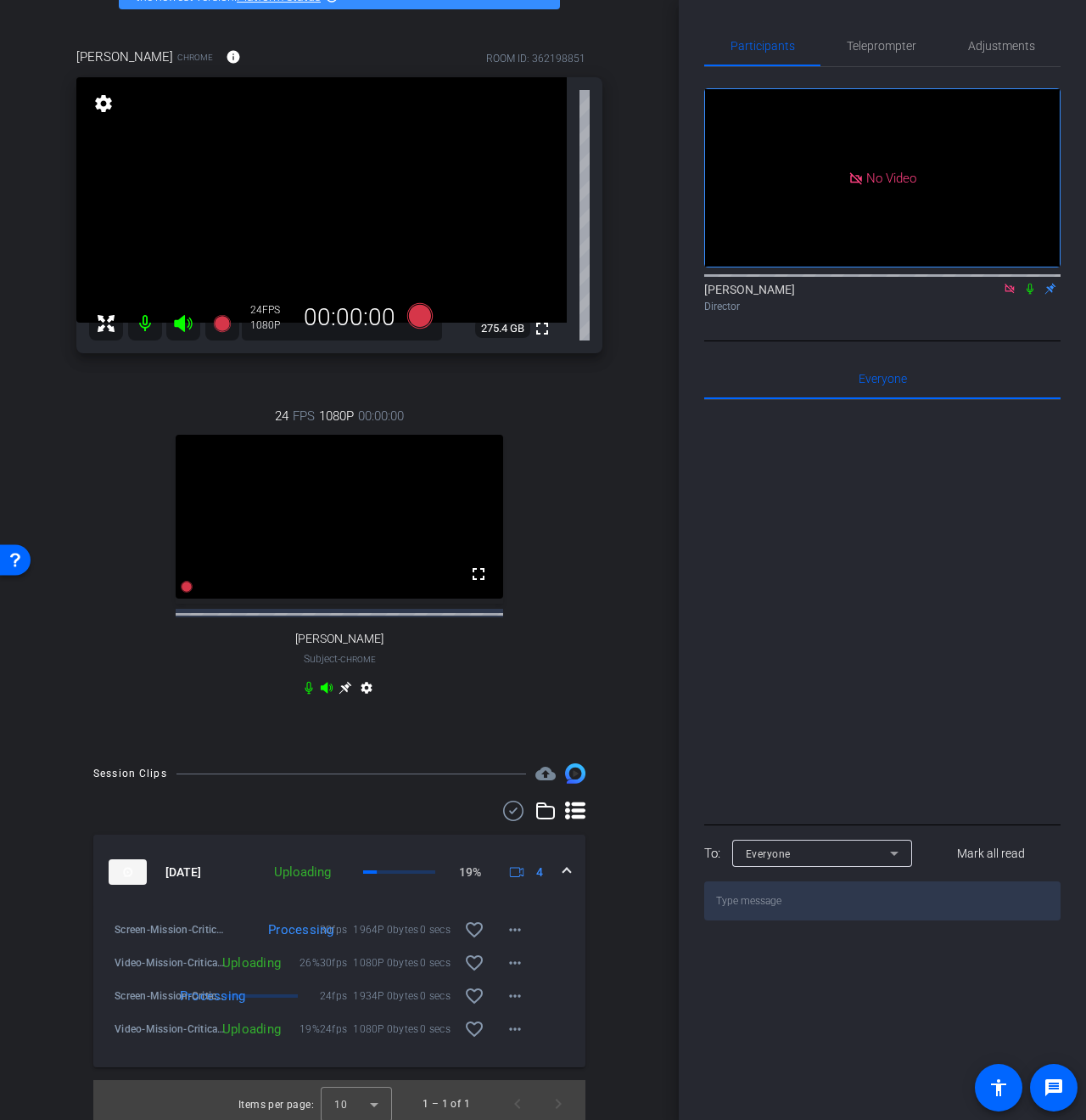
scroll to position [135, 0]
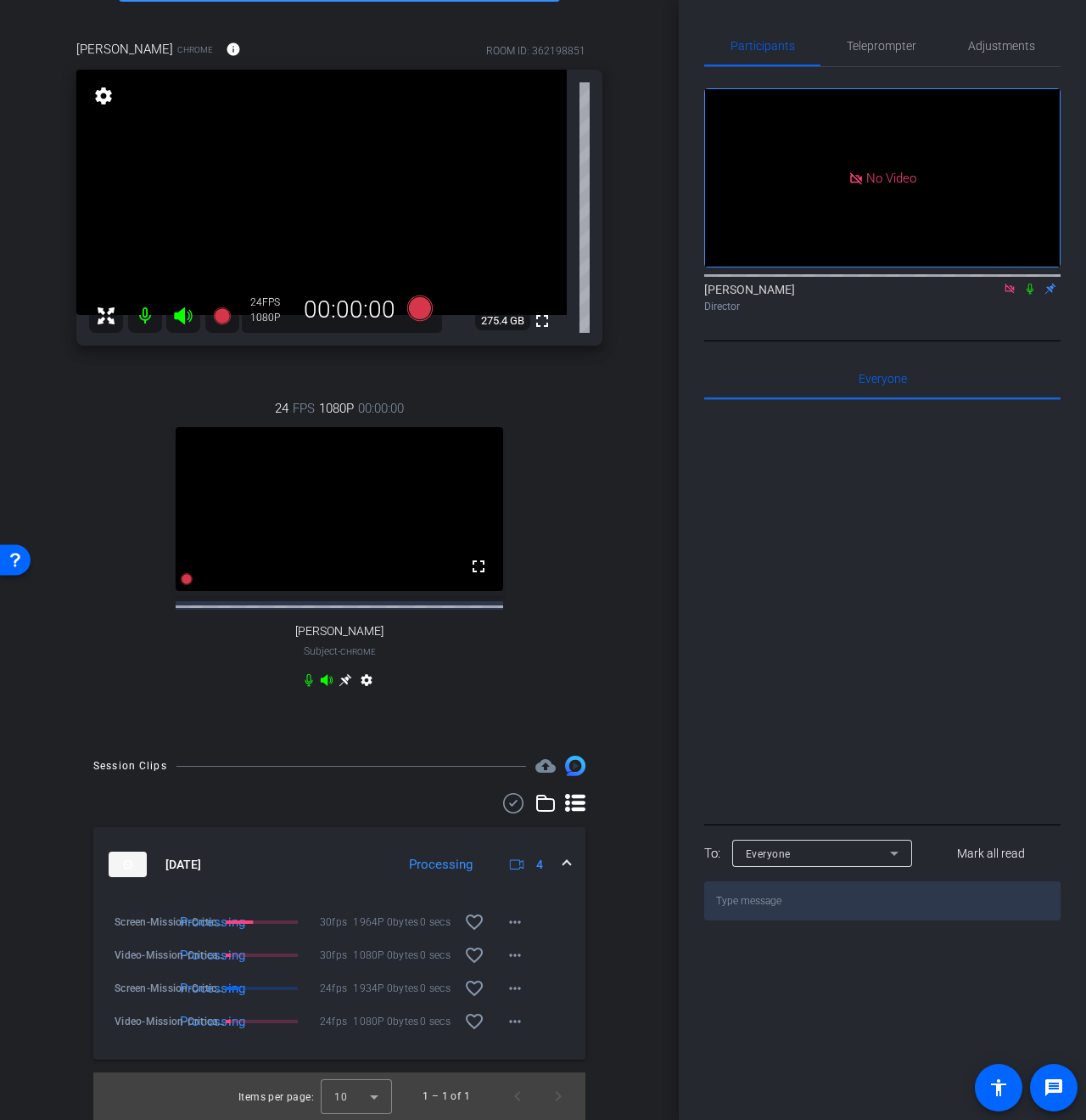
click at [1011, 293] on icon at bounding box center [1009, 288] width 10 height 10
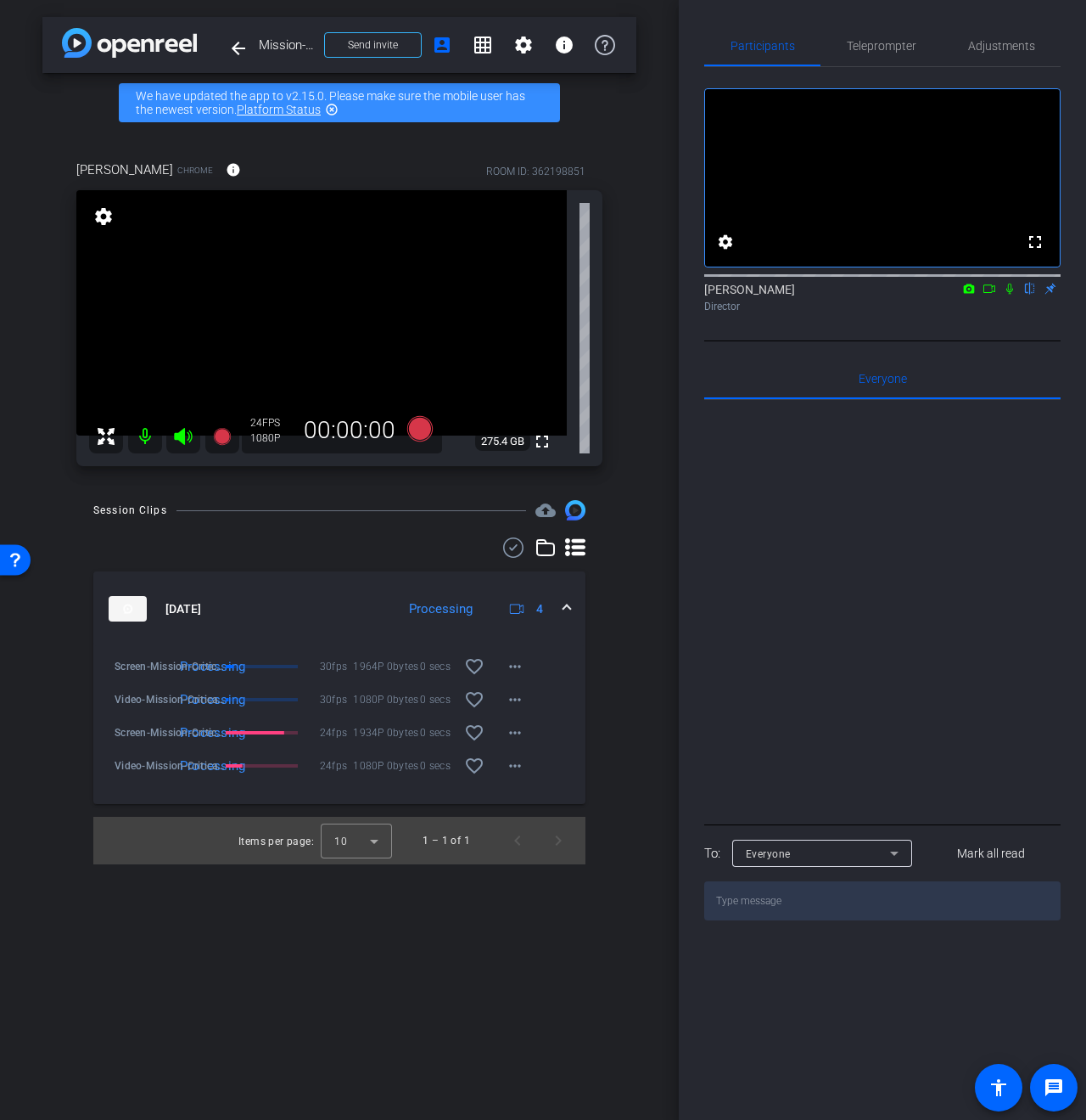
scroll to position [0, 0]
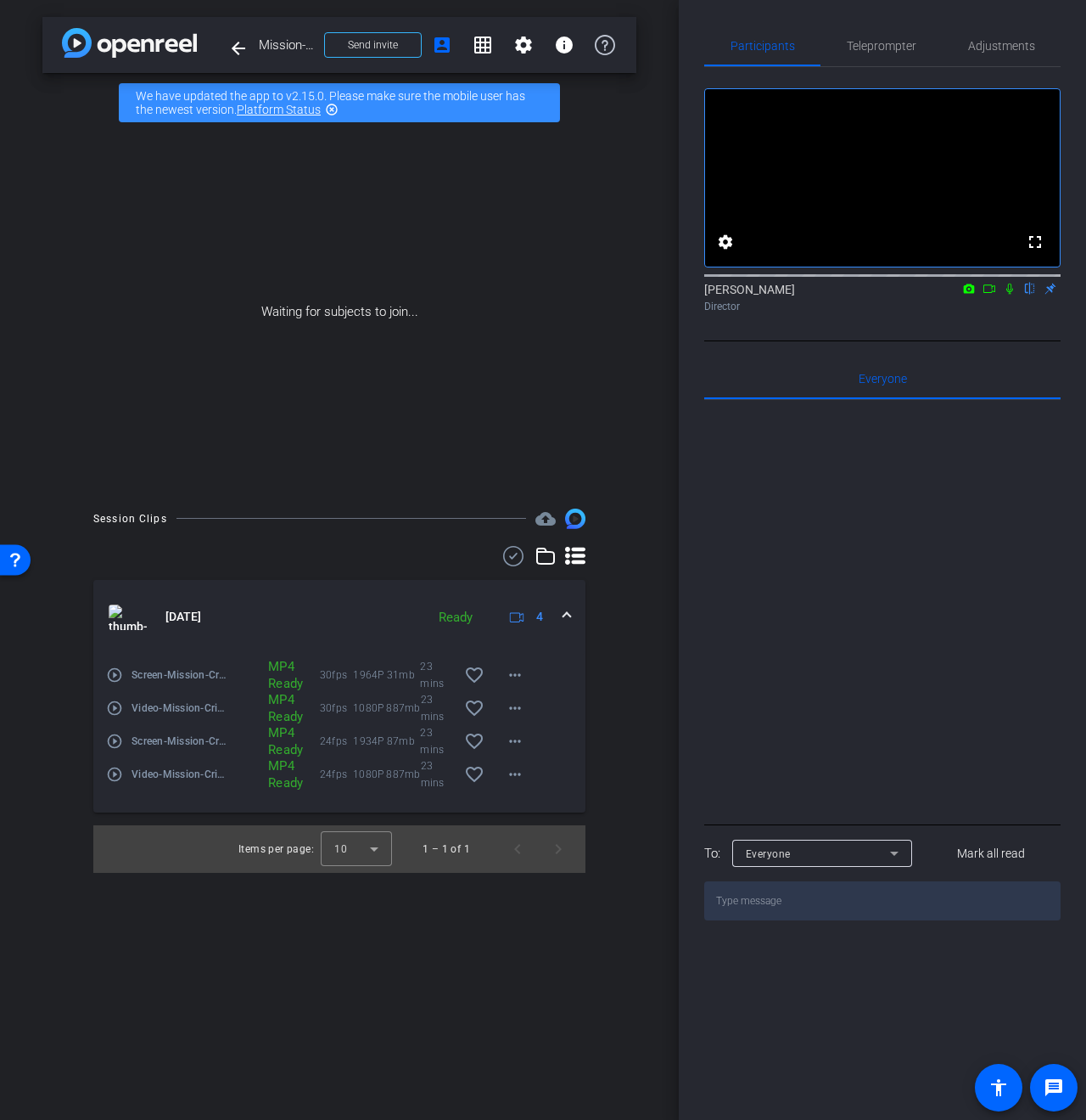
click at [1015, 295] on icon at bounding box center [1009, 288] width 13 height 11
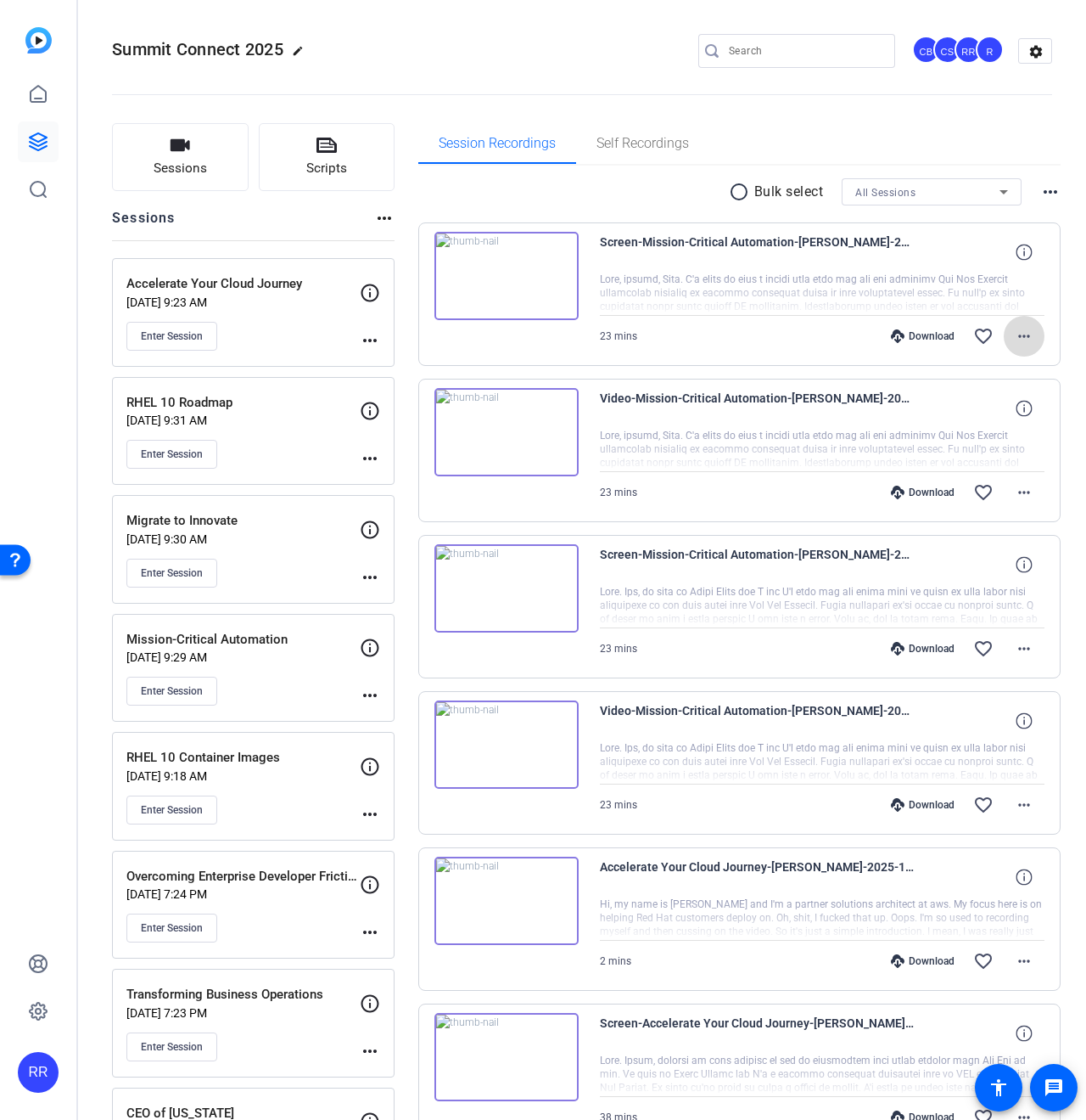
click at [1021, 340] on mat-icon "more_horiz" at bounding box center [1024, 336] width 20 height 20
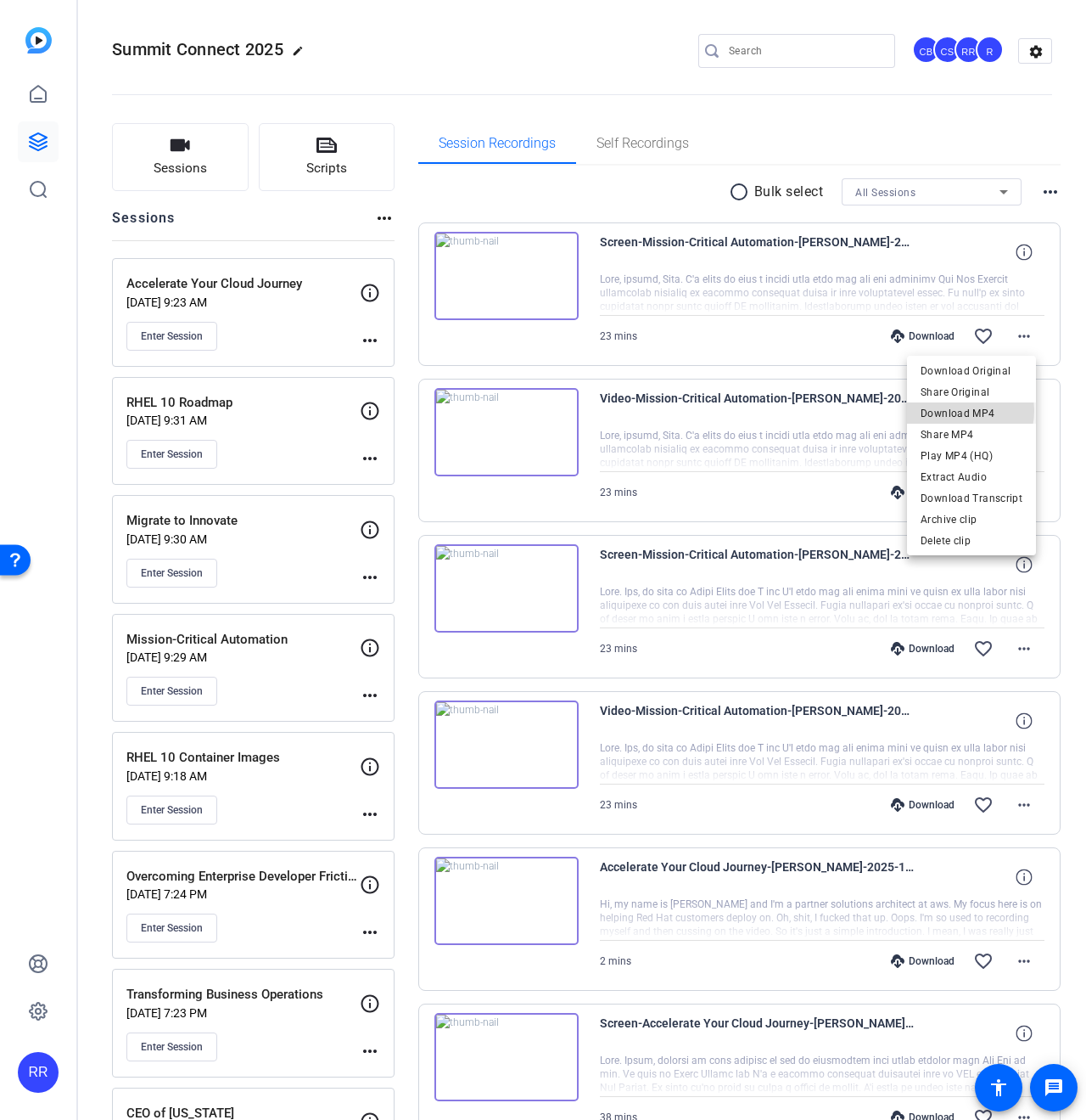
click at [959, 411] on span "Download MP4" at bounding box center [971, 413] width 101 height 20
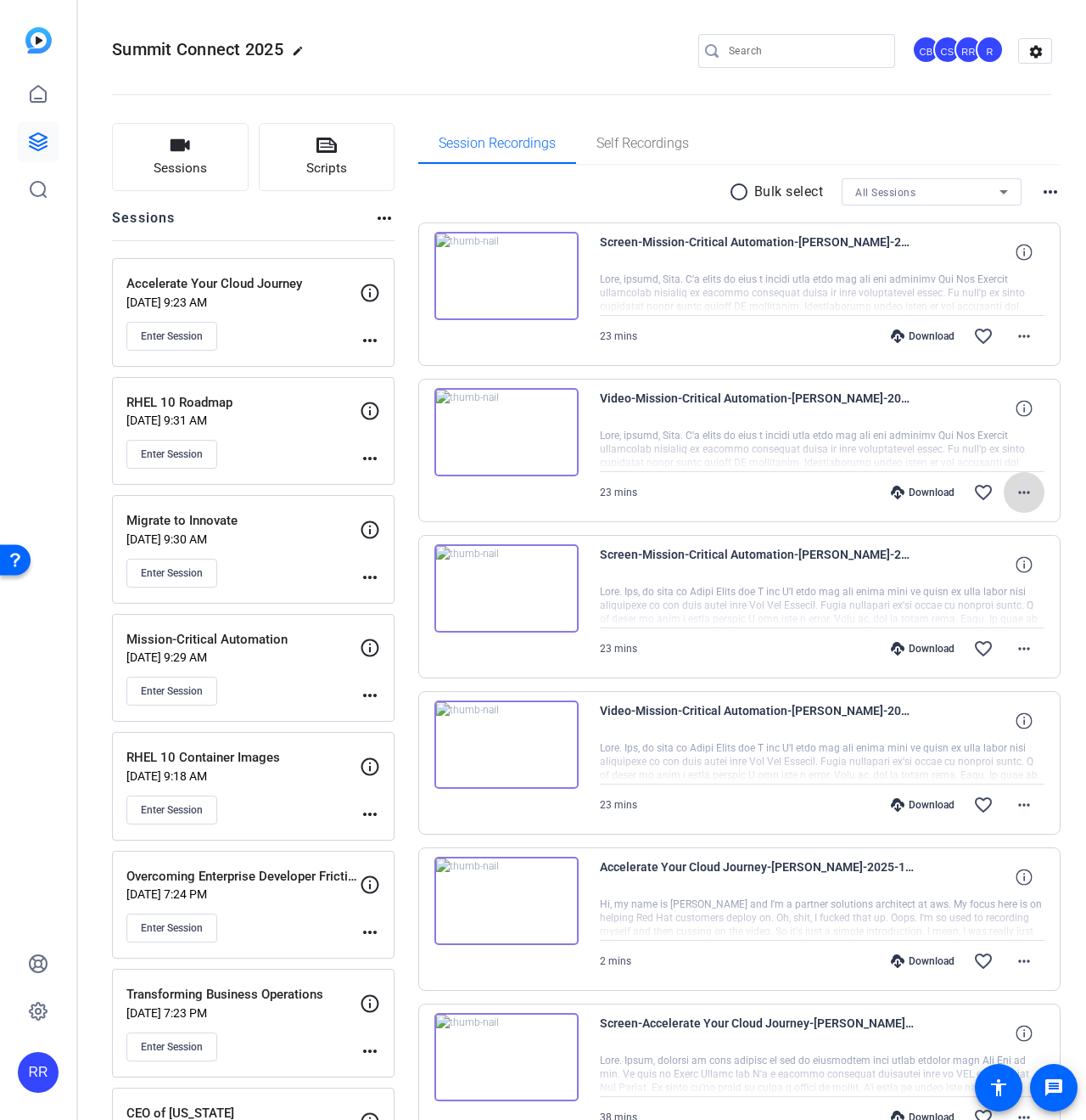
click at [1014, 490] on mat-icon "more_horiz" at bounding box center [1024, 492] width 20 height 20
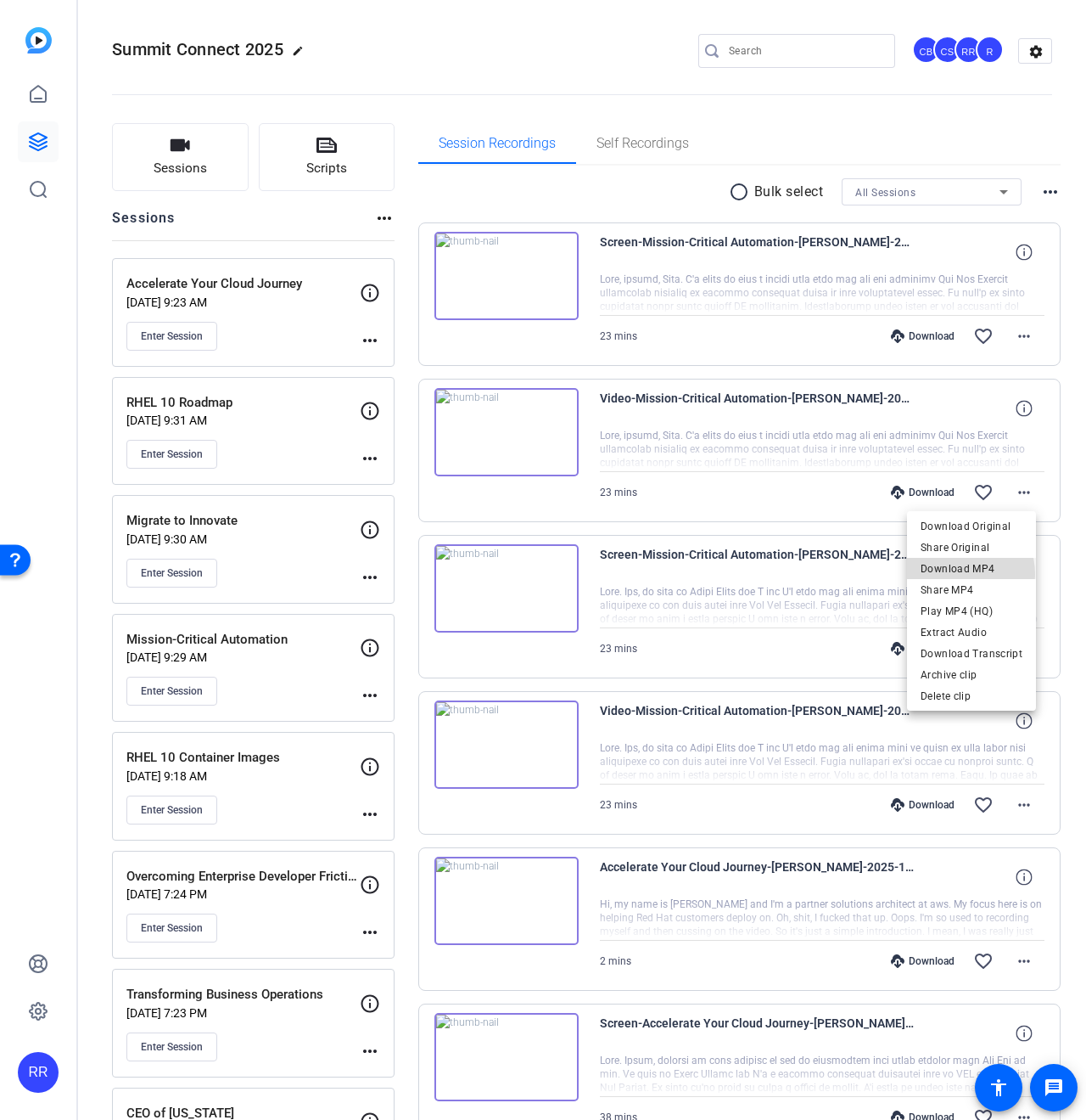
click at [955, 574] on span "Download MP4" at bounding box center [971, 568] width 101 height 20
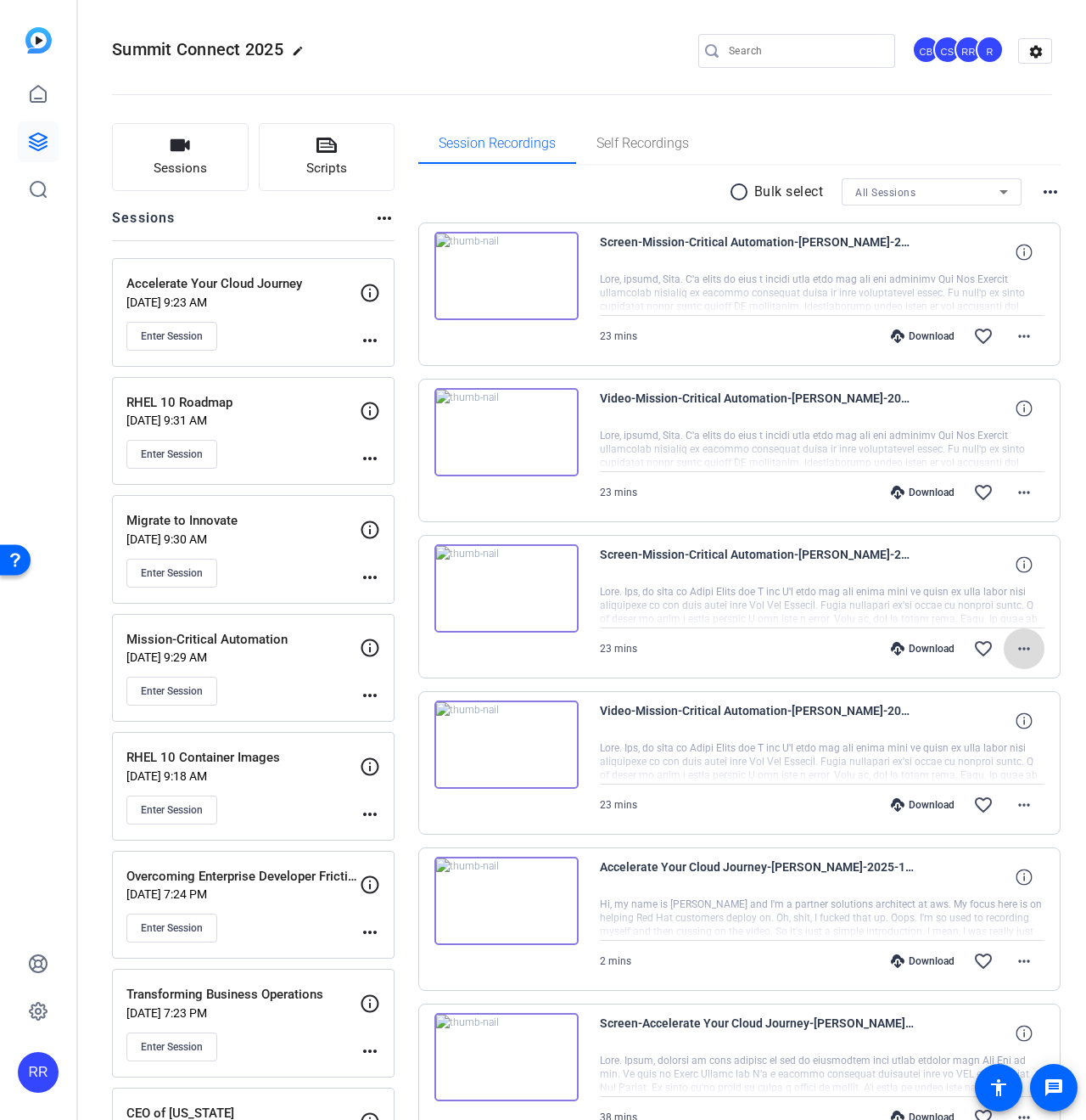
click at [1014, 644] on mat-icon "more_horiz" at bounding box center [1024, 648] width 20 height 20
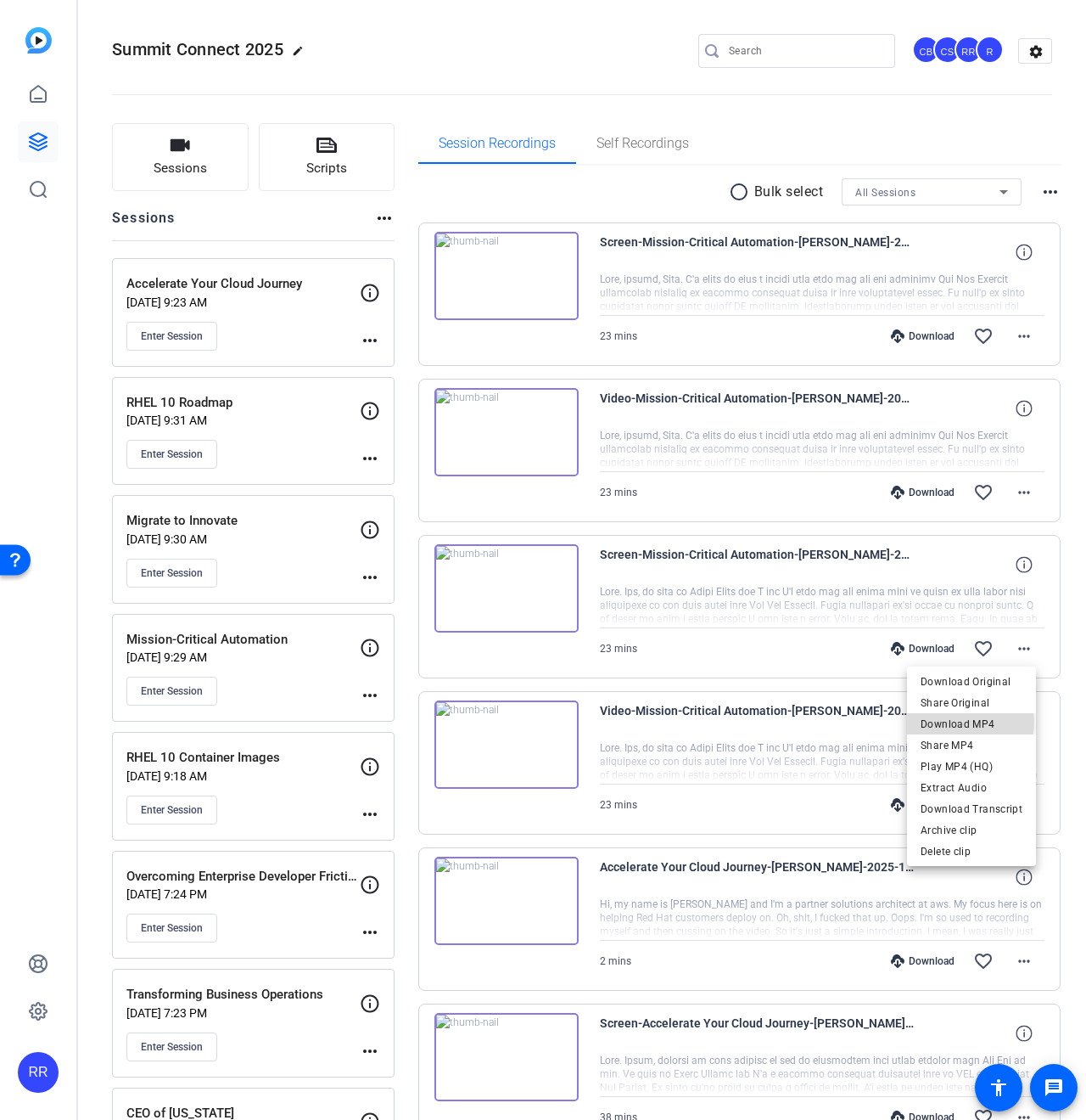
click at [960, 723] on span "Download MP4" at bounding box center [971, 724] width 101 height 20
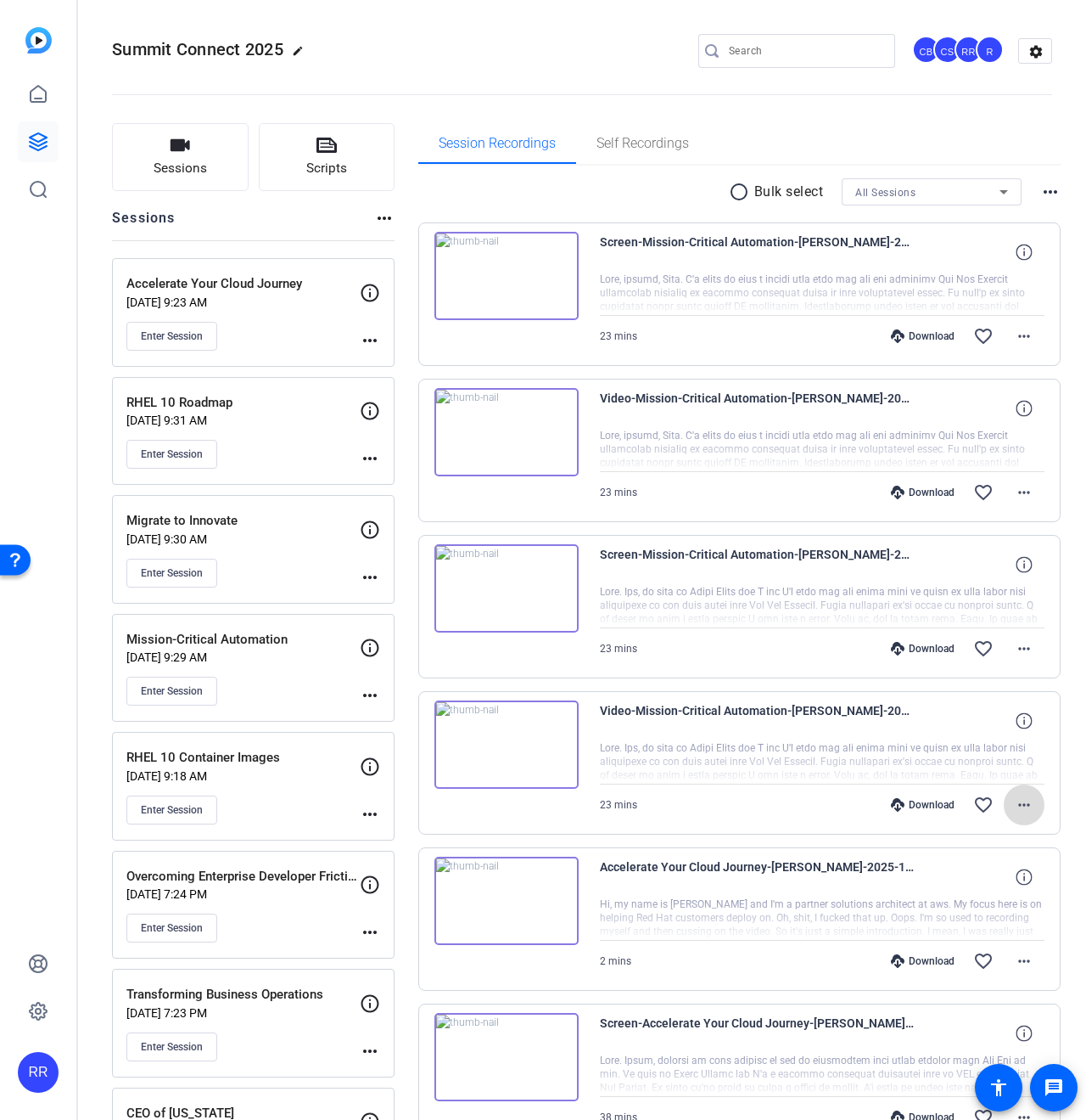
click at [1018, 800] on mat-icon "more_horiz" at bounding box center [1024, 804] width 20 height 20
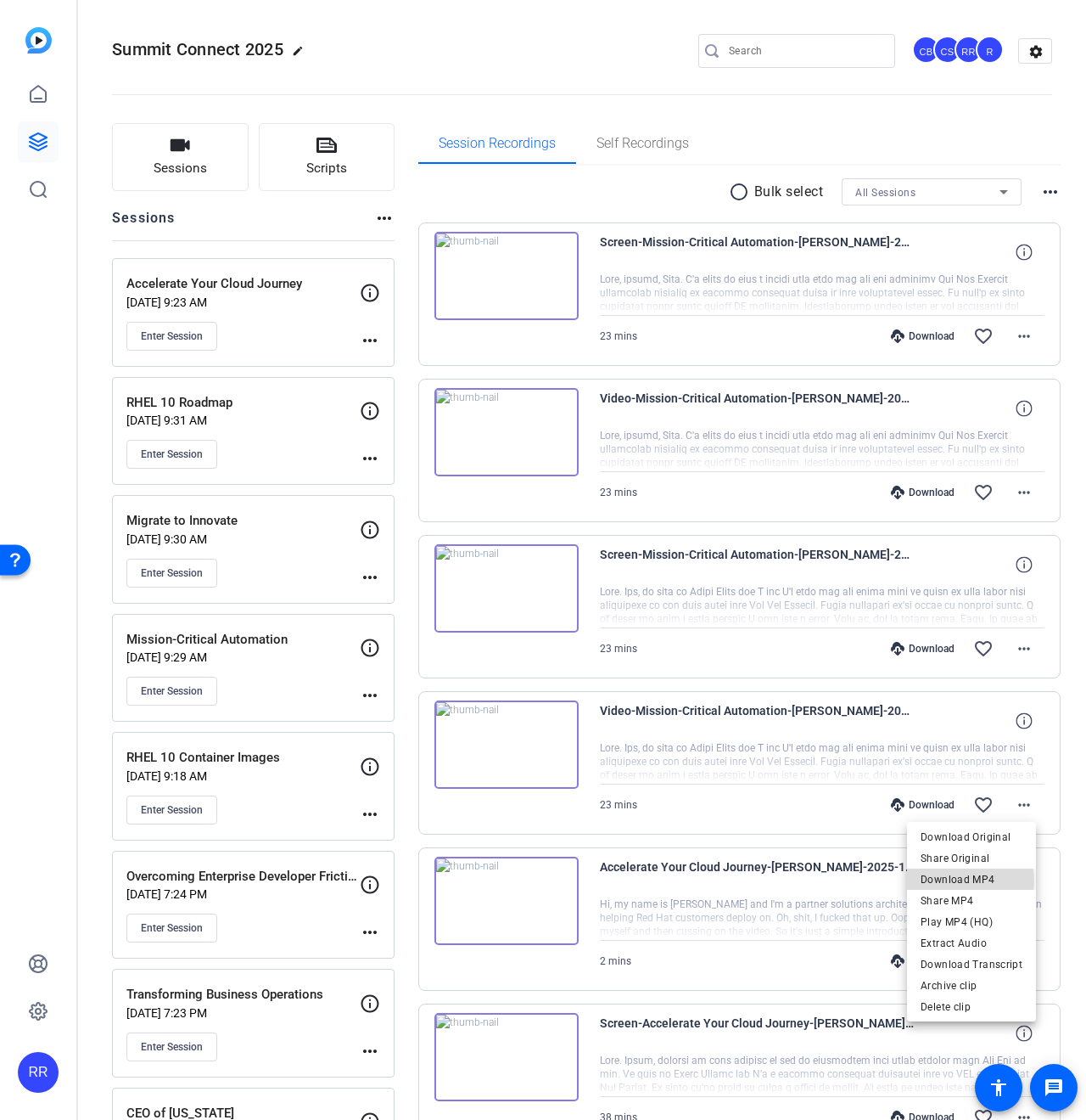
click at [944, 882] on span "Download MP4" at bounding box center [971, 879] width 101 height 20
